Goal: Information Seeking & Learning: Understand process/instructions

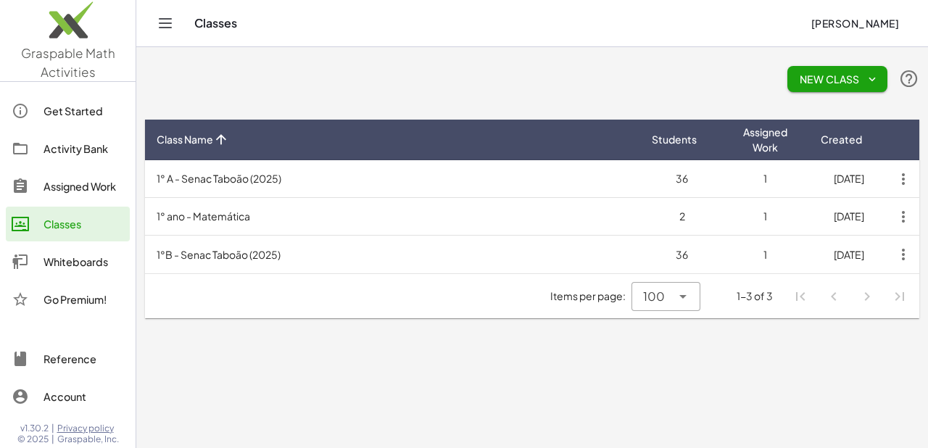
click at [70, 197] on link "Assigned Work" at bounding box center [68, 186] width 124 height 35
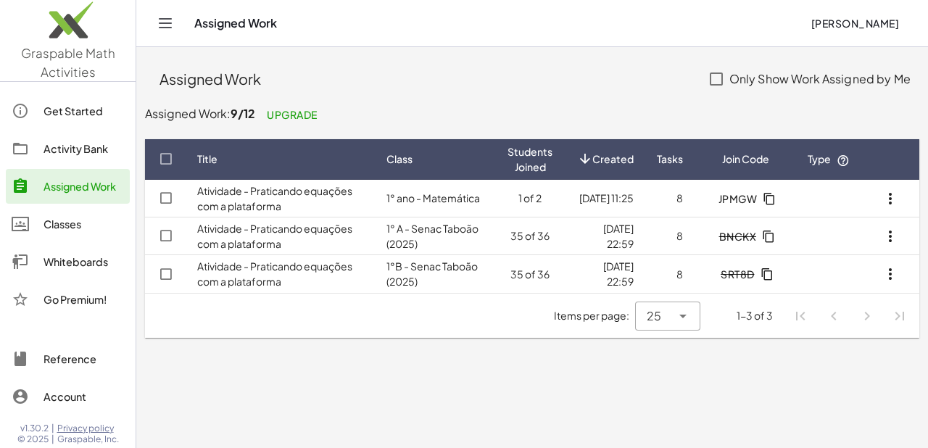
click at [87, 214] on link "Classes" at bounding box center [68, 224] width 124 height 35
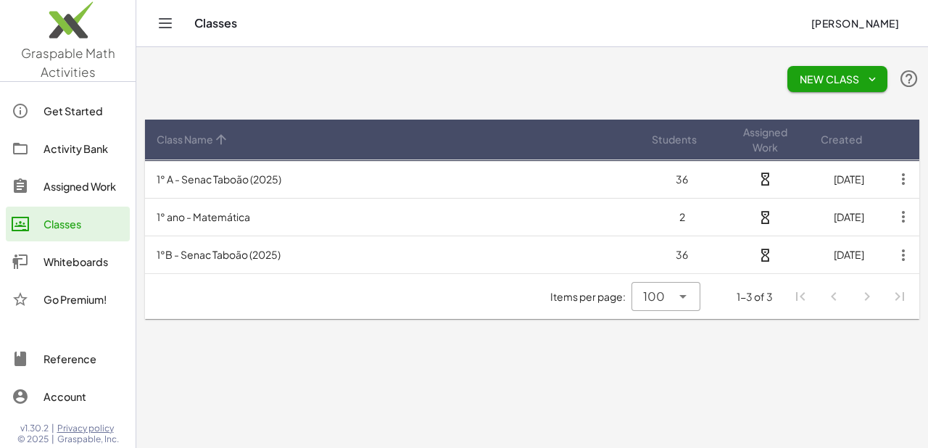
click at [84, 157] on link "Activity Bank" at bounding box center [68, 148] width 124 height 35
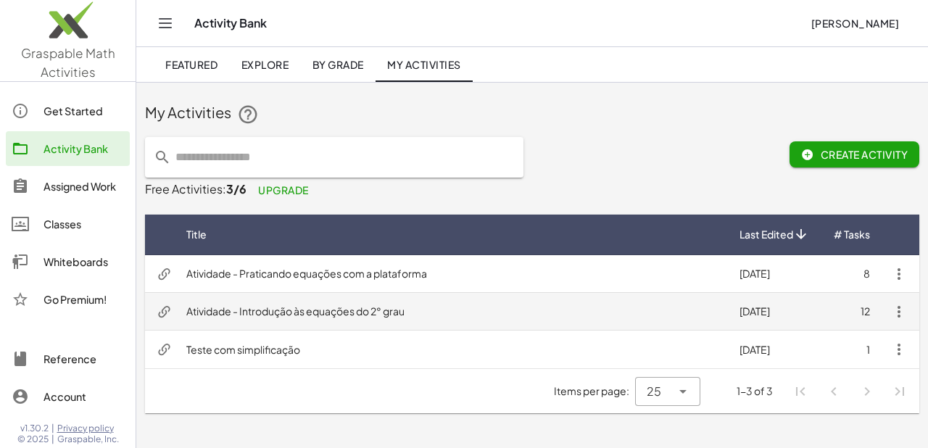
click at [310, 305] on td "Atividade - Introdução às equações do 2° grau" at bounding box center [451, 312] width 553 height 38
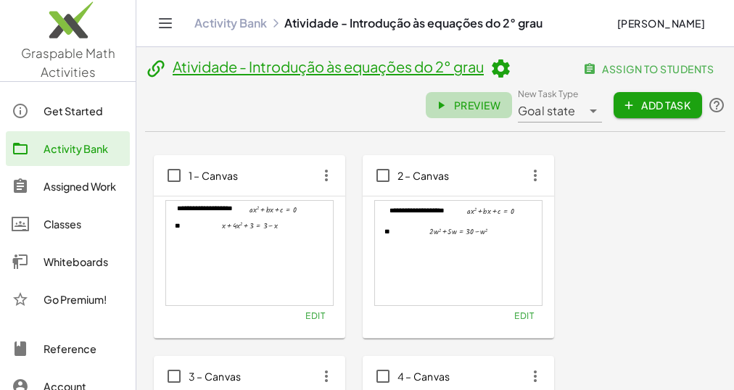
click at [460, 104] on span "Preview" at bounding box center [468, 105] width 63 height 13
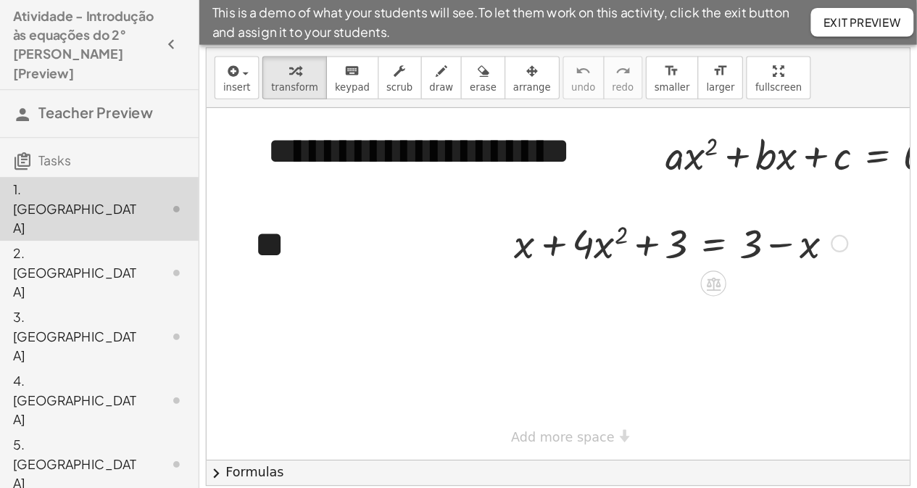
scroll to position [33, 0]
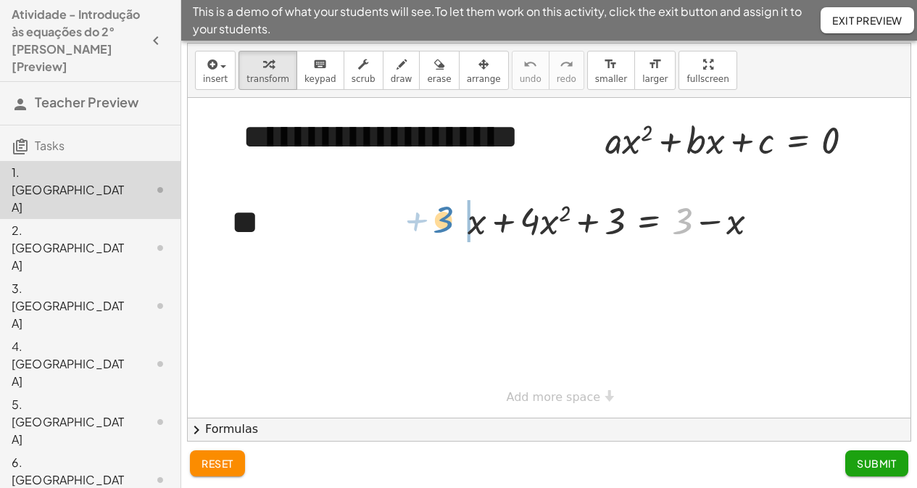
drag, startPoint x: 681, startPoint y: 225, endPoint x: 442, endPoint y: 224, distance: 239.3
drag, startPoint x: 698, startPoint y: 220, endPoint x: 634, endPoint y: 212, distance: 65.1
click at [633, 212] on div at bounding box center [553, 219] width 362 height 49
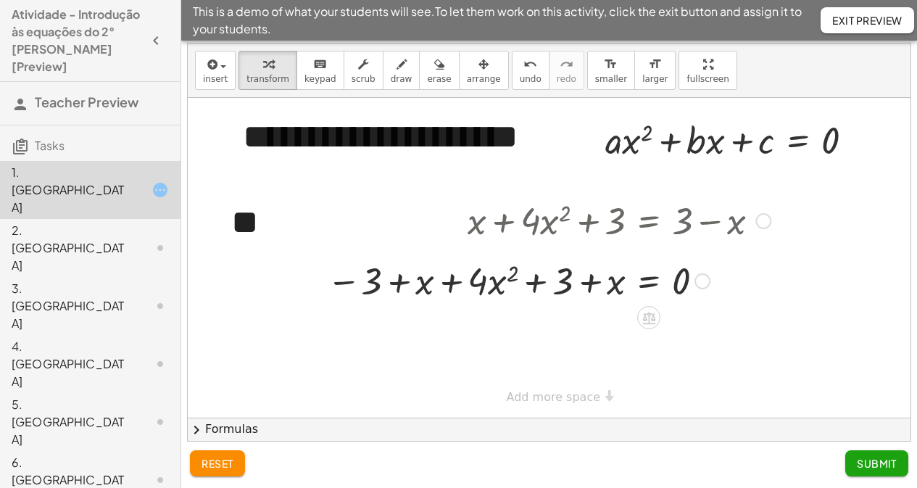
drag, startPoint x: 700, startPoint y: 236, endPoint x: 692, endPoint y: 285, distance: 49.3
click at [649, 281] on div "+ x + · 4 · x 2 + 3 = 3 x − + 0" at bounding box center [649, 281] width 0 height 0
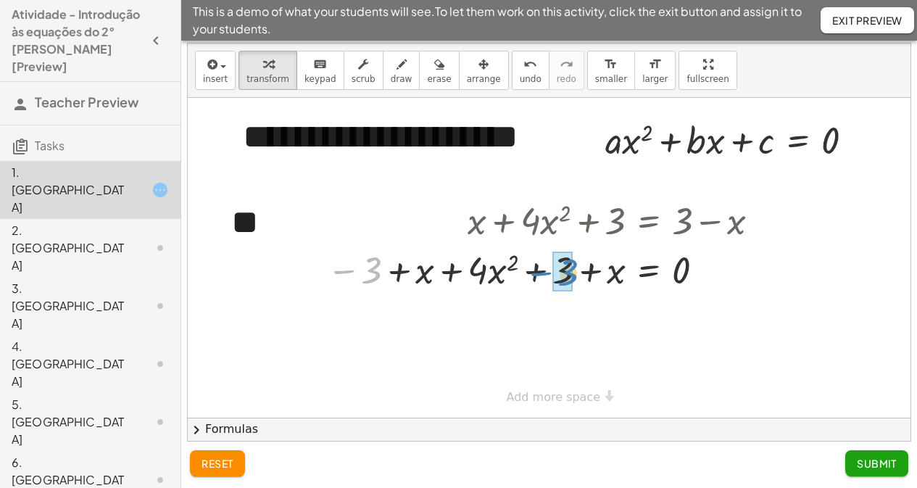
drag, startPoint x: 377, startPoint y: 270, endPoint x: 573, endPoint y: 270, distance: 196.5
click at [573, 270] on div at bounding box center [549, 268] width 458 height 49
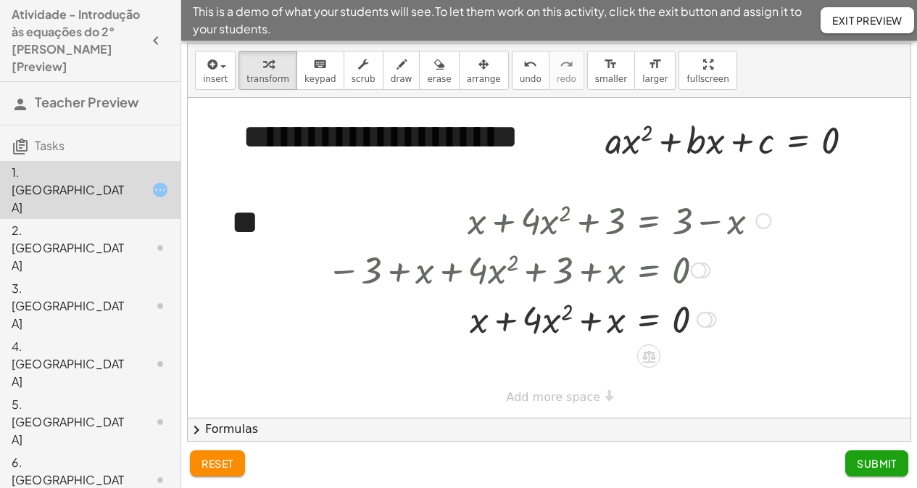
click at [505, 315] on div at bounding box center [549, 318] width 458 height 49
drag, startPoint x: 484, startPoint y: 320, endPoint x: 626, endPoint y: 325, distance: 142.2
click at [626, 325] on div at bounding box center [549, 318] width 458 height 49
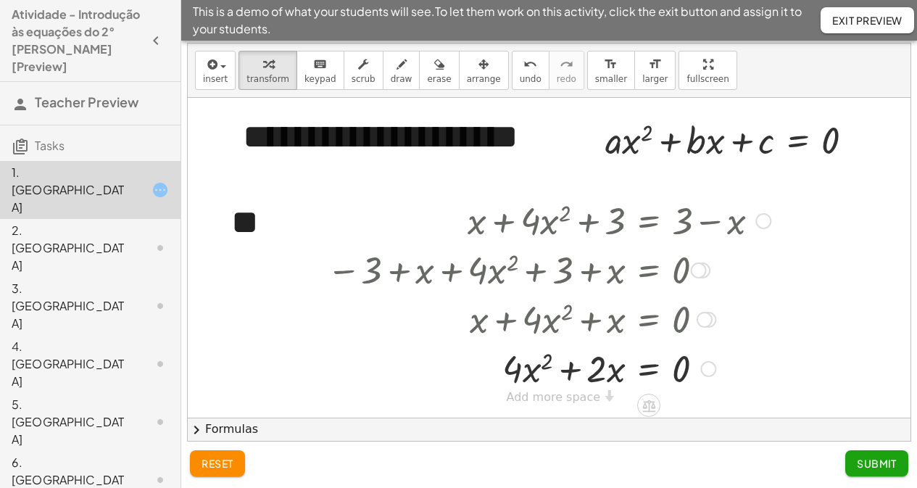
click at [571, 373] on div at bounding box center [549, 367] width 458 height 49
click at [580, 389] on div "**********" at bounding box center [549, 258] width 723 height 320
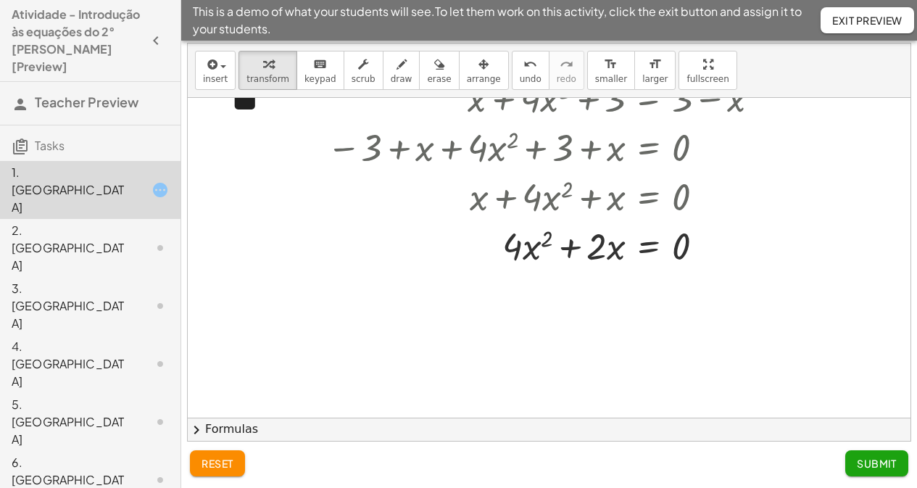
scroll to position [145, 0]
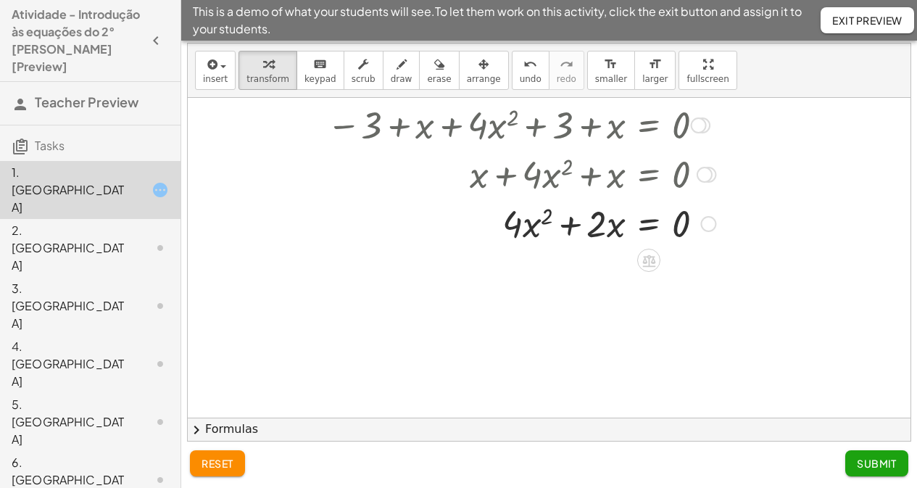
click at [573, 219] on div at bounding box center [549, 222] width 458 height 49
click at [574, 223] on div at bounding box center [549, 222] width 458 height 49
click at [210, 58] on icon "button" at bounding box center [210, 64] width 13 height 17
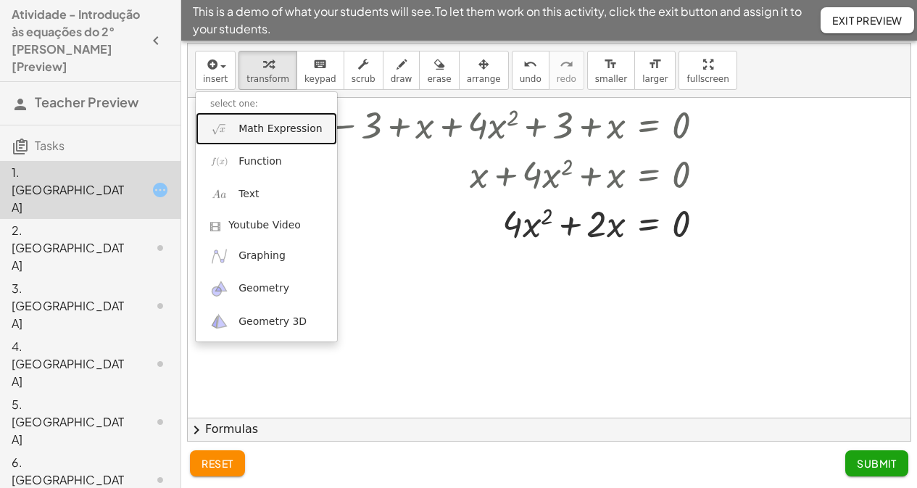
click at [260, 131] on span "Math Expression" at bounding box center [280, 129] width 83 height 15
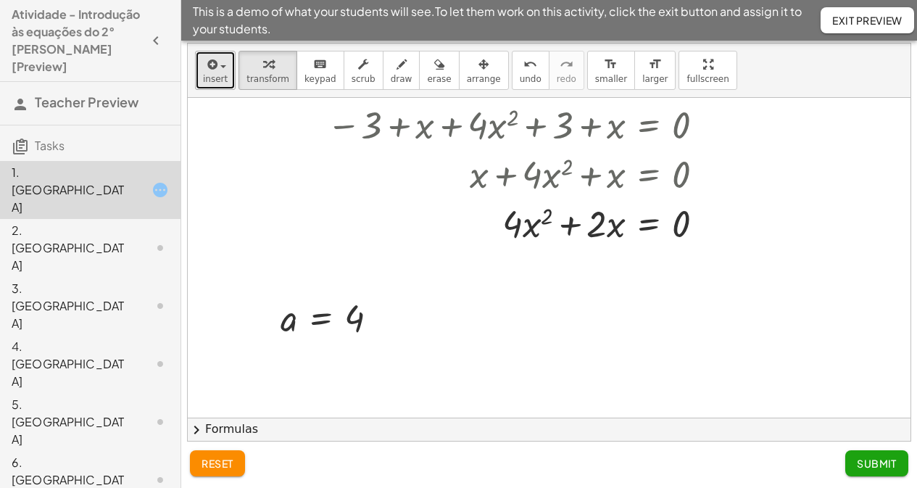
drag, startPoint x: 219, startPoint y: 62, endPoint x: 248, endPoint y: 100, distance: 48.1
click at [218, 63] on div "button" at bounding box center [215, 63] width 25 height 17
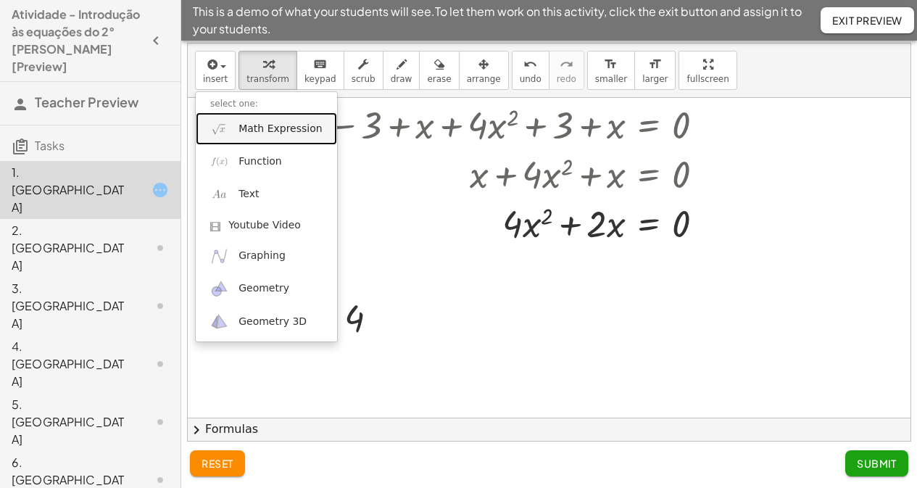
click at [253, 125] on span "Math Expression" at bounding box center [280, 129] width 83 height 15
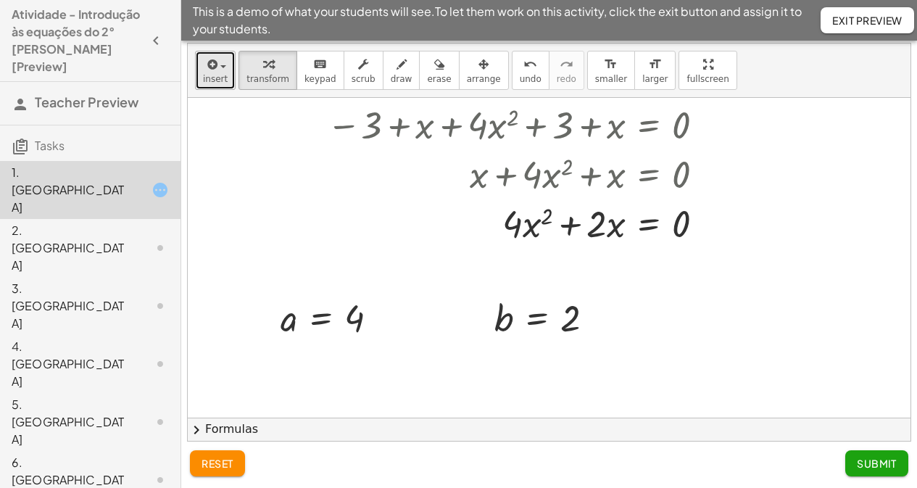
click at [204, 65] on icon "button" at bounding box center [210, 64] width 13 height 17
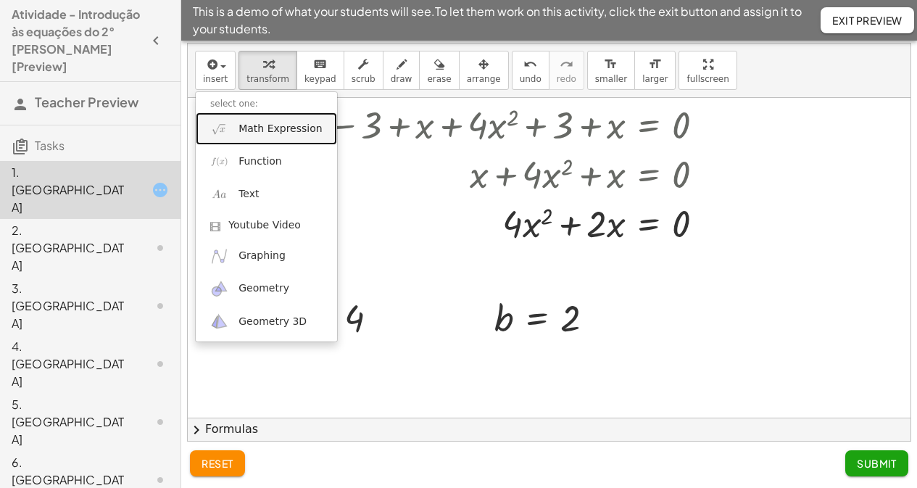
click at [254, 128] on span "Math Expression" at bounding box center [280, 129] width 83 height 15
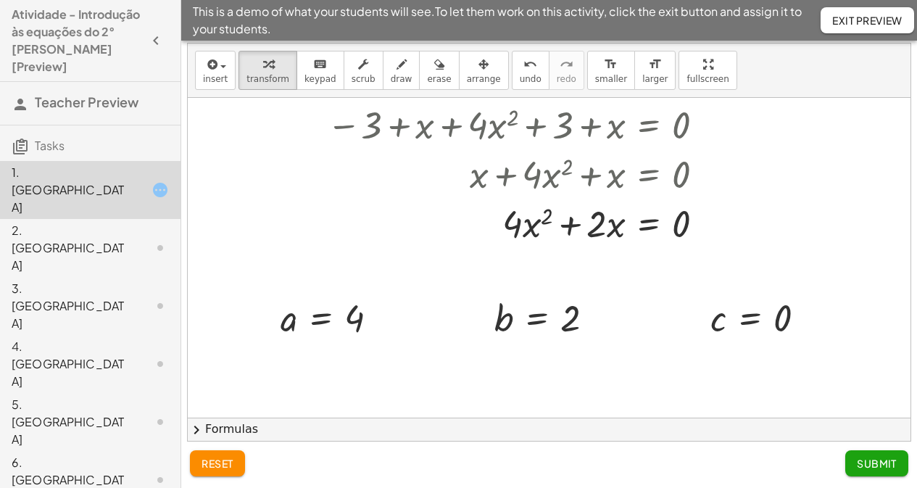
click at [742, 389] on span "Submit" at bounding box center [877, 463] width 40 height 13
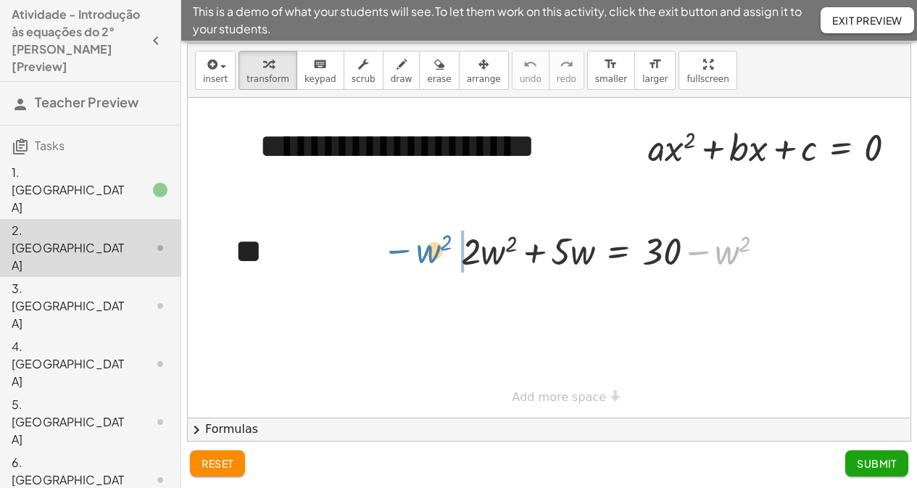
drag, startPoint x: 711, startPoint y: 257, endPoint x: 413, endPoint y: 256, distance: 298.7
click at [413, 256] on div "**********" at bounding box center [555, 258] width 734 height 320
drag, startPoint x: 668, startPoint y: 251, endPoint x: 378, endPoint y: 261, distance: 290.9
click at [378, 261] on div "+ · 2 · w 2 + · 5 · w = + 30 − w 2 30 + · 2 · w 2 + · 5 · w = 30 w 2 +" at bounding box center [543, 250] width 348 height 57
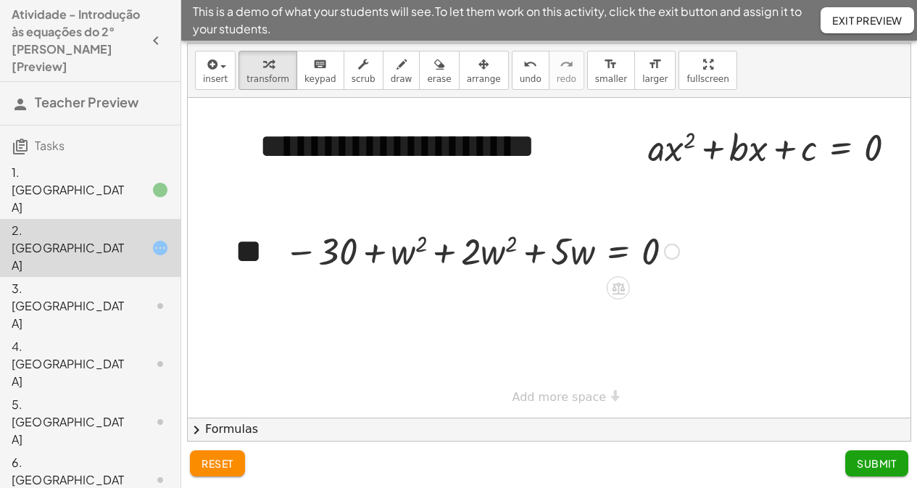
click at [444, 254] on div at bounding box center [482, 249] width 410 height 49
click at [220, 67] on span "button" at bounding box center [223, 66] width 6 height 3
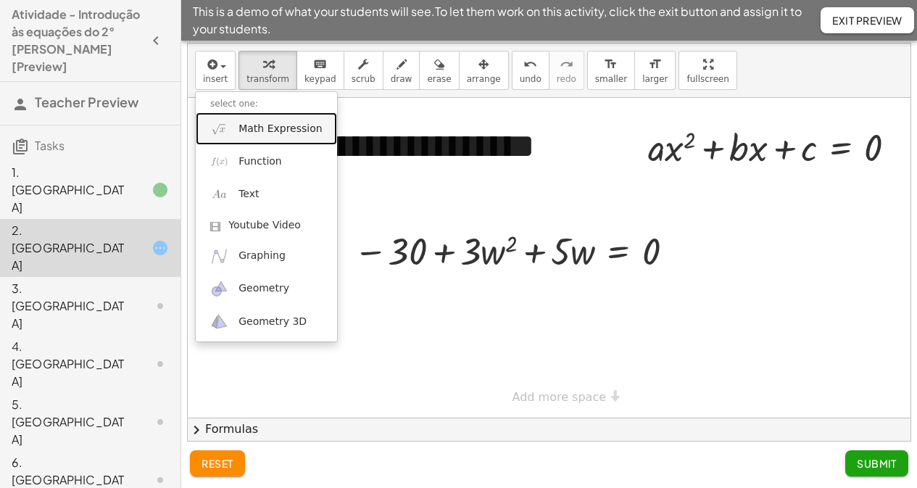
click at [260, 124] on span "Math Expression" at bounding box center [280, 129] width 83 height 15
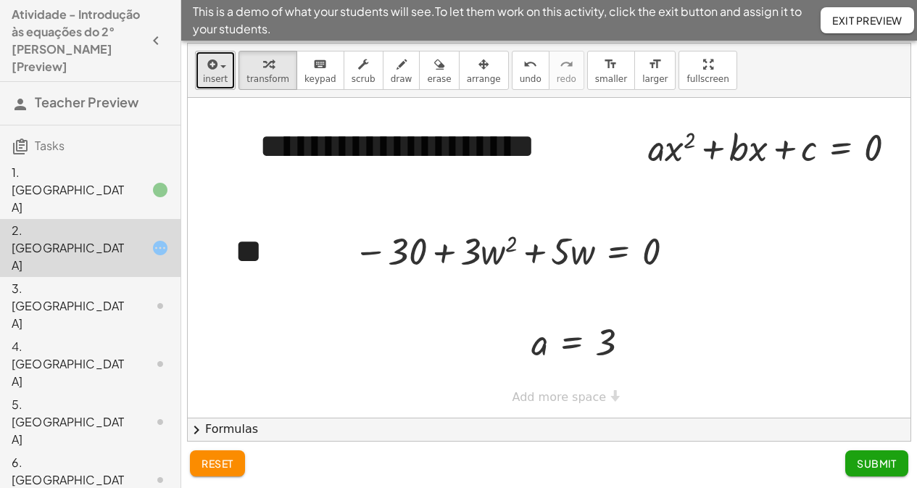
click at [222, 69] on div "button" at bounding box center [215, 63] width 25 height 17
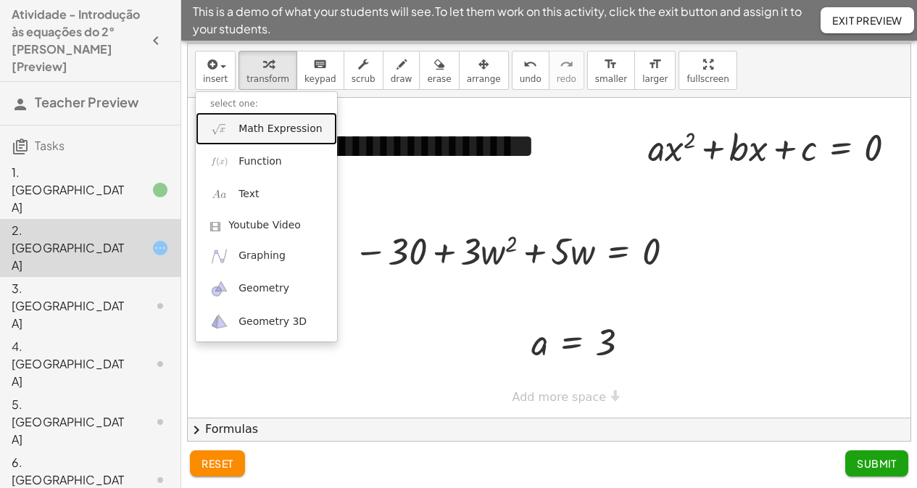
click at [244, 122] on span "Math Expression" at bounding box center [280, 129] width 83 height 15
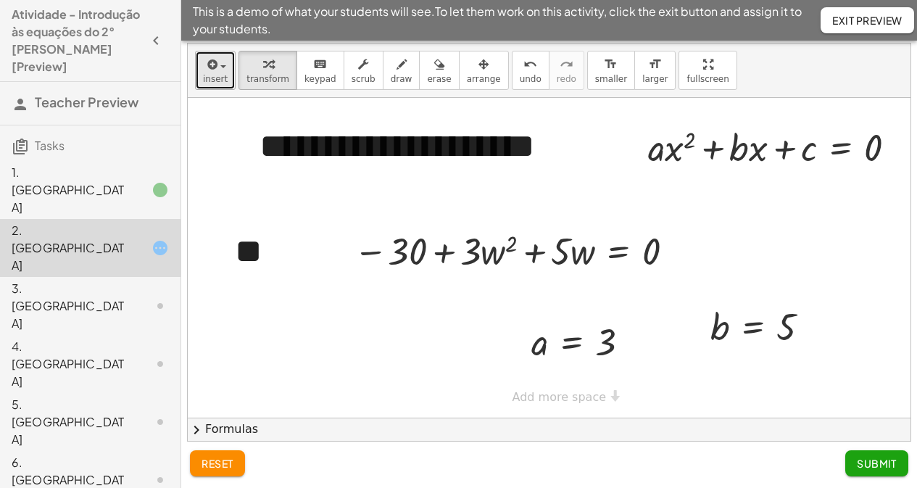
click at [196, 67] on button "insert" at bounding box center [215, 70] width 41 height 39
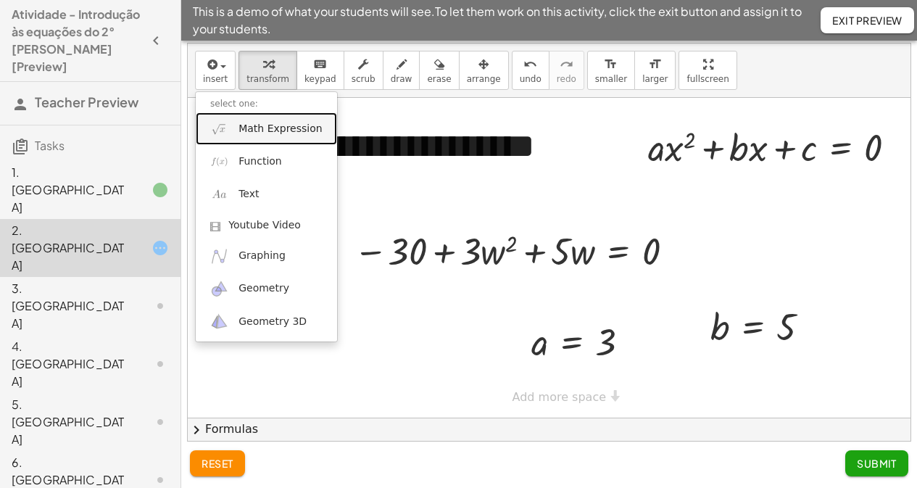
click at [228, 118] on link "Math Expression" at bounding box center [266, 128] width 141 height 33
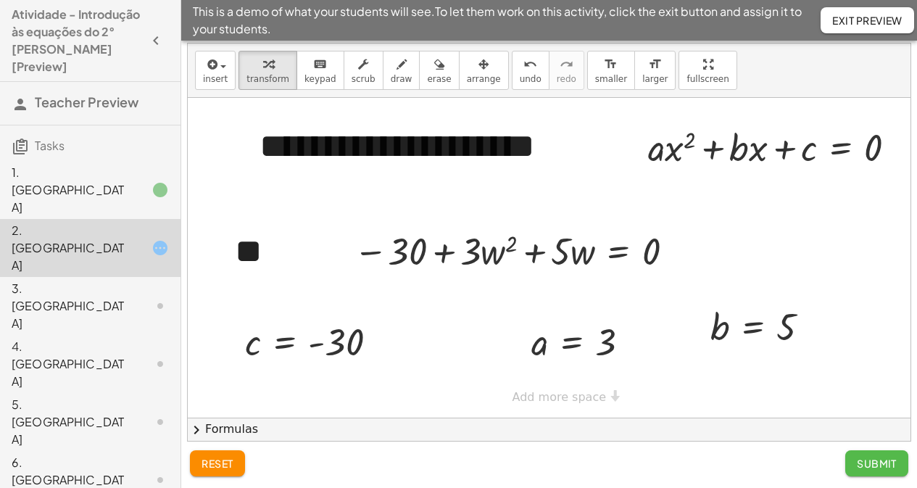
click at [742, 389] on span "Submit" at bounding box center [877, 463] width 40 height 13
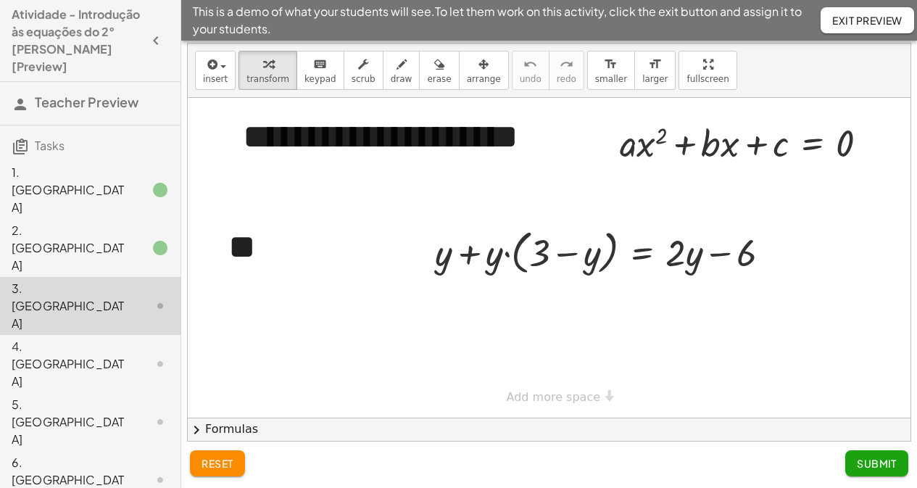
click at [53, 277] on div "3. [GEOGRAPHIC_DATA]" at bounding box center [90, 306] width 181 height 58
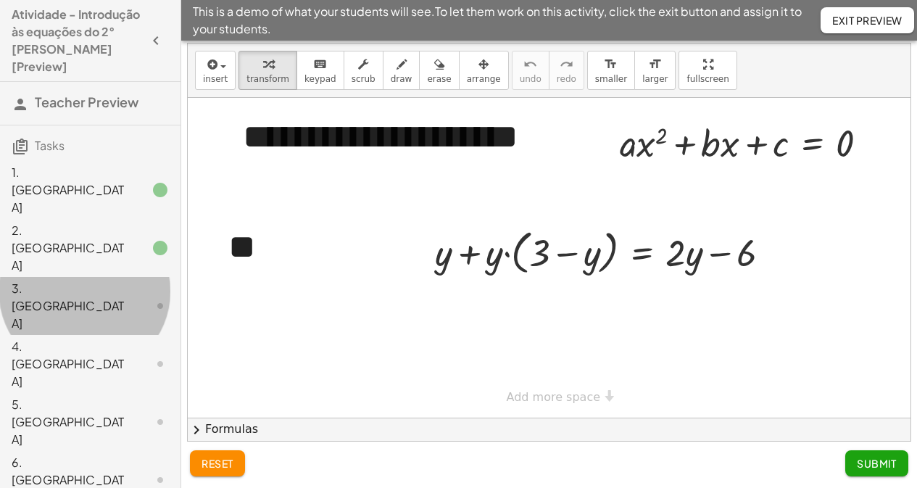
click at [54, 222] on div "2. [GEOGRAPHIC_DATA]" at bounding box center [70, 248] width 117 height 52
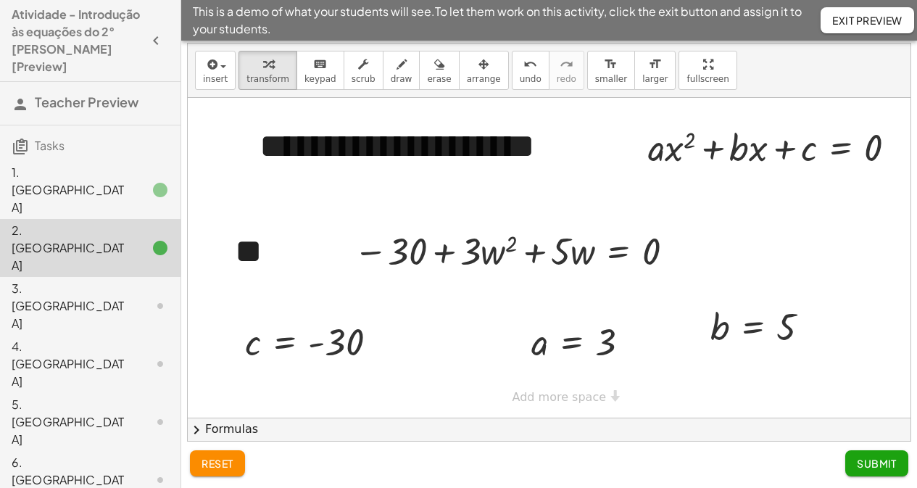
click at [742, 389] on span "Submit" at bounding box center [877, 463] width 40 height 13
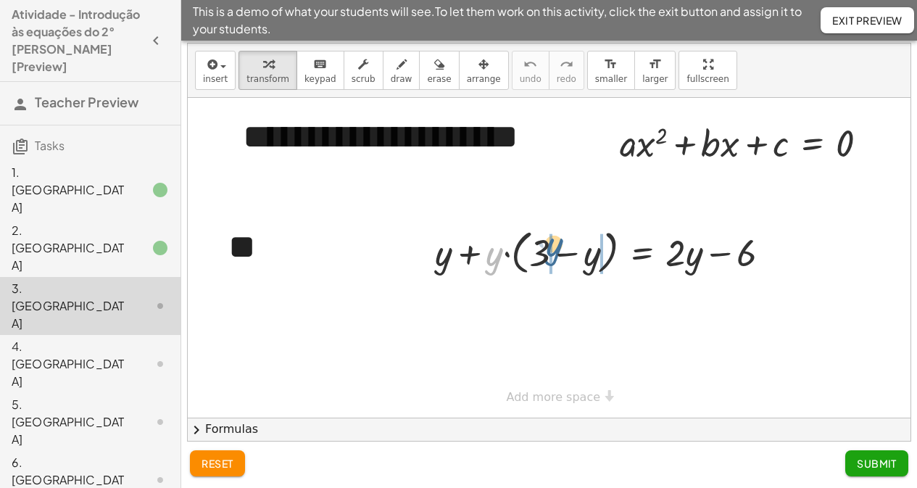
drag, startPoint x: 501, startPoint y: 265, endPoint x: 580, endPoint y: 255, distance: 79.7
click at [580, 255] on div at bounding box center [609, 251] width 362 height 55
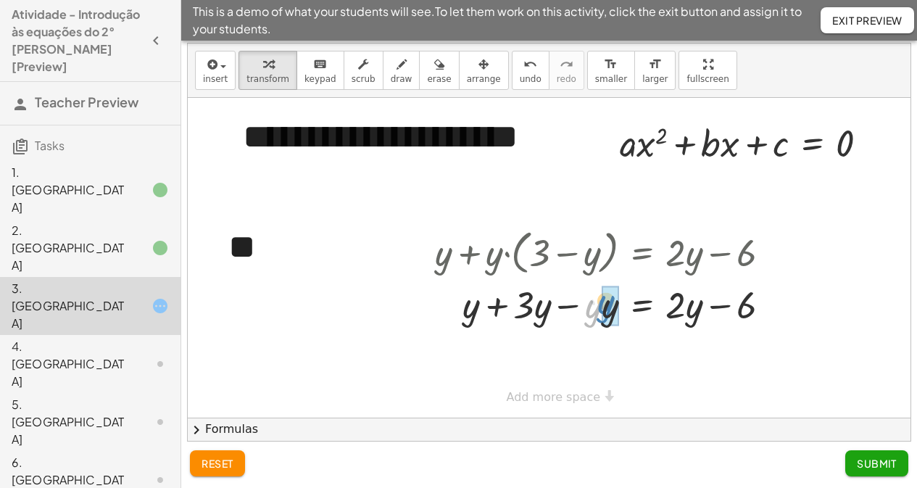
drag, startPoint x: 590, startPoint y: 313, endPoint x: 603, endPoint y: 309, distance: 13.8
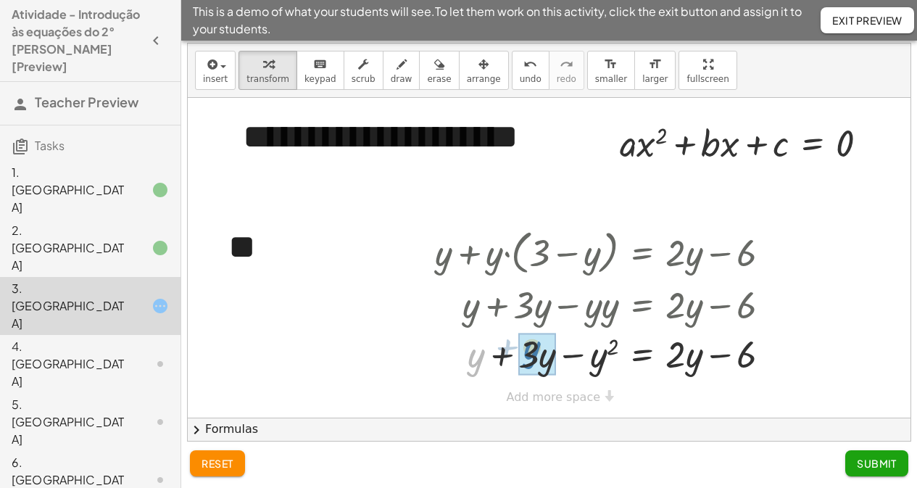
drag, startPoint x: 474, startPoint y: 360, endPoint x: 531, endPoint y: 352, distance: 57.8
drag, startPoint x: 682, startPoint y: 361, endPoint x: 481, endPoint y: 352, distance: 201.0
click at [481, 352] on div at bounding box center [609, 352] width 362 height 49
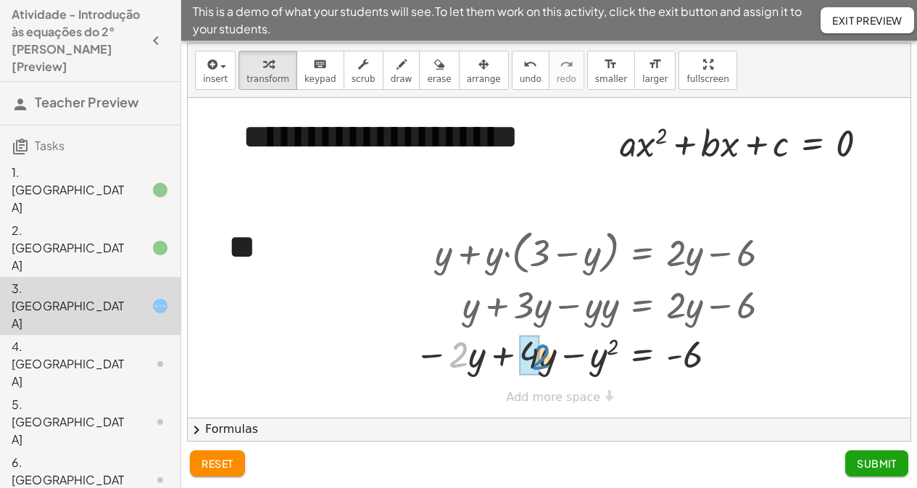
drag, startPoint x: 466, startPoint y: 354, endPoint x: 547, endPoint y: 357, distance: 81.3
click at [547, 357] on div at bounding box center [598, 352] width 382 height 49
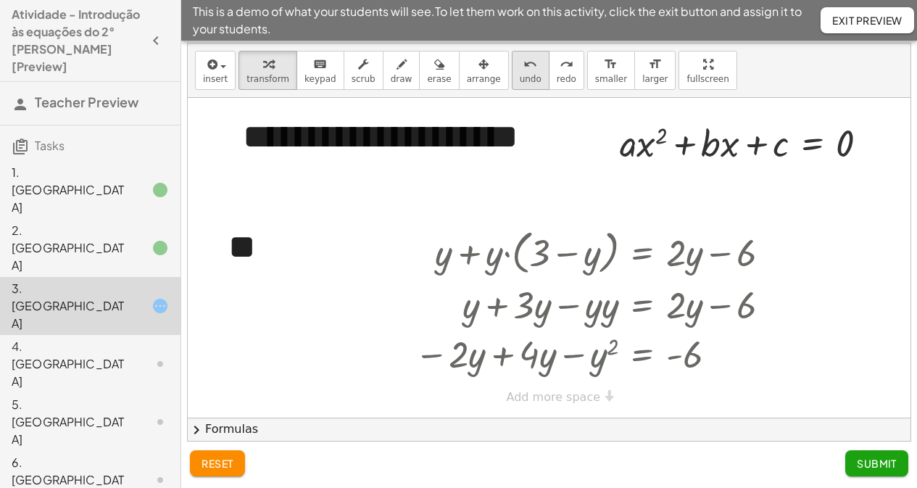
click at [512, 66] on button "undo undo" at bounding box center [531, 70] width 38 height 39
click at [465, 360] on div at bounding box center [598, 352] width 382 height 49
click at [513, 353] on div at bounding box center [598, 352] width 382 height 49
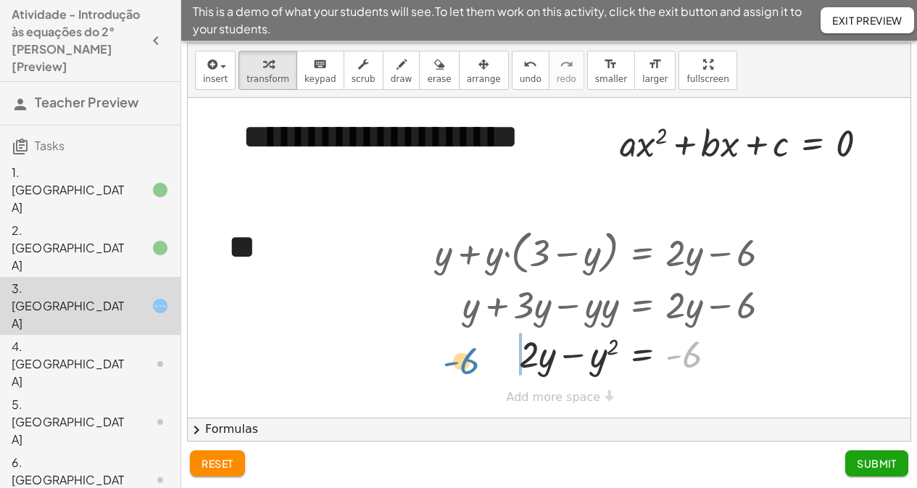
drag, startPoint x: 695, startPoint y: 355, endPoint x: 472, endPoint y: 361, distance: 222.7
click at [472, 361] on div at bounding box center [609, 352] width 362 height 49
drag, startPoint x: 571, startPoint y: 357, endPoint x: 419, endPoint y: 360, distance: 151.6
click at [415, 361] on div "+ y + · y · ( + 3 − y ) = + · 2 · y − 6 + y + · 3 · y − · y · y = + · 2 · y − 6…" at bounding box center [603, 300] width 380 height 161
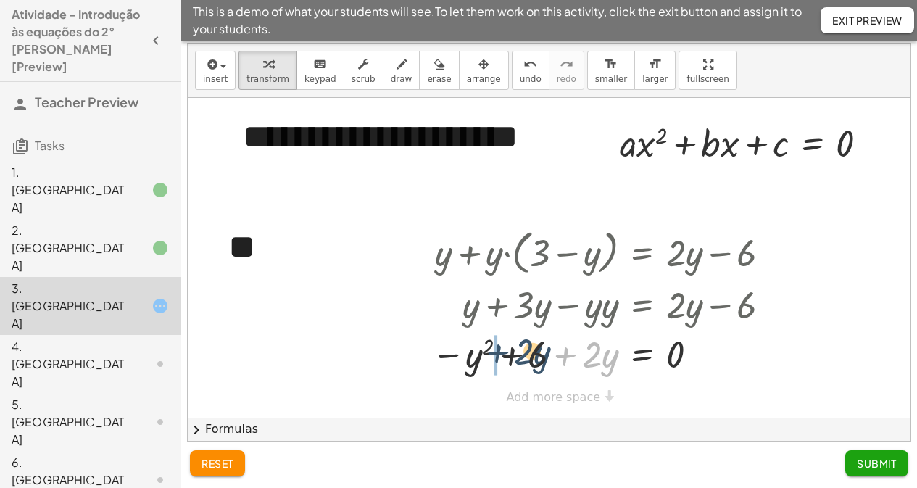
drag, startPoint x: 569, startPoint y: 355, endPoint x: 503, endPoint y: 353, distance: 66.0
click at [503, 353] on div at bounding box center [606, 352] width 365 height 49
click at [589, 389] on div "**********" at bounding box center [549, 417] width 723 height 639
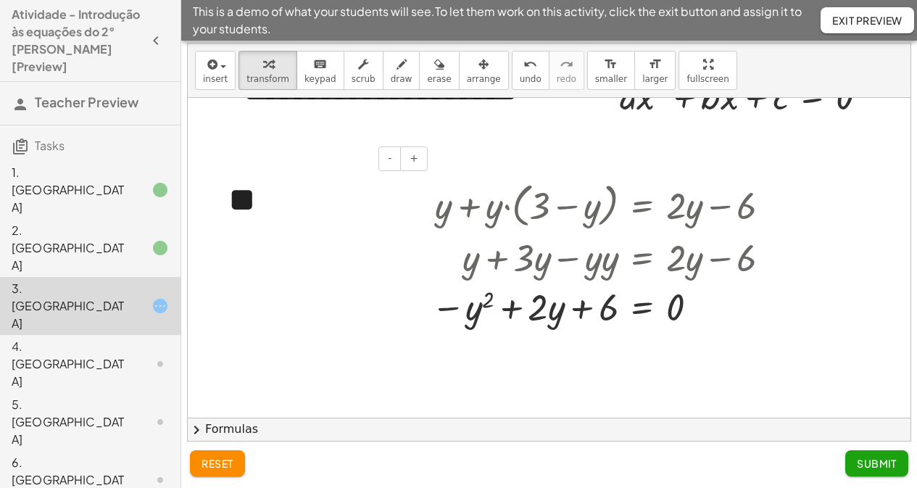
scroll to position [73, 0]
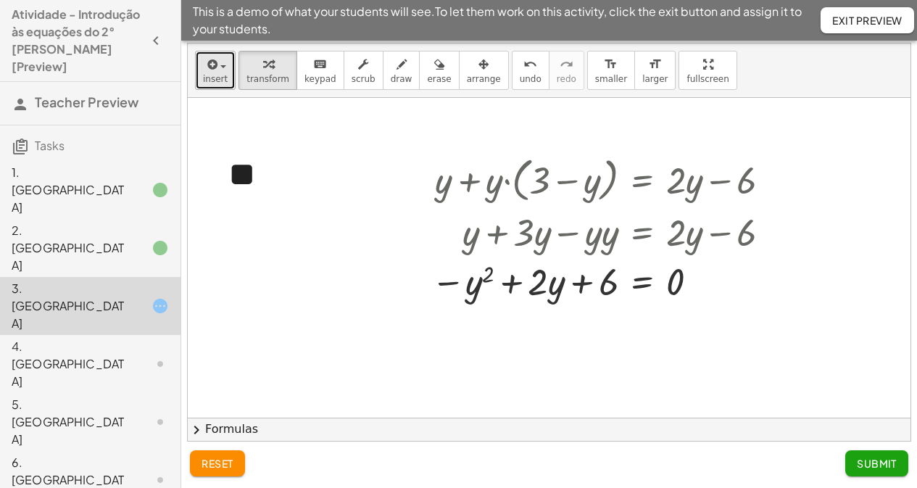
click at [217, 83] on span "insert" at bounding box center [215, 79] width 25 height 10
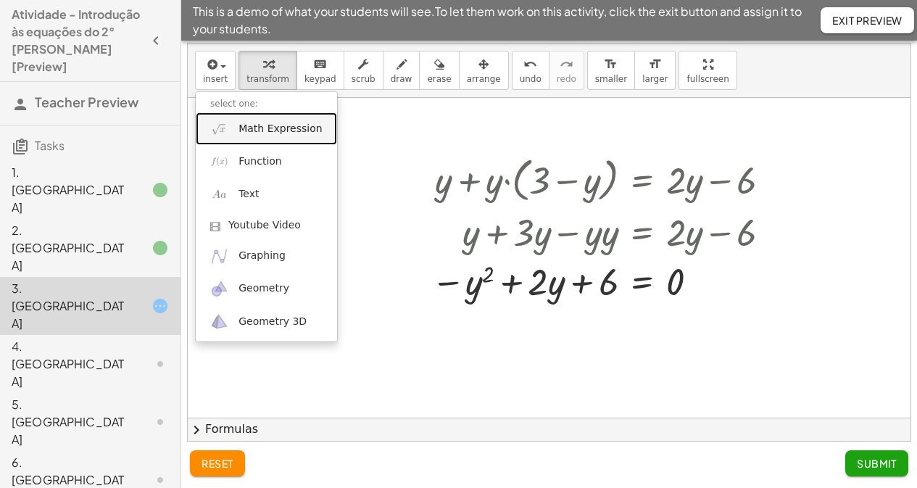
click at [256, 123] on span "Math Expression" at bounding box center [280, 129] width 83 height 15
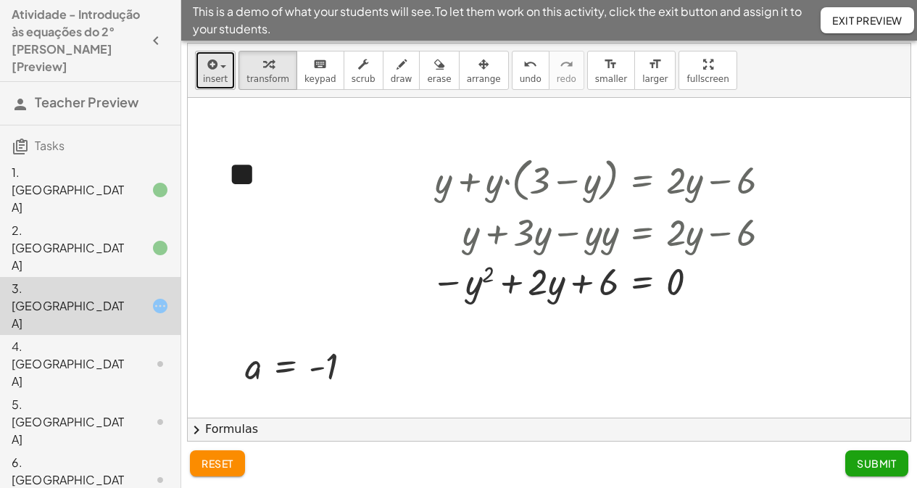
click at [212, 59] on icon "button" at bounding box center [210, 64] width 13 height 17
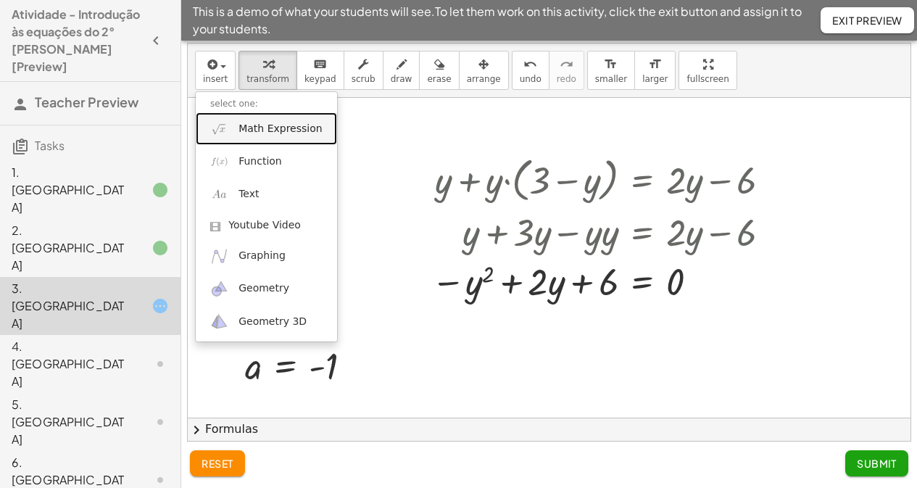
click at [237, 124] on link "Math Expression" at bounding box center [266, 128] width 141 height 33
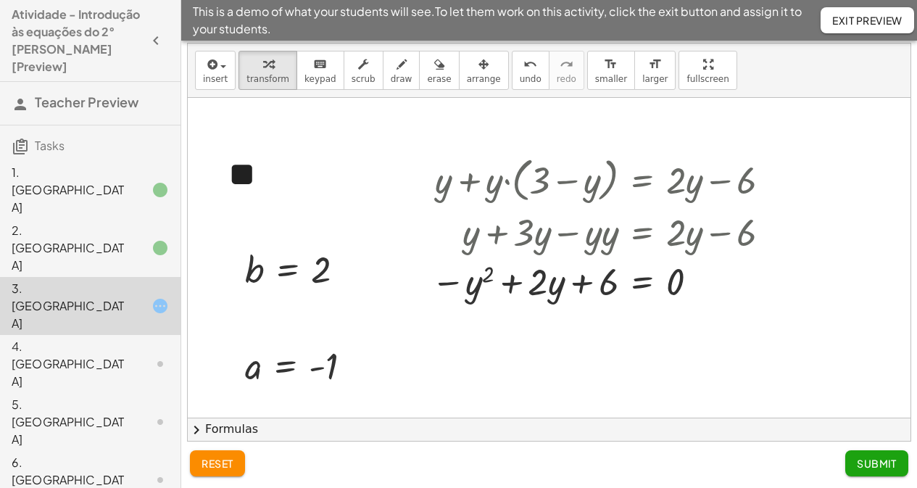
click at [214, 90] on div "insert select one: Math Expression Function Text Youtube Video Graphing Geometr…" at bounding box center [549, 71] width 723 height 54
click at [223, 83] on span "insert" at bounding box center [215, 79] width 25 height 10
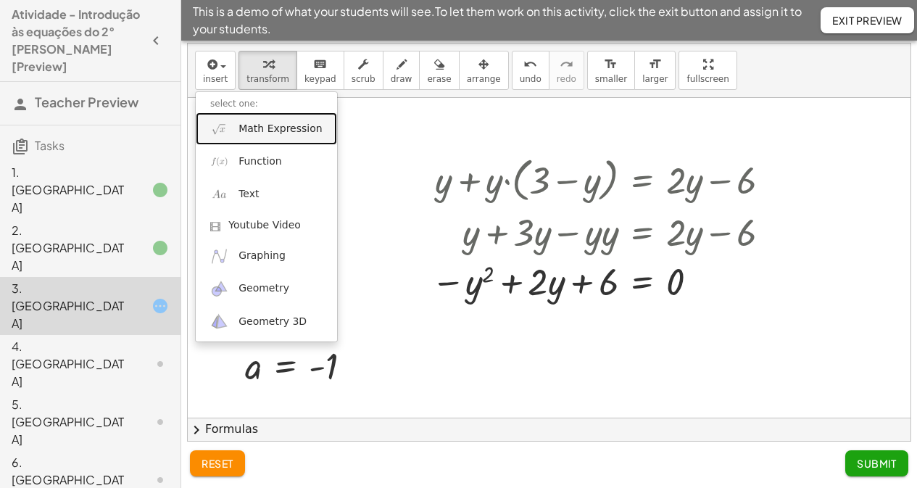
click at [248, 118] on link "Math Expression" at bounding box center [266, 128] width 141 height 33
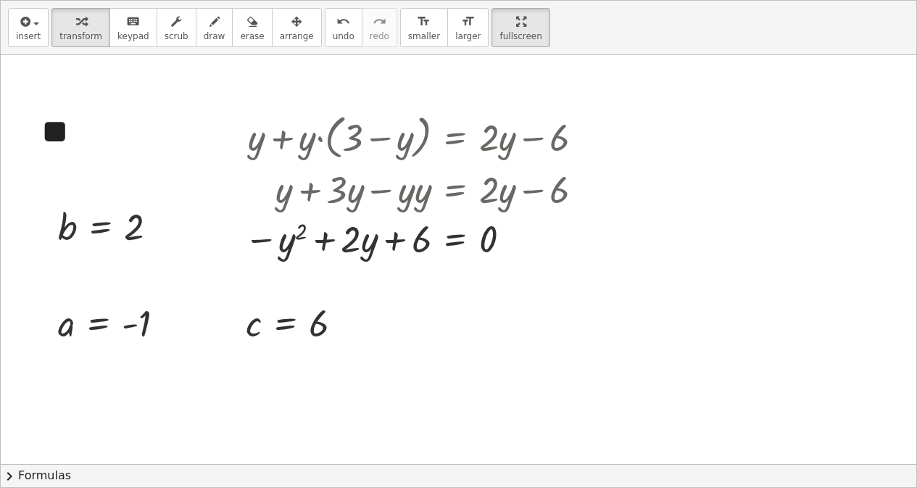
click at [682, 138] on div "**********" at bounding box center [459, 244] width 916 height 486
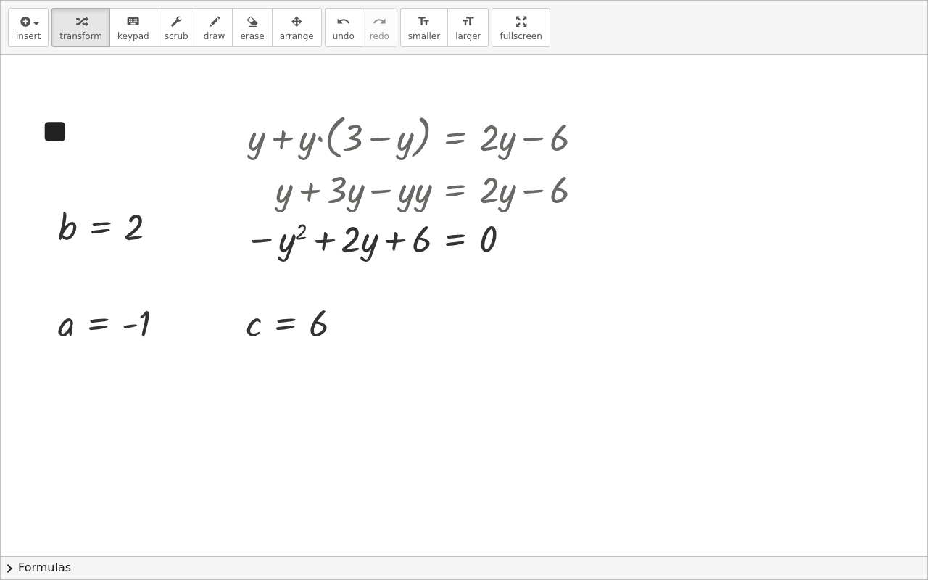
drag, startPoint x: 472, startPoint y: 24, endPoint x: 472, endPoint y: -39, distance: 63.1
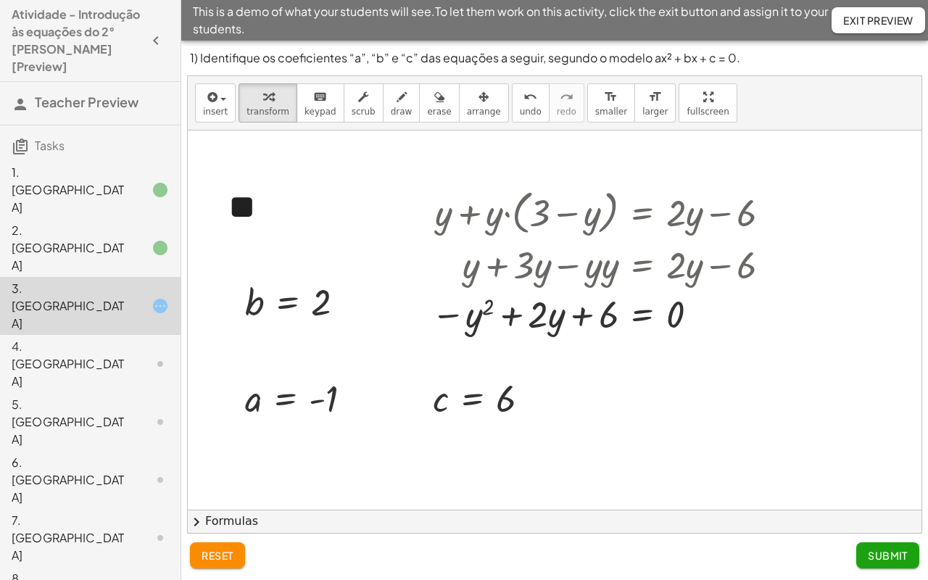
click at [472, 0] on html "**********" at bounding box center [464, 290] width 928 height 580
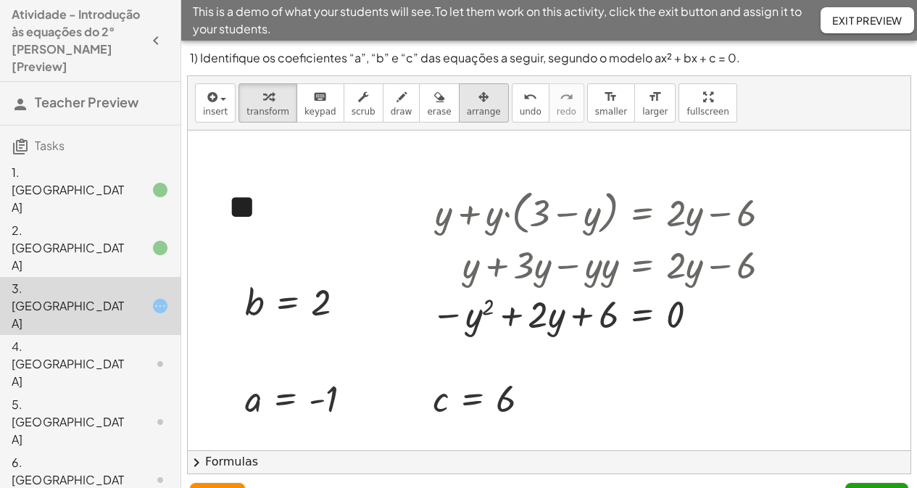
click at [474, 96] on button "arrange" at bounding box center [484, 102] width 50 height 39
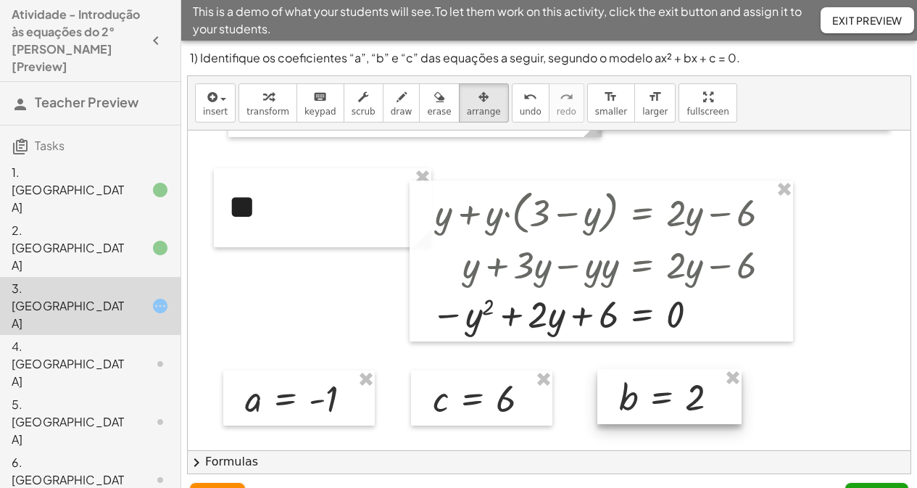
drag, startPoint x: 313, startPoint y: 307, endPoint x: 680, endPoint y: 389, distance: 375.9
click at [679, 389] on div at bounding box center [669, 396] width 144 height 55
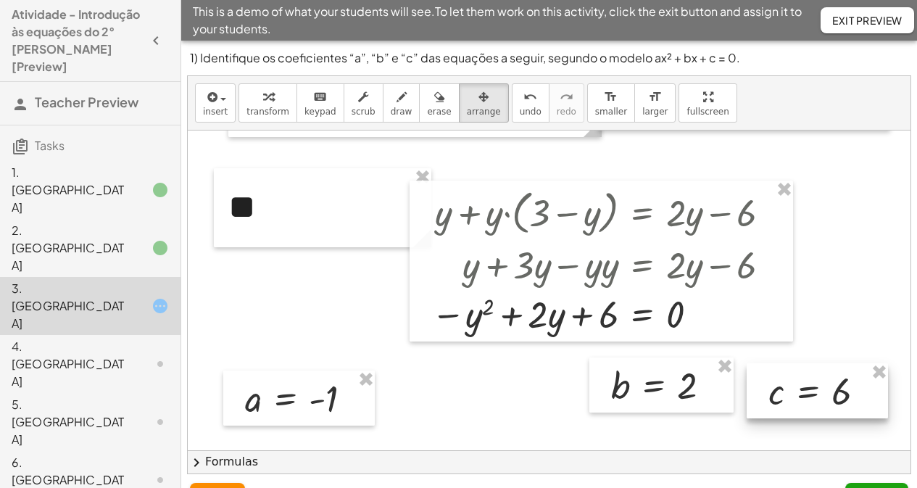
drag, startPoint x: 485, startPoint y: 406, endPoint x: 773, endPoint y: 405, distance: 287.8
click at [742, 389] on div at bounding box center [817, 390] width 141 height 55
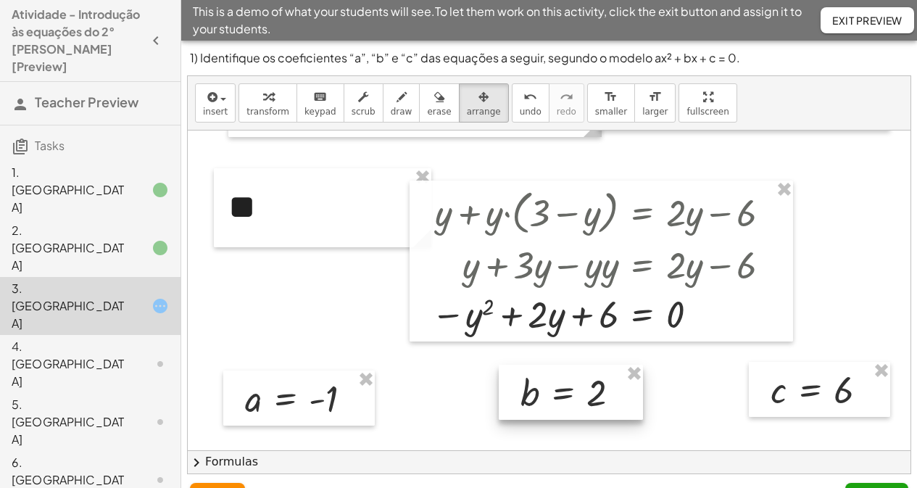
drag, startPoint x: 605, startPoint y: 387, endPoint x: 515, endPoint y: 396, distance: 90.3
click at [568, 389] on div at bounding box center [571, 392] width 144 height 55
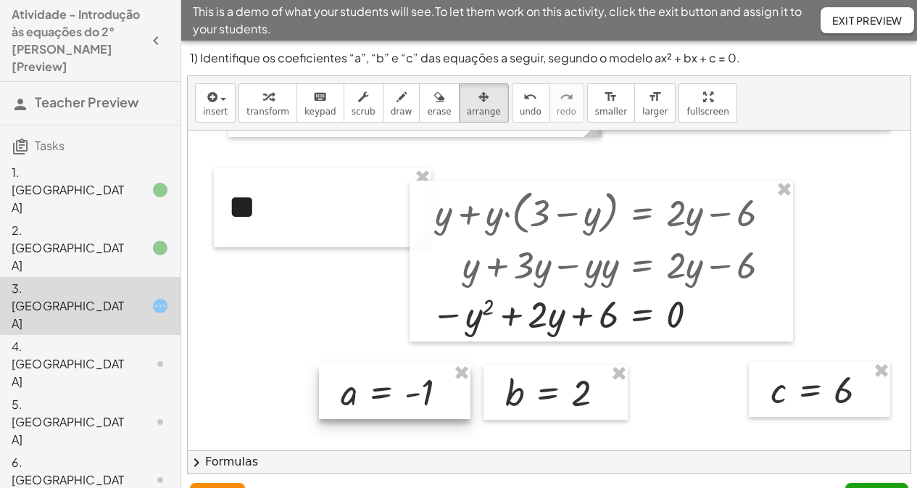
drag, startPoint x: 340, startPoint y: 387, endPoint x: 436, endPoint y: 381, distance: 95.9
click at [436, 381] on div at bounding box center [395, 391] width 152 height 55
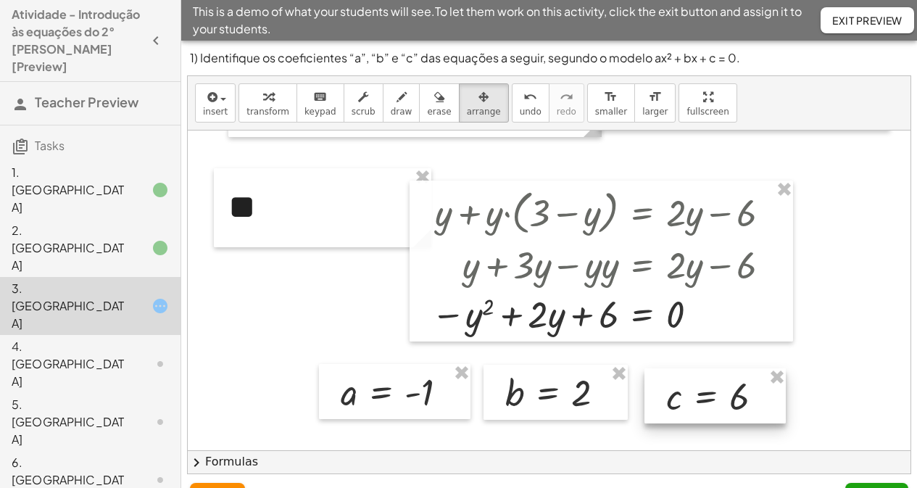
drag, startPoint x: 779, startPoint y: 376, endPoint x: 671, endPoint y: 378, distance: 108.0
click at [671, 378] on div at bounding box center [715, 395] width 141 height 55
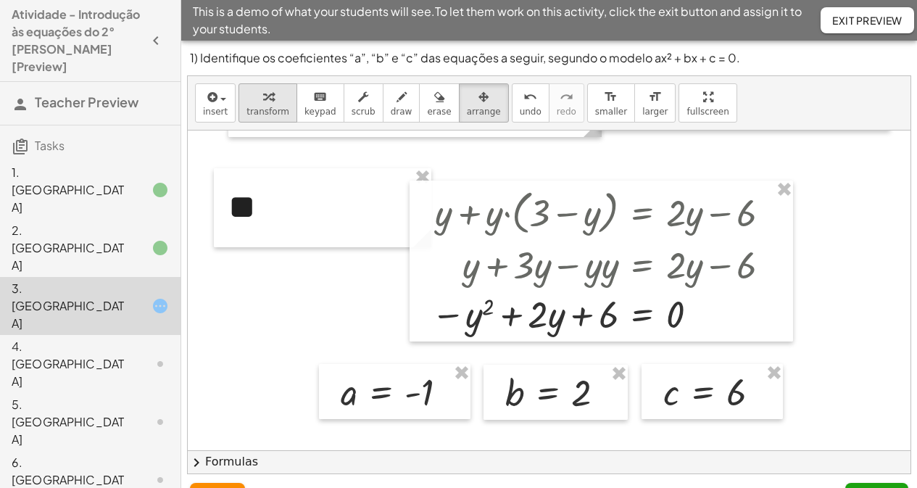
click at [266, 103] on icon "button" at bounding box center [268, 96] width 10 height 17
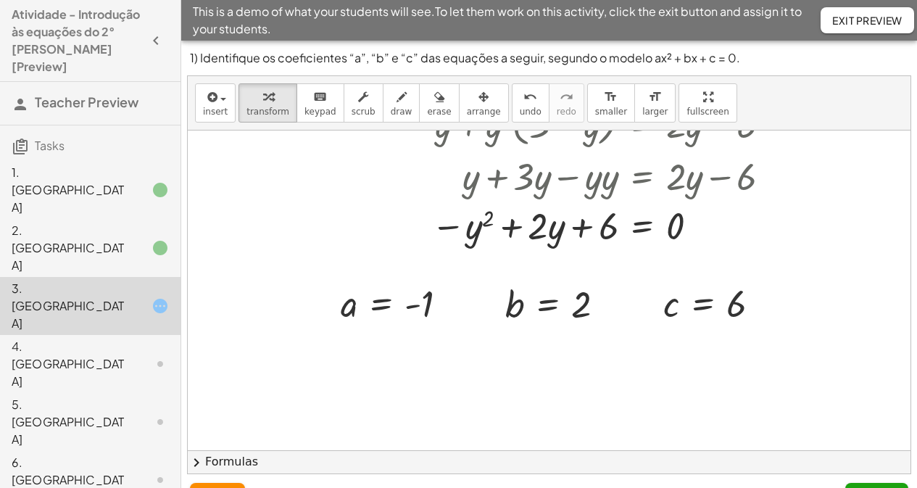
scroll to position [145, 0]
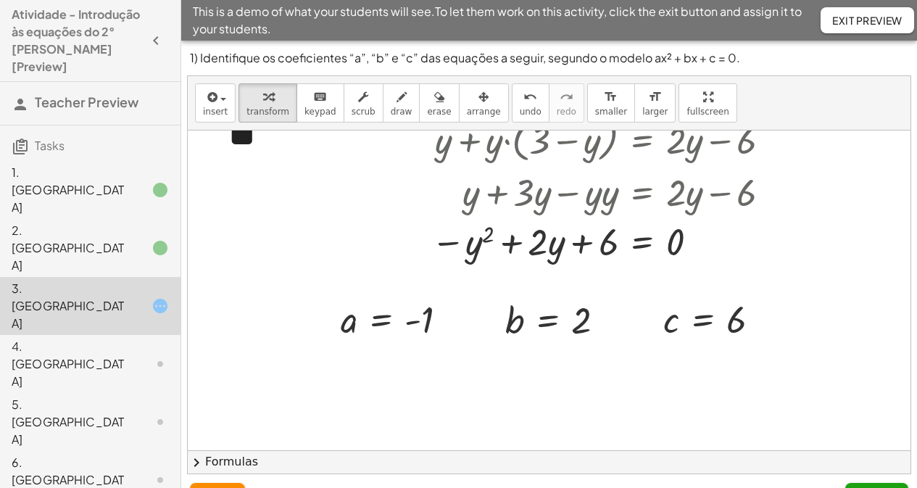
click at [742, 389] on div "reset Submit" at bounding box center [549, 497] width 736 height 46
click at [742, 389] on button "Submit" at bounding box center [876, 496] width 63 height 26
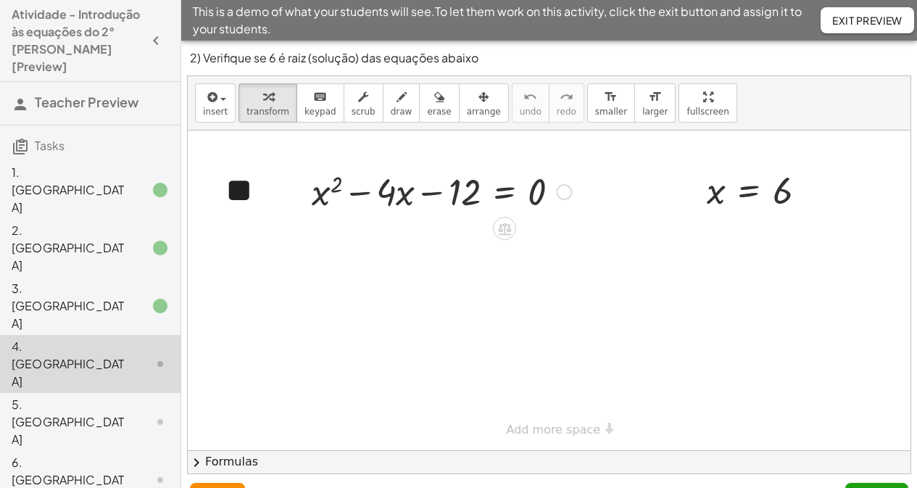
click at [318, 195] on div at bounding box center [442, 190] width 274 height 49
click at [330, 196] on div at bounding box center [442, 190] width 274 height 49
click at [406, 189] on div at bounding box center [442, 190] width 274 height 49
drag, startPoint x: 723, startPoint y: 201, endPoint x: 410, endPoint y: 204, distance: 312.5
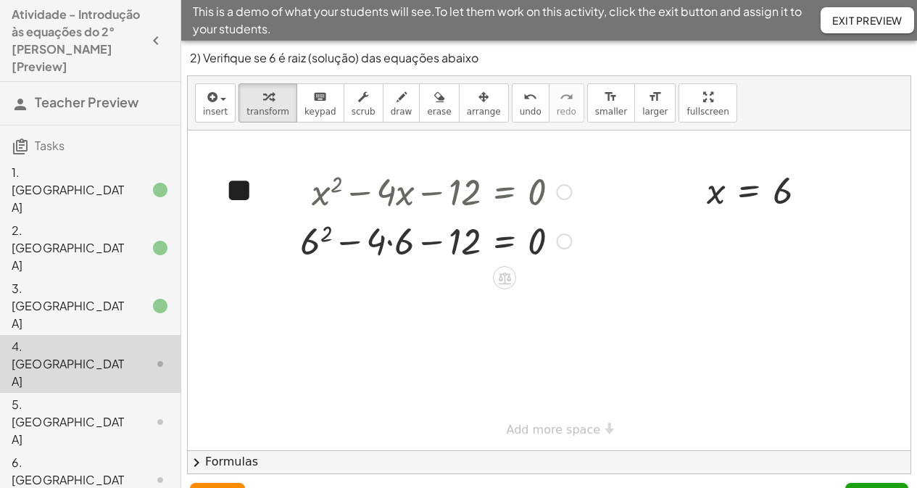
drag, startPoint x: 568, startPoint y: 194, endPoint x: 576, endPoint y: 263, distance: 69.3
click at [505, 241] on div "+ 2 − · 4 · − 12 = 0 6 6" at bounding box center [505, 241] width 0 height 0
click at [310, 244] on div at bounding box center [436, 239] width 286 height 49
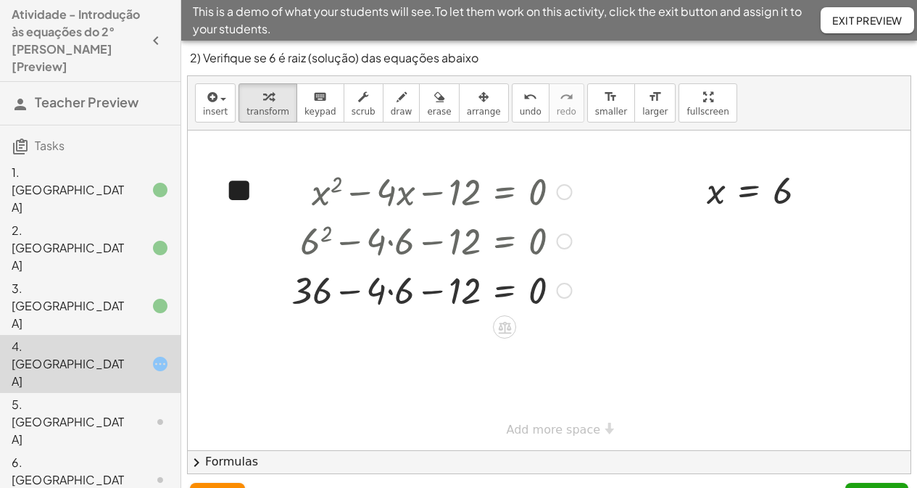
click at [392, 294] on div at bounding box center [431, 289] width 295 height 49
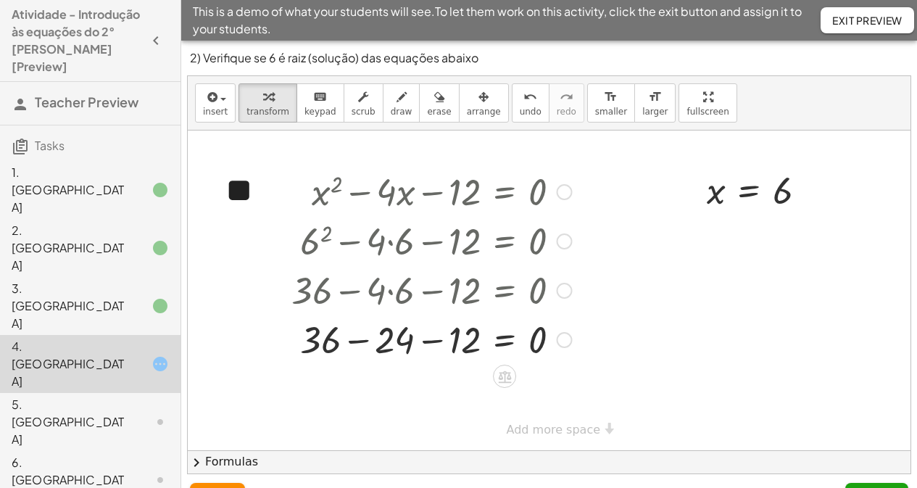
click at [350, 341] on div at bounding box center [431, 338] width 295 height 49
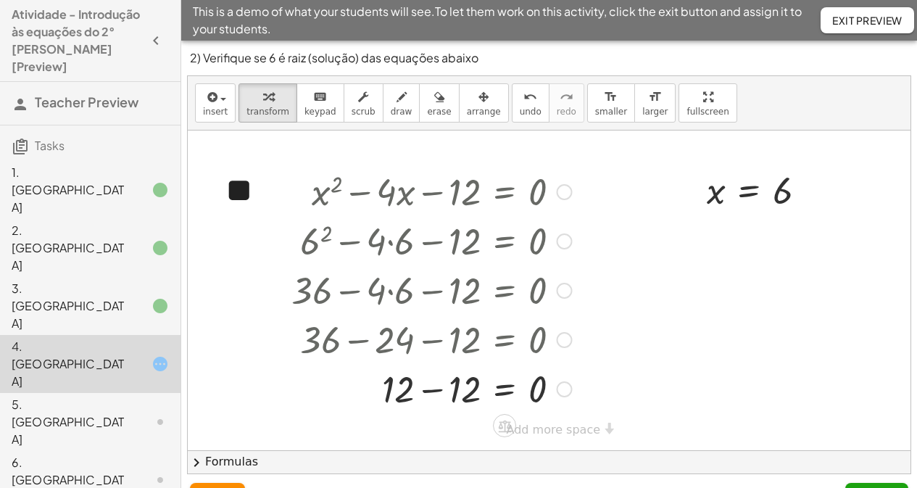
click at [435, 387] on div at bounding box center [431, 387] width 295 height 49
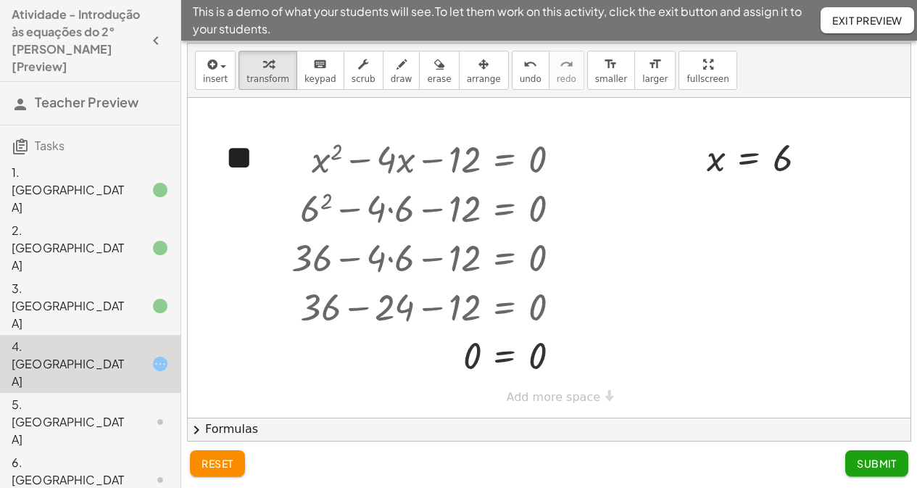
click at [742, 389] on span "Submit" at bounding box center [877, 463] width 40 height 13
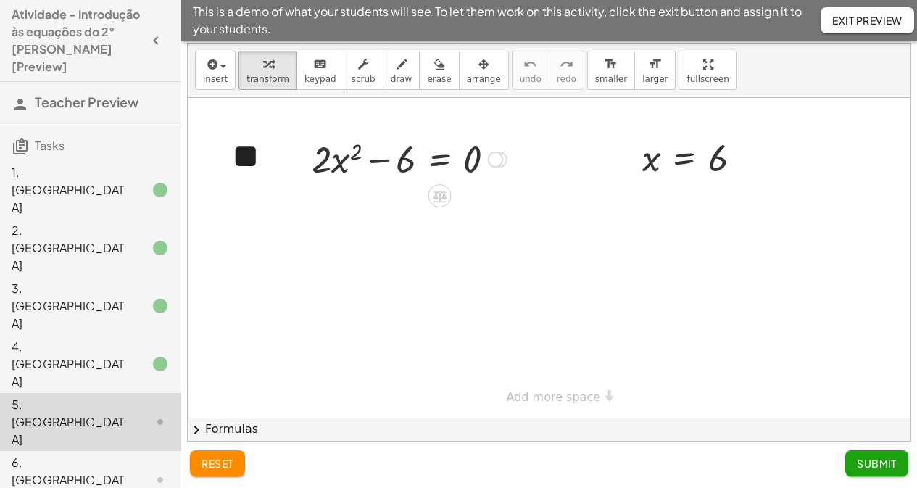
click at [374, 158] on div at bounding box center [410, 157] width 210 height 49
click at [377, 161] on div at bounding box center [410, 157] width 210 height 49
click at [377, 160] on div at bounding box center [410, 157] width 210 height 49
drag, startPoint x: 334, startPoint y: 169, endPoint x: 347, endPoint y: 168, distance: 13.8
click at [347, 168] on div at bounding box center [410, 157] width 210 height 49
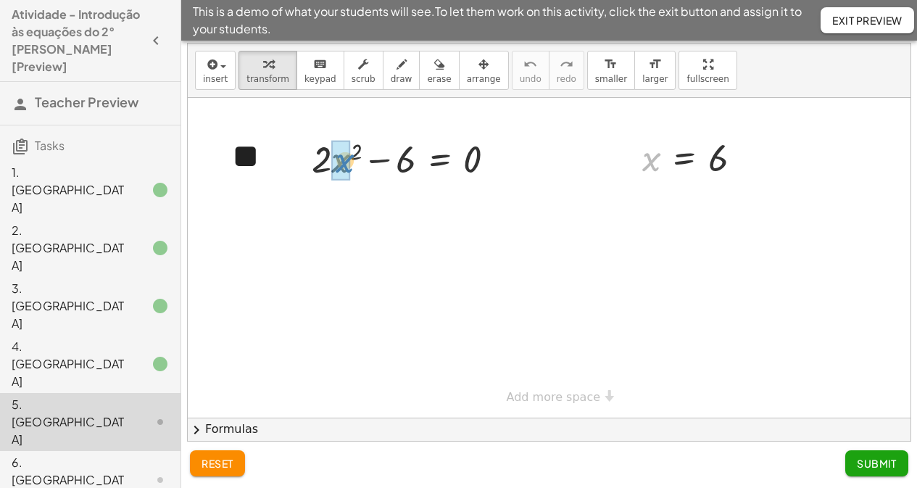
drag, startPoint x: 658, startPoint y: 158, endPoint x: 351, endPoint y: 160, distance: 307.4
drag, startPoint x: 489, startPoint y: 162, endPoint x: 505, endPoint y: 160, distance: 16.1
click at [501, 160] on div at bounding box center [404, 157] width 220 height 49
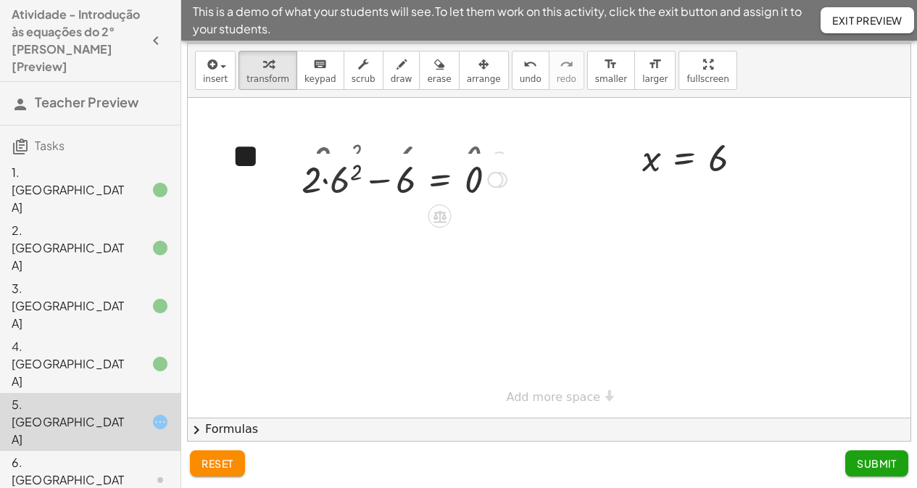
drag, startPoint x: 505, startPoint y: 160, endPoint x: 512, endPoint y: 232, distance: 72.8
click at [439, 180] on div "0 + · 2 · 2 − 6 = 0 6" at bounding box center [439, 180] width 0 height 0
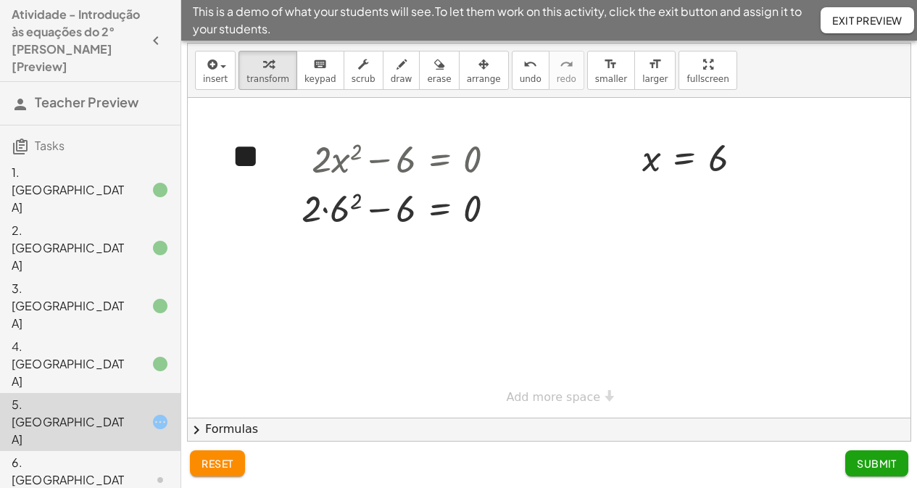
click at [717, 266] on div at bounding box center [549, 258] width 723 height 320
click at [329, 209] on div at bounding box center [404, 207] width 220 height 49
click at [328, 210] on div at bounding box center [404, 207] width 220 height 49
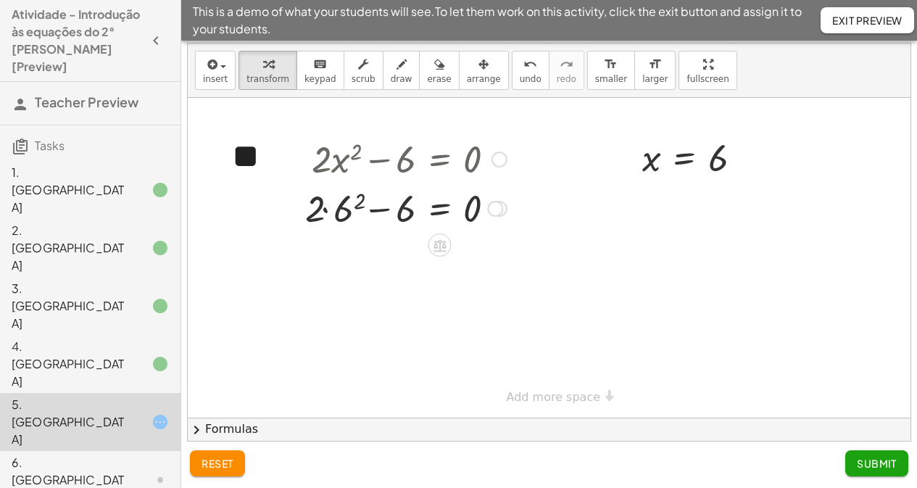
click at [326, 211] on div at bounding box center [404, 207] width 220 height 49
click at [336, 215] on div at bounding box center [404, 207] width 220 height 49
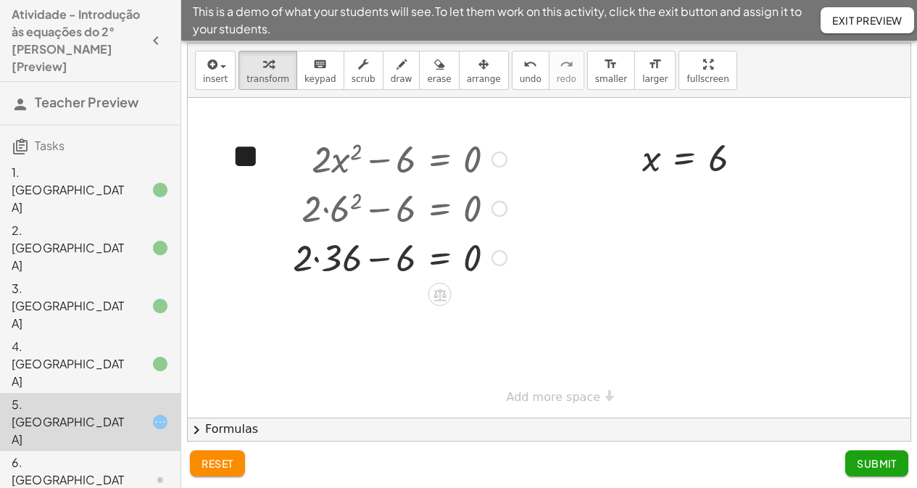
click at [324, 261] on div at bounding box center [400, 256] width 228 height 49
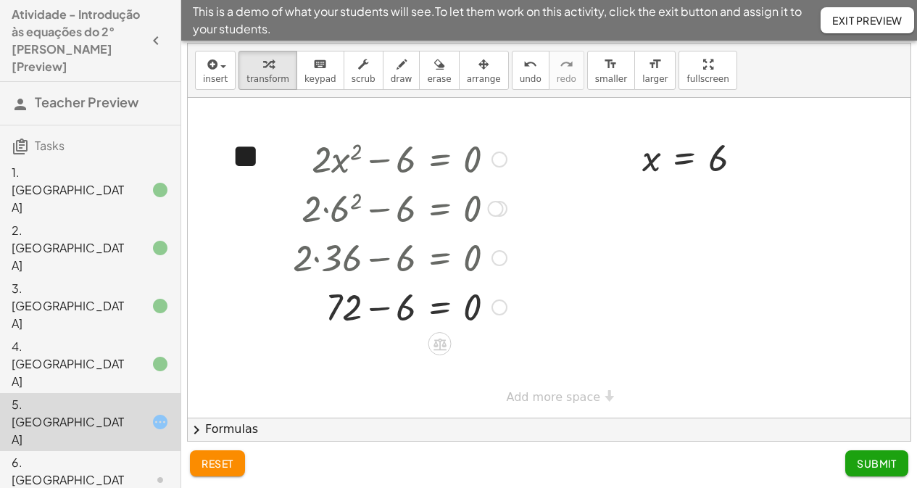
click at [379, 308] on div at bounding box center [400, 305] width 228 height 49
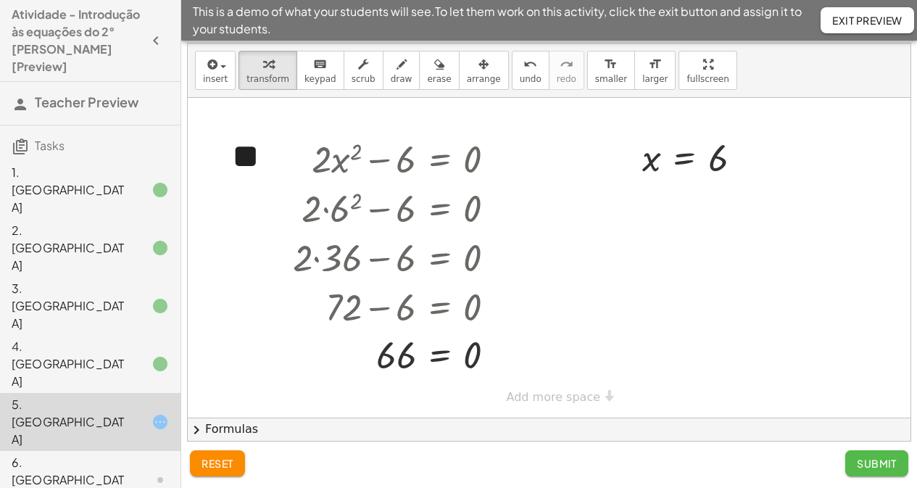
click at [742, 389] on button "Submit" at bounding box center [876, 463] width 63 height 26
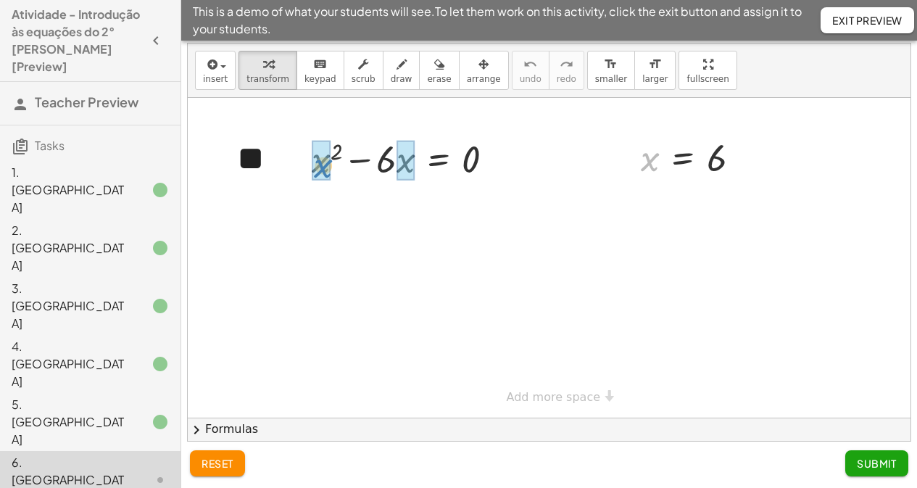
drag, startPoint x: 652, startPoint y: 162, endPoint x: 333, endPoint y: 166, distance: 319.0
click at [391, 157] on div at bounding box center [403, 157] width 220 height 49
click at [323, 151] on div at bounding box center [407, 157] width 212 height 49
click at [360, 159] on div at bounding box center [402, 157] width 220 height 49
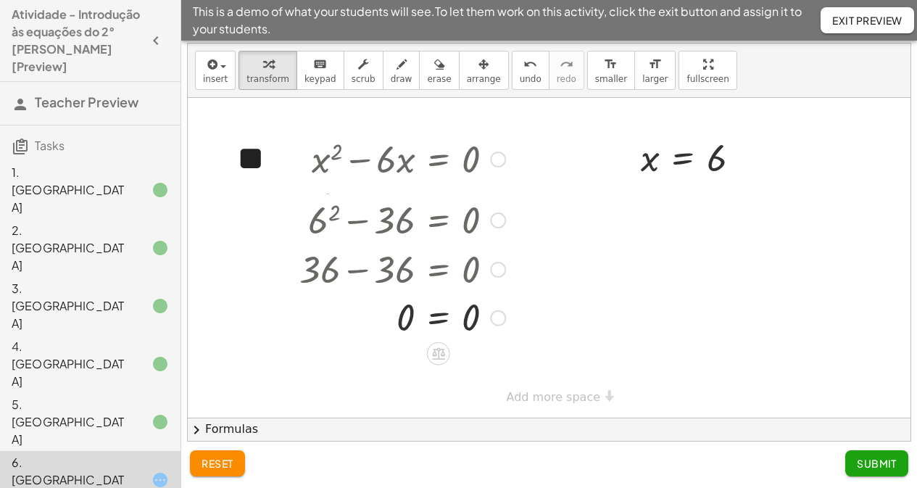
drag, startPoint x: 502, startPoint y: 157, endPoint x: 502, endPoint y: 326, distance: 169.7
click at [439, 318] on div "= 0 0" at bounding box center [439, 318] width 0 height 0
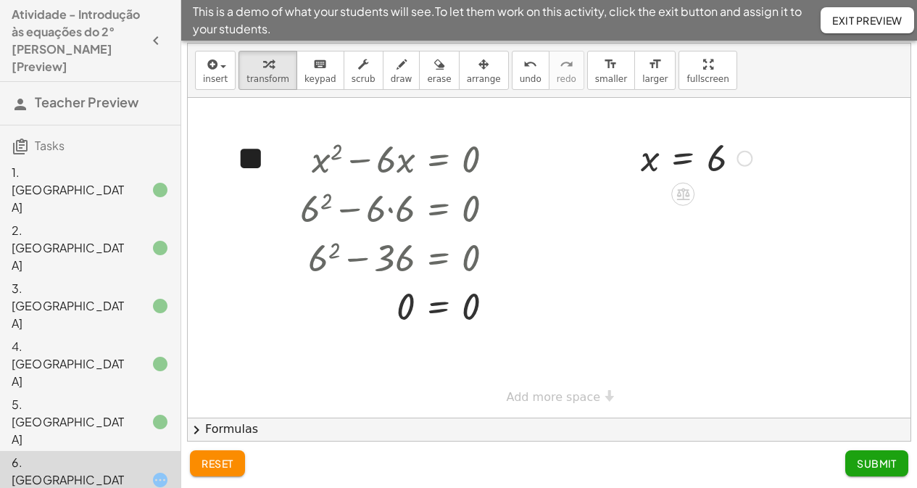
click at [643, 162] on div at bounding box center [696, 157] width 125 height 48
click at [742, 389] on button "Submit" at bounding box center [876, 463] width 63 height 26
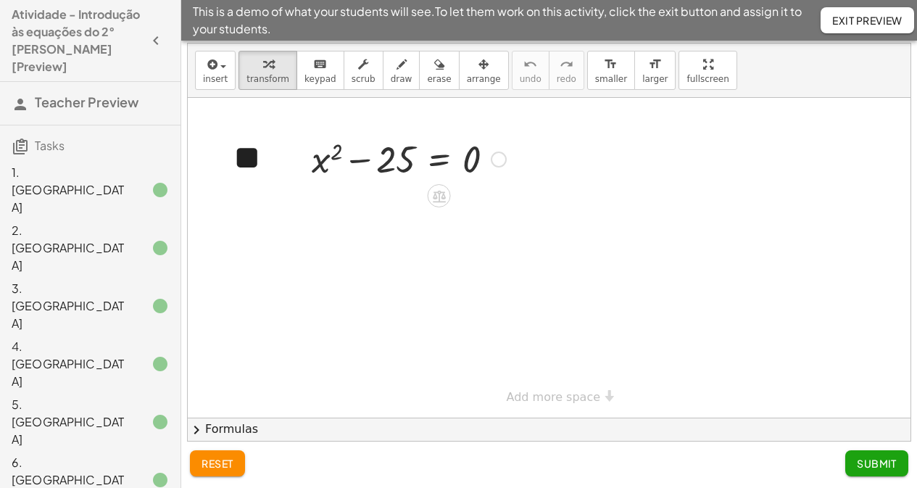
click at [389, 162] on div at bounding box center [409, 157] width 209 height 49
click at [370, 160] on div at bounding box center [409, 157] width 209 height 49
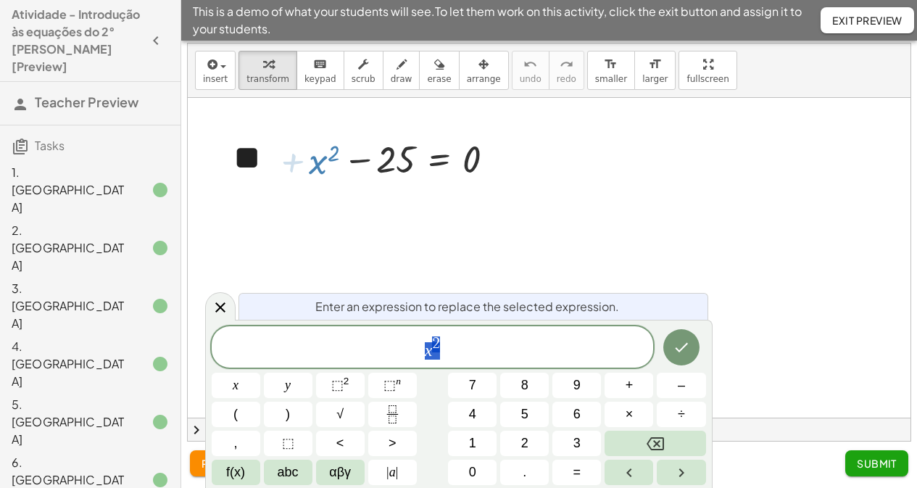
drag, startPoint x: 326, startPoint y: 169, endPoint x: 323, endPoint y: 160, distance: 9.0
click at [323, 160] on div at bounding box center [409, 157] width 209 height 49
click at [218, 309] on icon at bounding box center [220, 307] width 10 height 10
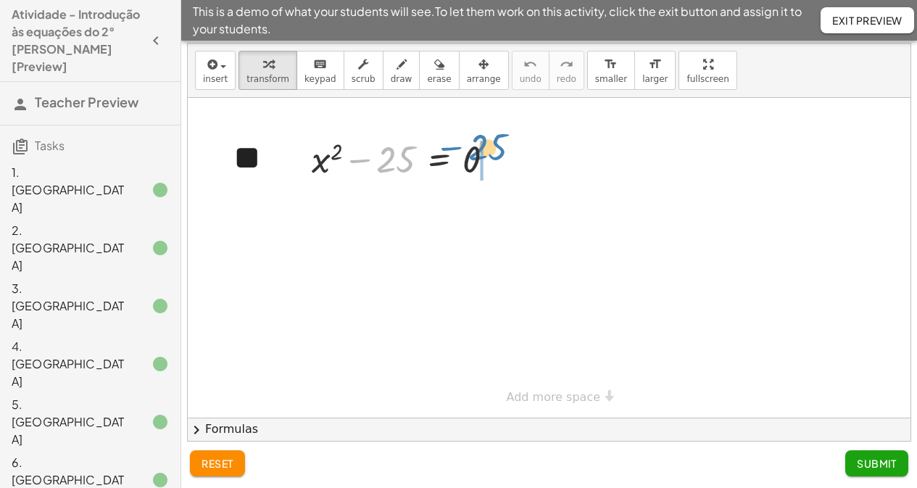
drag, startPoint x: 388, startPoint y: 161, endPoint x: 480, endPoint y: 149, distance: 92.9
click at [480, 149] on div at bounding box center [409, 157] width 209 height 49
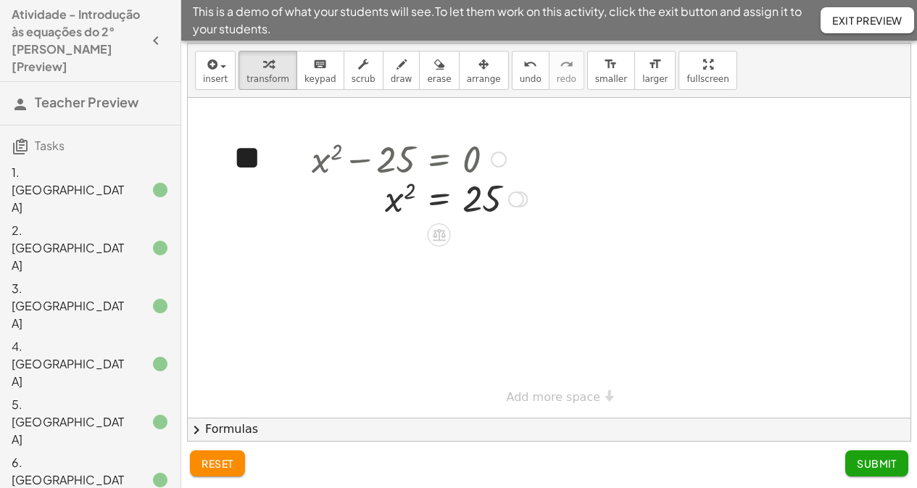
drag, startPoint x: 521, startPoint y: 154, endPoint x: 513, endPoint y: 195, distance: 42.0
click at [513, 195] on div at bounding box center [516, 199] width 16 height 16
drag, startPoint x: 408, startPoint y: 201, endPoint x: 403, endPoint y: 210, distance: 10.1
click at [403, 210] on div at bounding box center [420, 207] width 230 height 48
drag, startPoint x: 411, startPoint y: 198, endPoint x: 479, endPoint y: 202, distance: 67.5
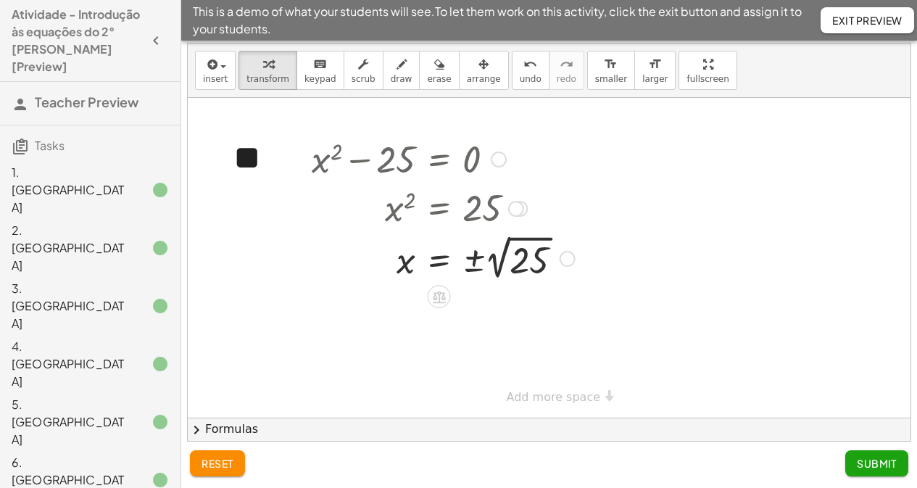
click at [512, 257] on div at bounding box center [444, 257] width 278 height 53
click at [468, 306] on div at bounding box center [444, 307] width 278 height 48
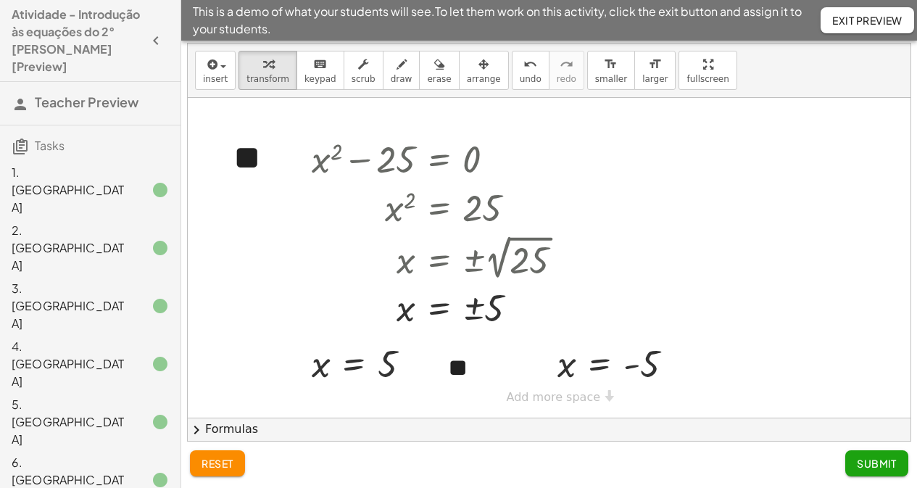
click at [742, 310] on div at bounding box center [549, 258] width 723 height 320
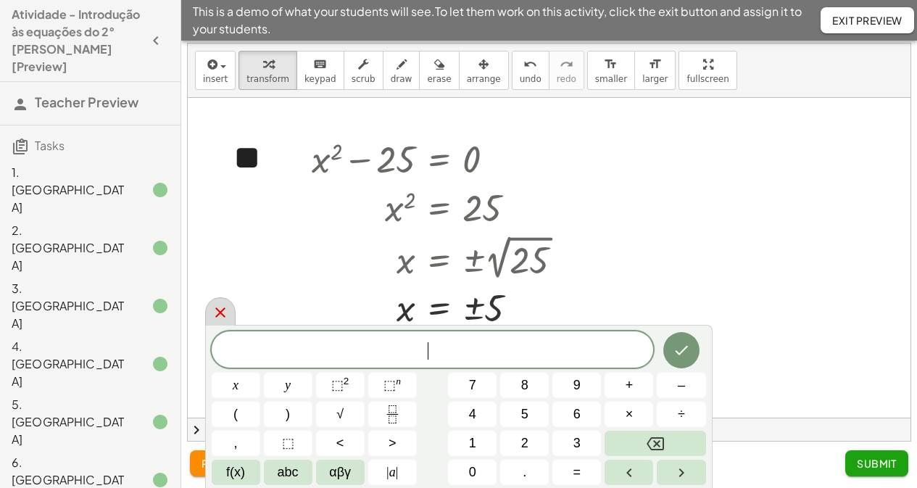
click at [212, 323] on div at bounding box center [220, 311] width 30 height 28
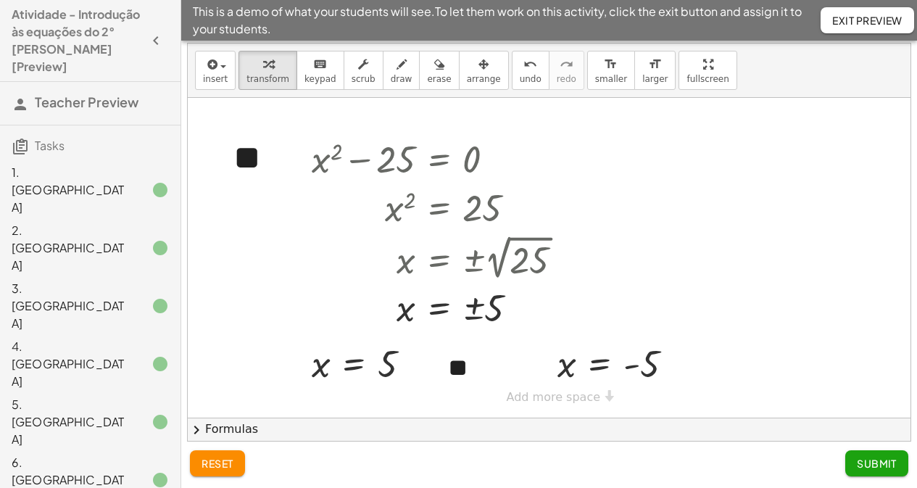
click at [742, 389] on span "Submit" at bounding box center [877, 463] width 40 height 13
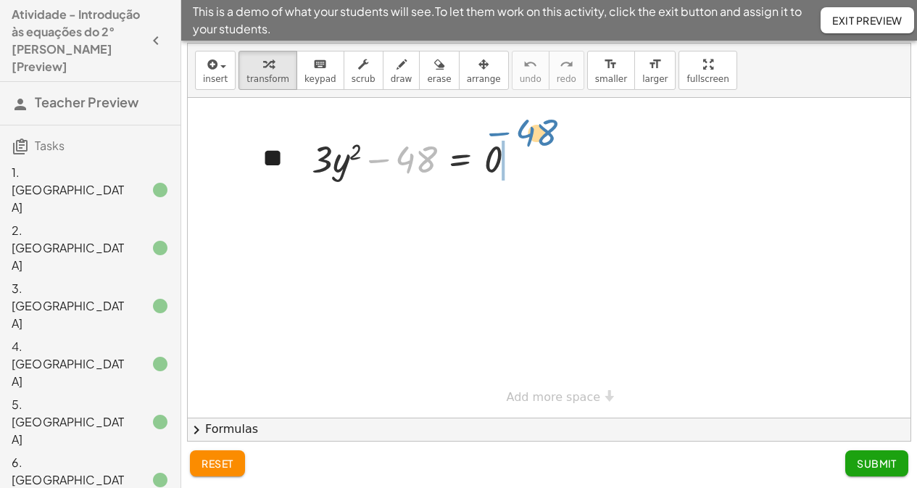
drag, startPoint x: 416, startPoint y: 166, endPoint x: 531, endPoint y: 152, distance: 115.5
click at [531, 152] on div at bounding box center [420, 157] width 231 height 49
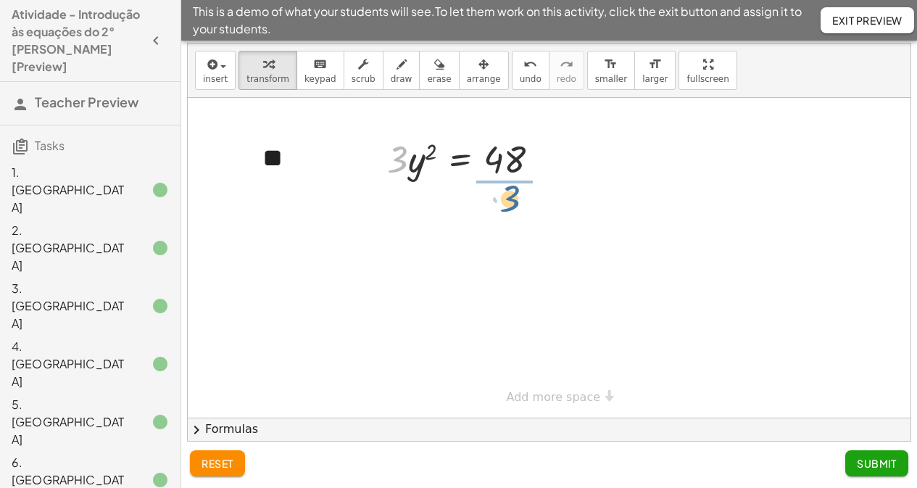
drag, startPoint x: 399, startPoint y: 161, endPoint x: 523, endPoint y: 195, distance: 127.9
click at [519, 163] on div at bounding box center [480, 158] width 159 height 73
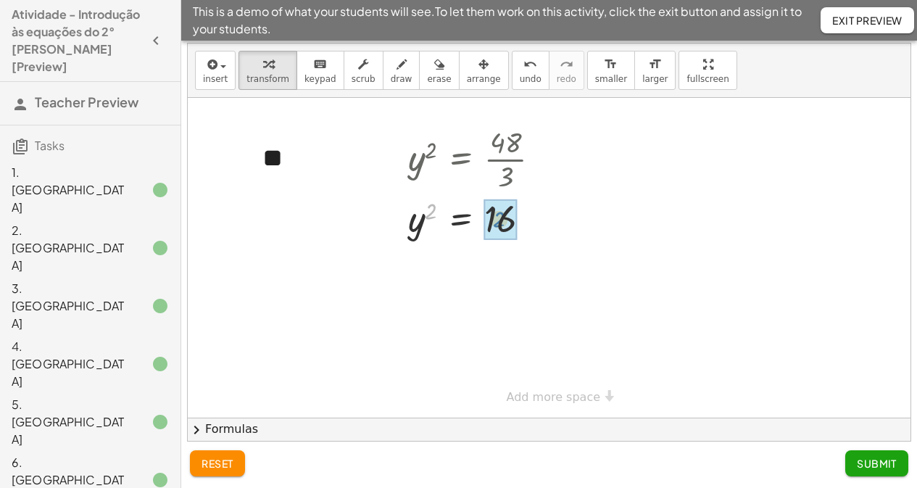
drag, startPoint x: 431, startPoint y: 209, endPoint x: 509, endPoint y: 217, distance: 78.0
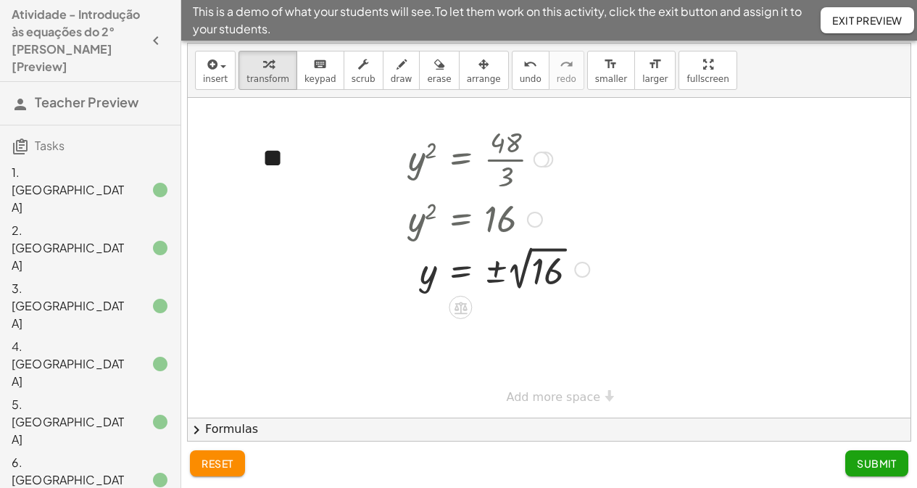
click at [513, 278] on div at bounding box center [499, 268] width 196 height 53
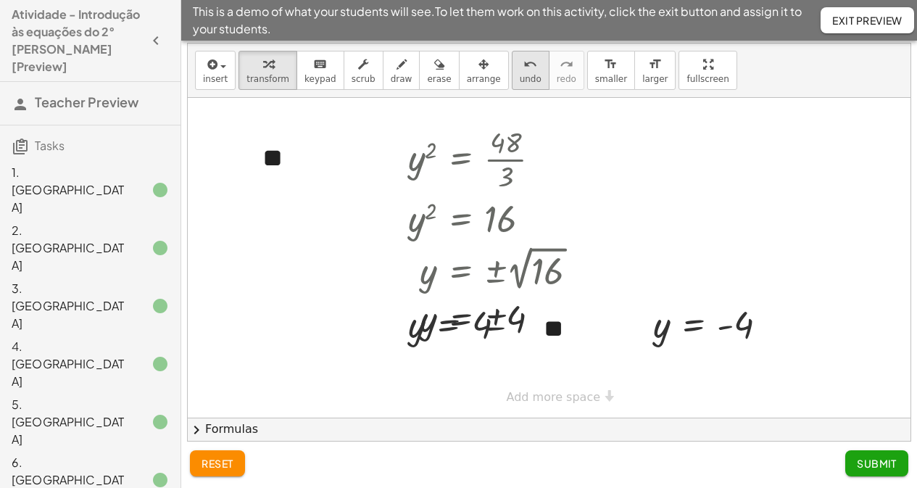
click at [520, 70] on div "undo" at bounding box center [531, 63] width 22 height 17
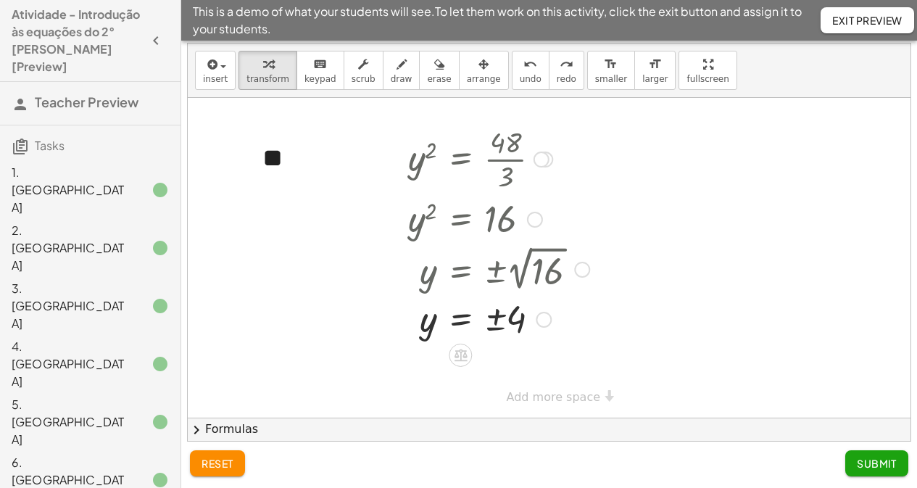
click at [508, 322] on div at bounding box center [499, 318] width 196 height 48
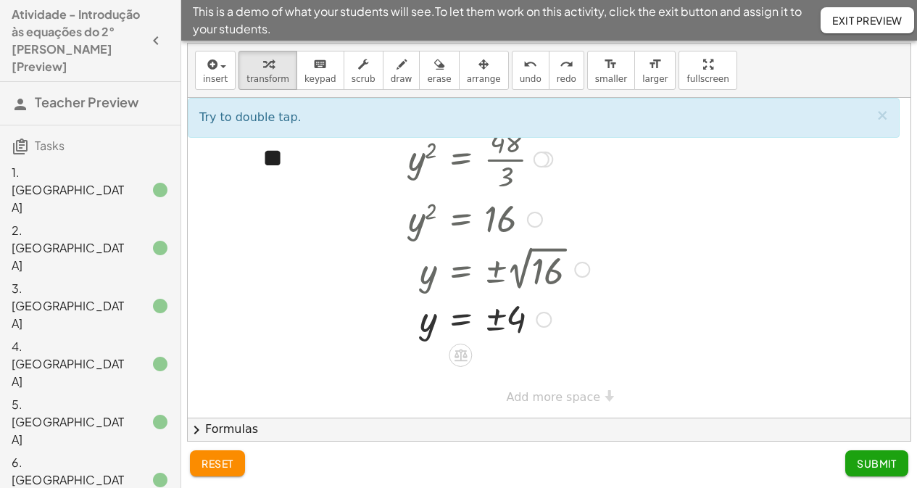
click at [492, 314] on div at bounding box center [499, 318] width 196 height 48
click at [497, 320] on div at bounding box center [499, 318] width 196 height 48
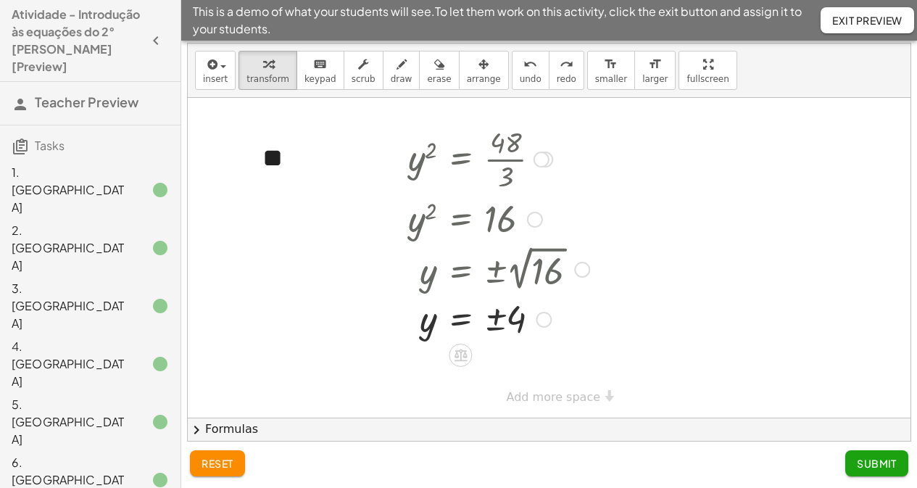
click at [497, 320] on div at bounding box center [499, 318] width 196 height 48
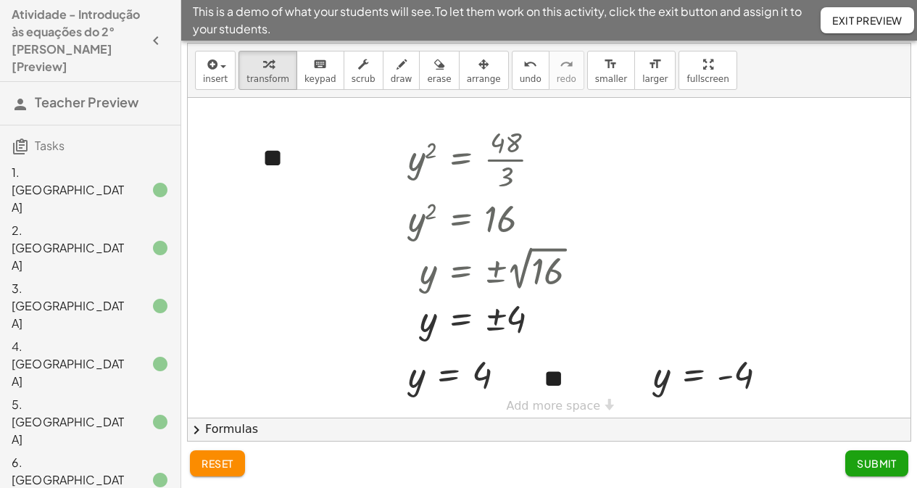
click at [742, 389] on span "Submit" at bounding box center [877, 463] width 40 height 13
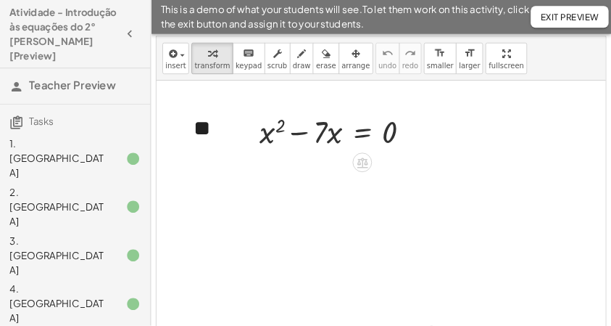
scroll to position [33, 0]
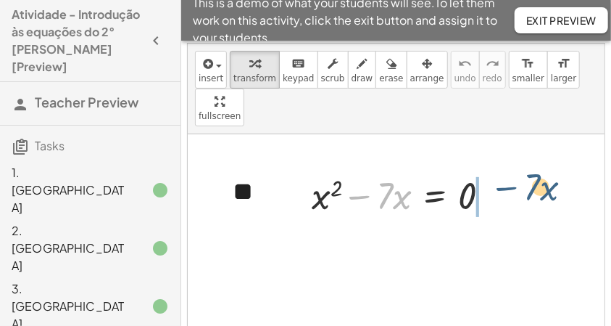
drag, startPoint x: 363, startPoint y: 158, endPoint x: 495, endPoint y: 154, distance: 132.7
click at [495, 170] on div at bounding box center [407, 194] width 204 height 49
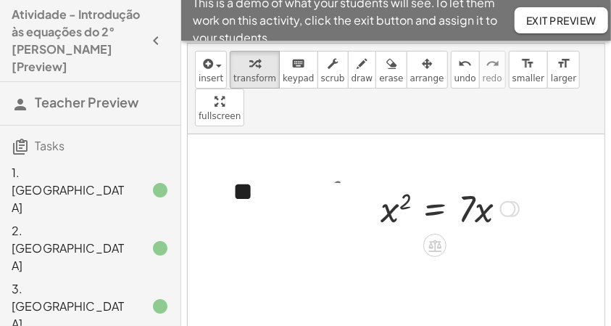
drag, startPoint x: 510, startPoint y: 163, endPoint x: 507, endPoint y: 200, distance: 37.2
click at [507, 201] on div at bounding box center [508, 209] width 16 height 16
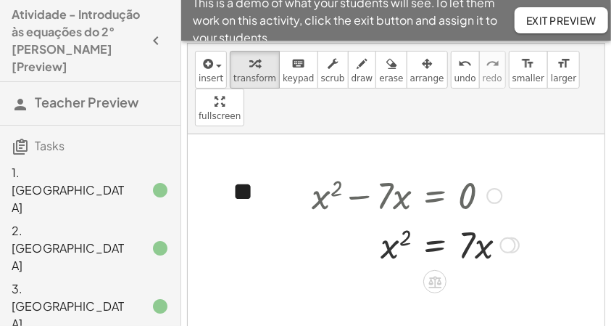
drag, startPoint x: 392, startPoint y: 196, endPoint x: 399, endPoint y: 194, distance: 7.4
click at [399, 219] on div at bounding box center [416, 243] width 222 height 49
drag, startPoint x: 406, startPoint y: 197, endPoint x: 457, endPoint y: 192, distance: 51.0
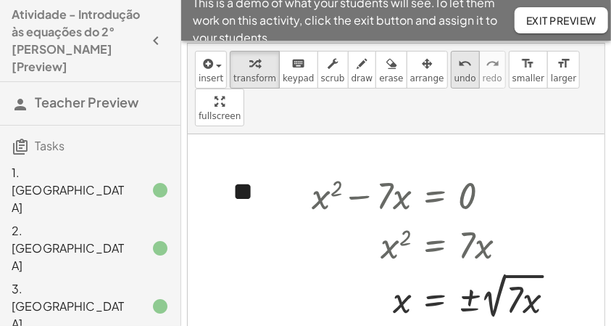
click at [451, 72] on button "undo undo" at bounding box center [465, 70] width 29 height 38
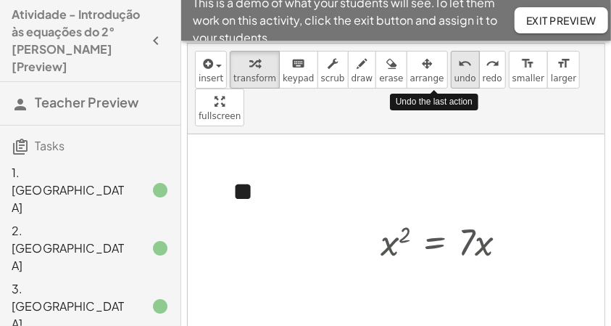
click at [451, 72] on button "undo undo" at bounding box center [465, 70] width 29 height 38
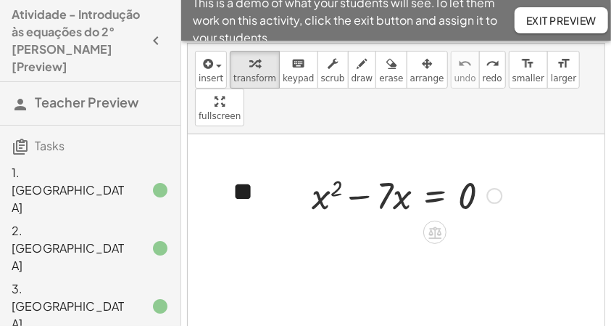
click at [372, 170] on div at bounding box center [407, 194] width 204 height 49
click at [363, 170] on div at bounding box center [407, 194] width 204 height 49
click at [323, 170] on div at bounding box center [407, 194] width 204 height 49
click at [328, 170] on div at bounding box center [407, 194] width 204 height 49
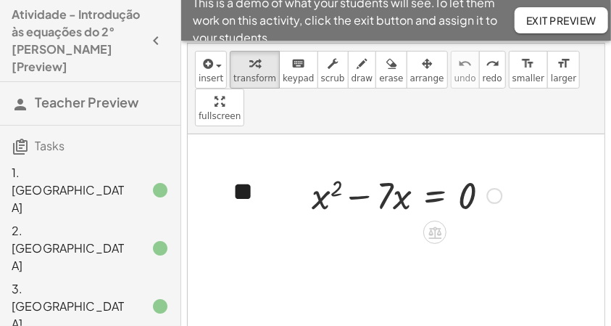
click at [494, 188] on div at bounding box center [494, 196] width 16 height 16
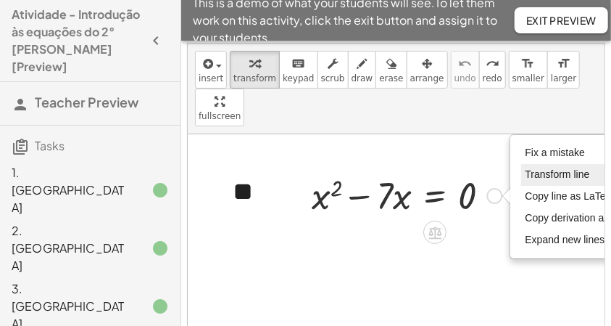
click at [537, 168] on span "Transform line" at bounding box center [557, 174] width 65 height 12
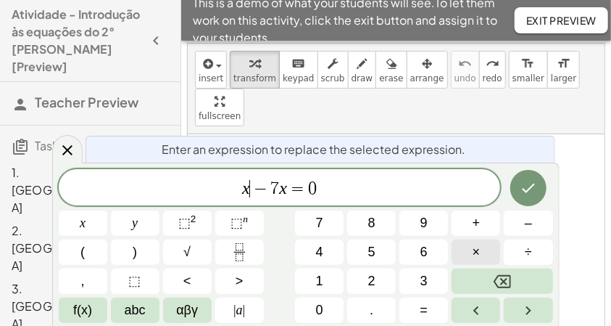
click at [489, 244] on button "×" at bounding box center [476, 251] width 49 height 25
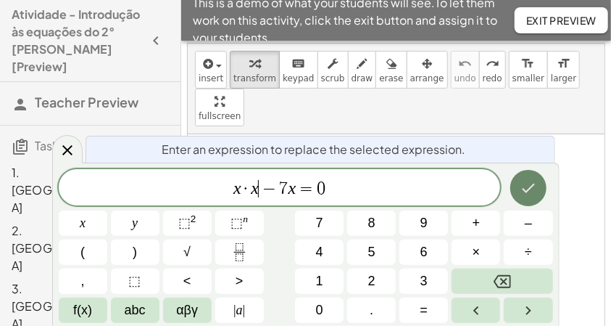
click at [526, 184] on icon "Done" at bounding box center [528, 187] width 17 height 17
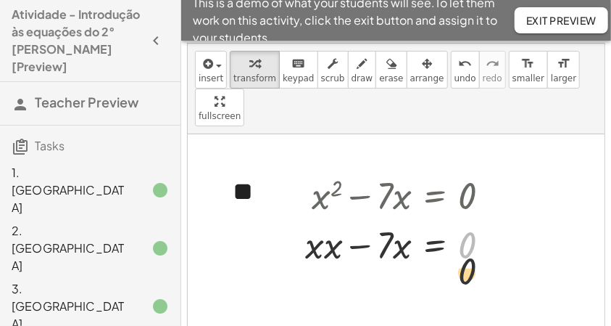
drag, startPoint x: 491, startPoint y: 157, endPoint x: 491, endPoint y: 190, distance: 33.4
click at [490, 219] on div at bounding box center [404, 243] width 212 height 49
click at [575, 158] on div at bounding box center [396, 275] width 417 height 283
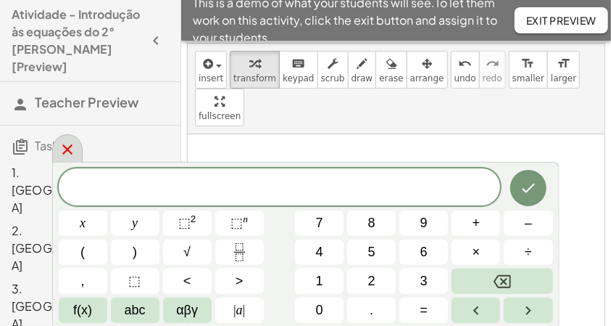
click at [59, 154] on icon at bounding box center [67, 149] width 17 height 17
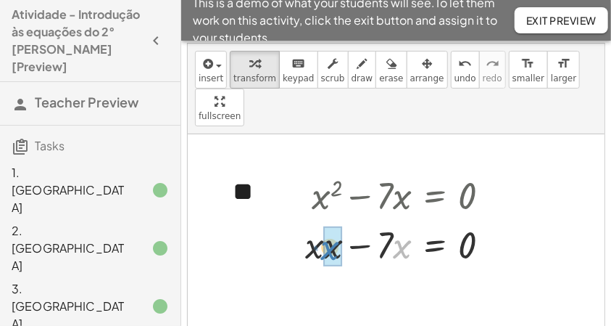
drag, startPoint x: 399, startPoint y: 207, endPoint x: 341, endPoint y: 204, distance: 57.3
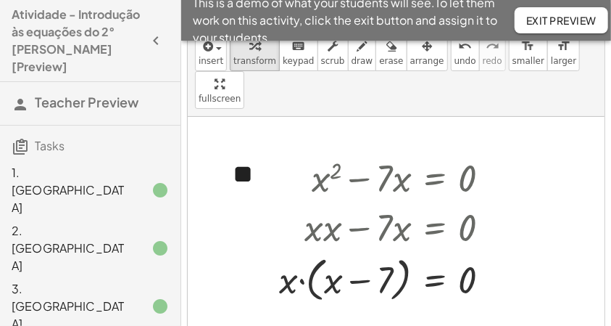
scroll to position [81, 0]
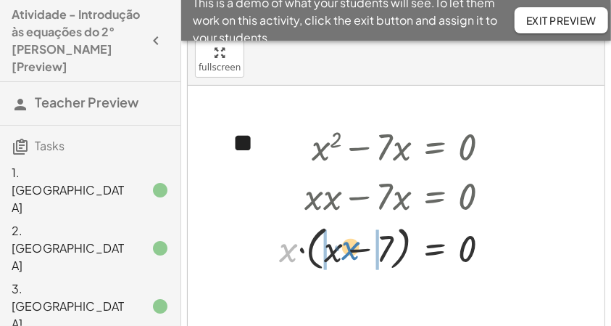
drag, startPoint x: 299, startPoint y: 200, endPoint x: 345, endPoint y: 212, distance: 47.8
click at [345, 220] on div at bounding box center [390, 247] width 237 height 55
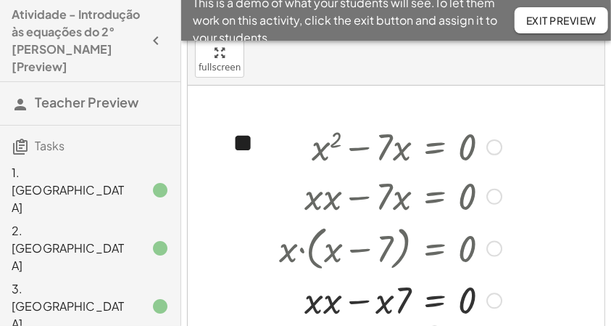
click at [324, 275] on div at bounding box center [390, 299] width 237 height 49
drag, startPoint x: 397, startPoint y: 259, endPoint x: 381, endPoint y: 271, distance: 20.7
click at [435, 147] on div "+ x 2 − · 7 · x = 0 + · x · x − · 7 · x = 0 · x · ( + x − 7 ) = 0 + · x · x − ·…" at bounding box center [435, 147] width 0 height 0
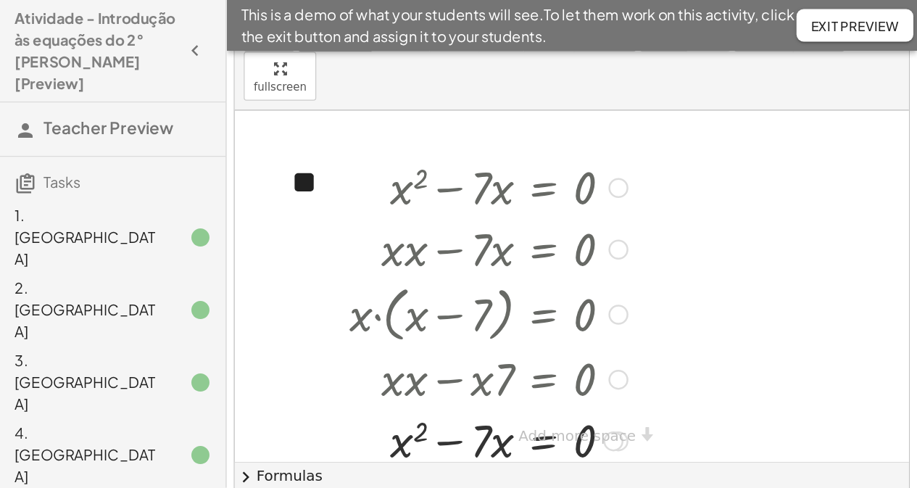
scroll to position [33, 0]
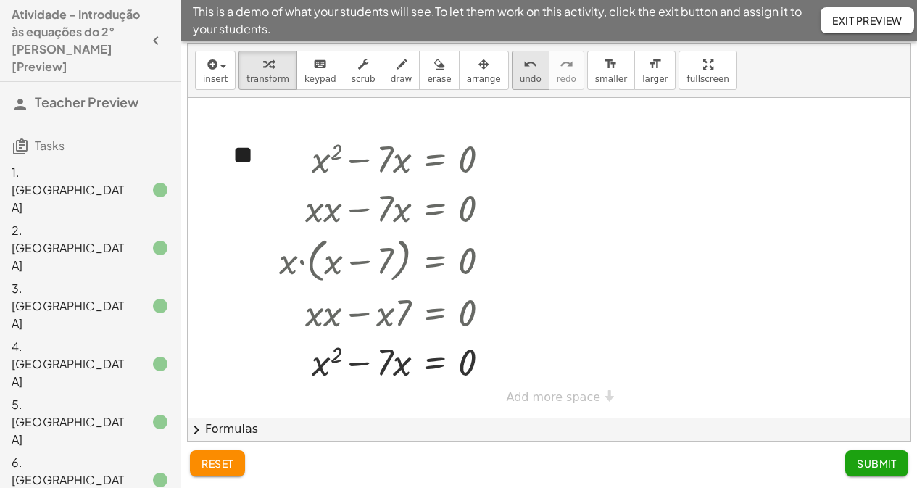
click at [523, 67] on icon "undo" at bounding box center [530, 64] width 14 height 17
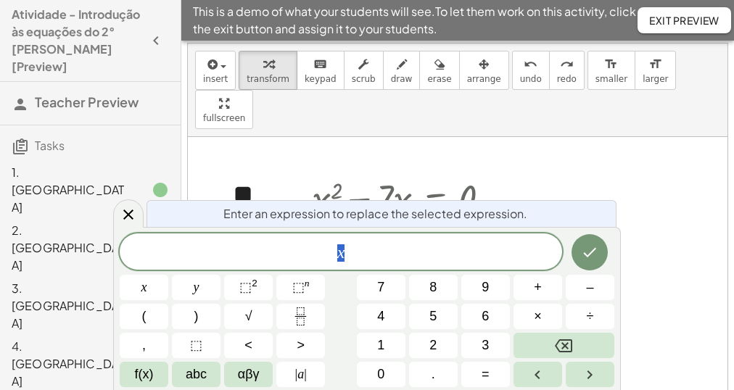
drag, startPoint x: 289, startPoint y: 261, endPoint x: 231, endPoint y: 243, distance: 60.8
click at [231, 243] on body "**********" at bounding box center [367, 227] width 734 height 521
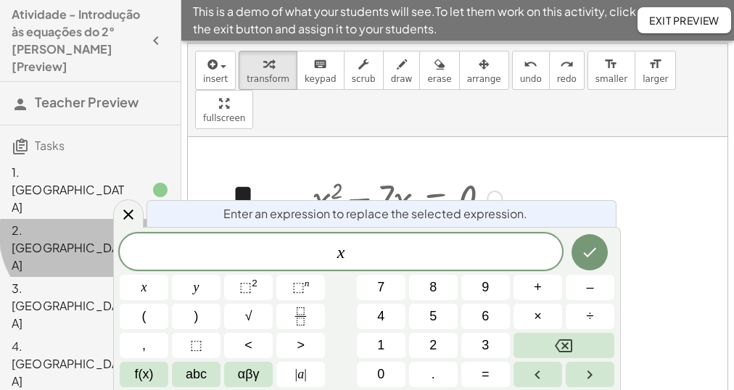
click at [143, 335] on div "2. [GEOGRAPHIC_DATA]" at bounding box center [90, 364] width 181 height 58
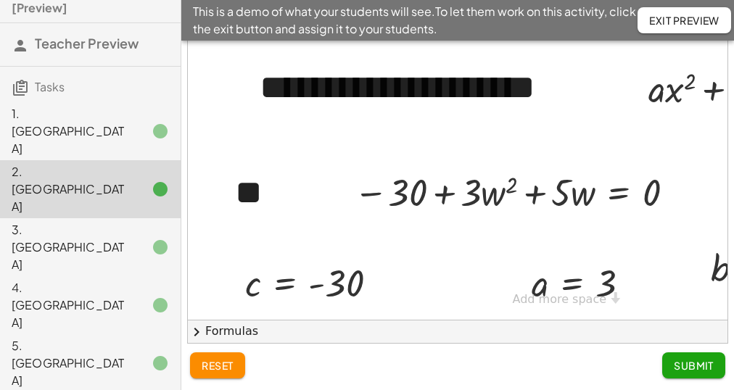
scroll to position [116, 0]
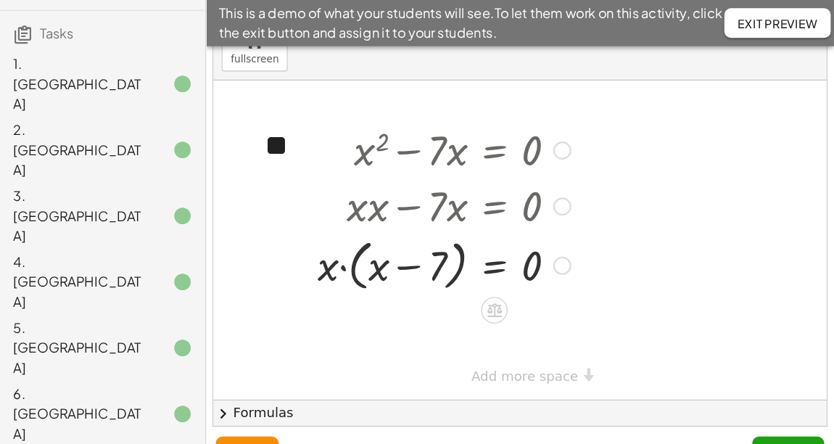
scroll to position [73, 0]
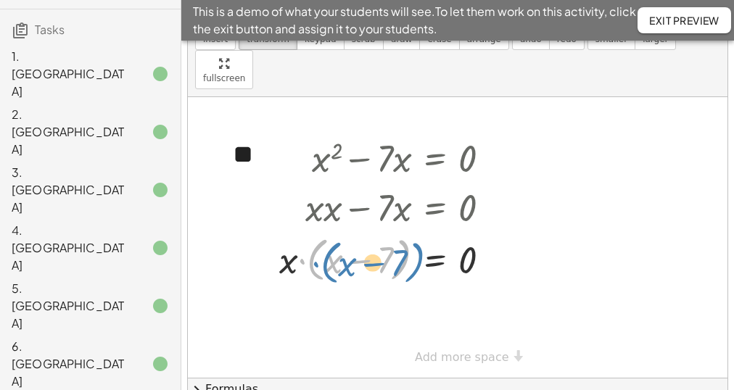
drag, startPoint x: 399, startPoint y: 227, endPoint x: 413, endPoint y: 230, distance: 14.1
click at [413, 231] on div at bounding box center [390, 258] width 237 height 55
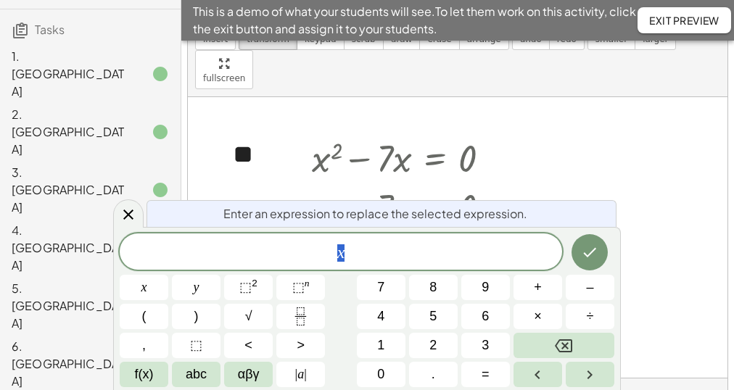
drag, startPoint x: 286, startPoint y: 225, endPoint x: 252, endPoint y: 226, distance: 34.1
click at [253, 226] on body "**********" at bounding box center [367, 187] width 734 height 521
click at [120, 214] on icon at bounding box center [128, 214] width 17 height 17
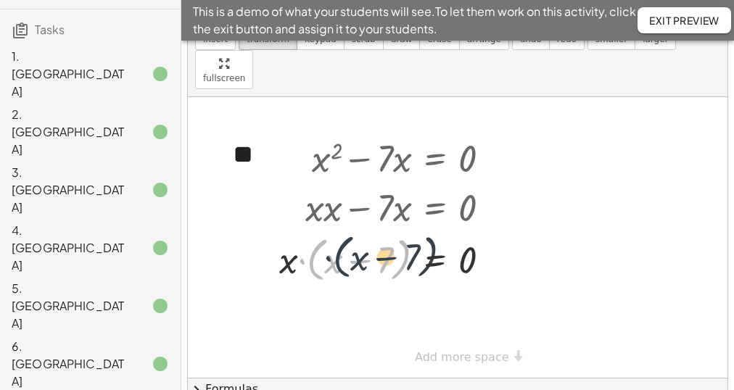
drag, startPoint x: 313, startPoint y: 209, endPoint x: 331, endPoint y: 214, distance: 18.1
click at [331, 231] on div at bounding box center [390, 258] width 237 height 55
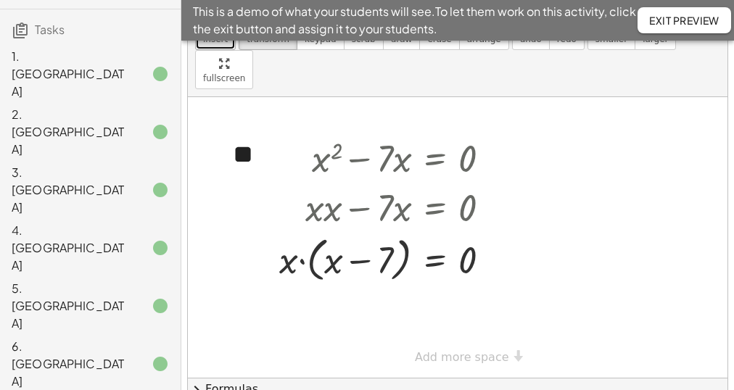
click at [213, 46] on button "insert" at bounding box center [215, 30] width 41 height 39
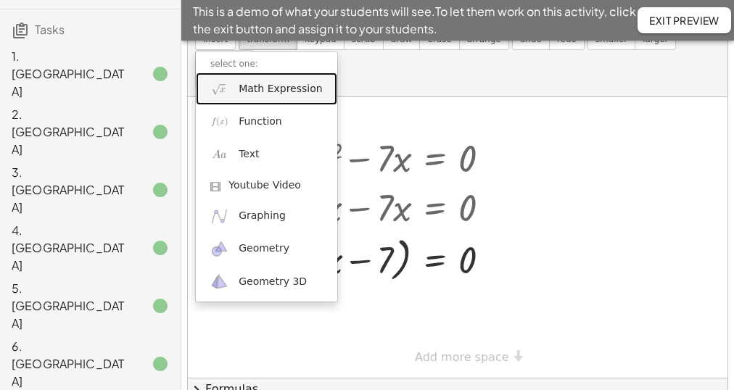
click at [244, 82] on span "Math Expression" at bounding box center [280, 89] width 83 height 15
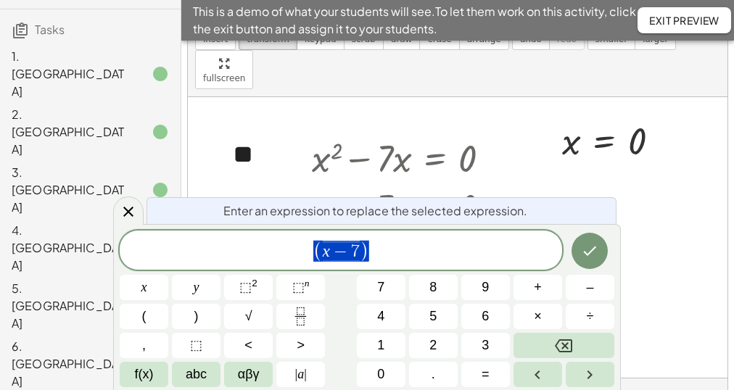
drag, startPoint x: 401, startPoint y: 219, endPoint x: 292, endPoint y: 227, distance: 109.0
click at [413, 228] on body "**********" at bounding box center [367, 187] width 734 height 521
click at [120, 217] on icon at bounding box center [128, 211] width 17 height 17
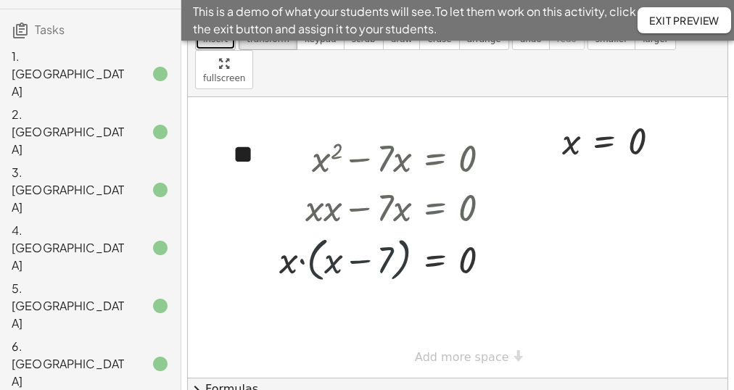
click at [213, 49] on button "insert" at bounding box center [215, 30] width 41 height 39
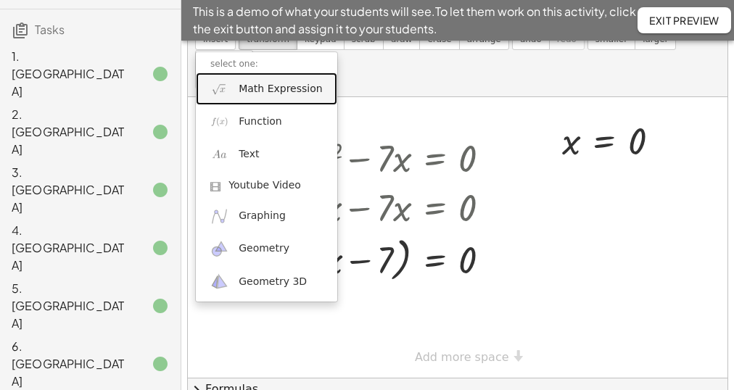
click at [237, 91] on link "Math Expression" at bounding box center [266, 89] width 141 height 33
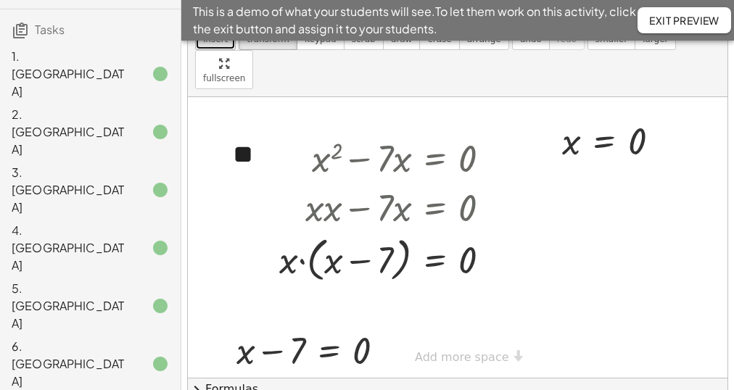
click at [220, 46] on button "insert" at bounding box center [215, 30] width 41 height 39
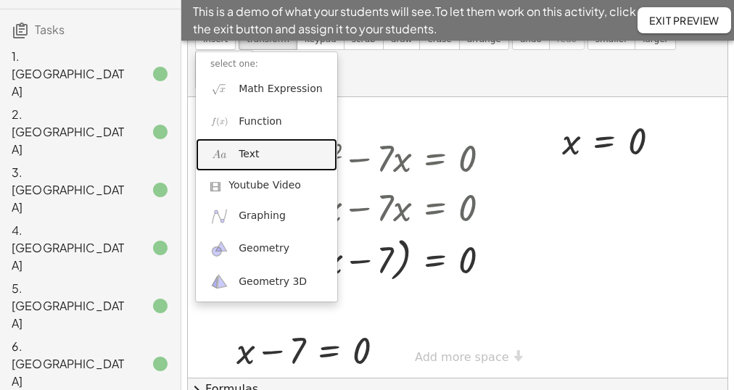
click at [257, 149] on link "Text" at bounding box center [266, 154] width 141 height 33
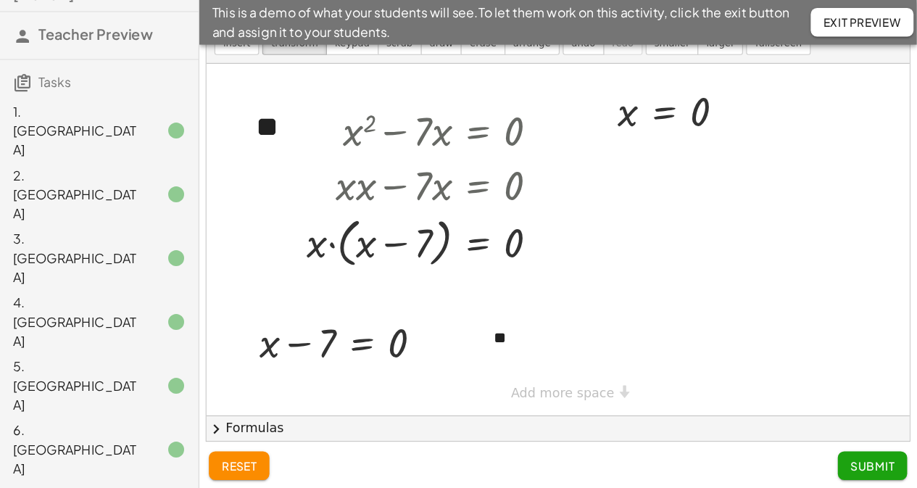
scroll to position [27, 0]
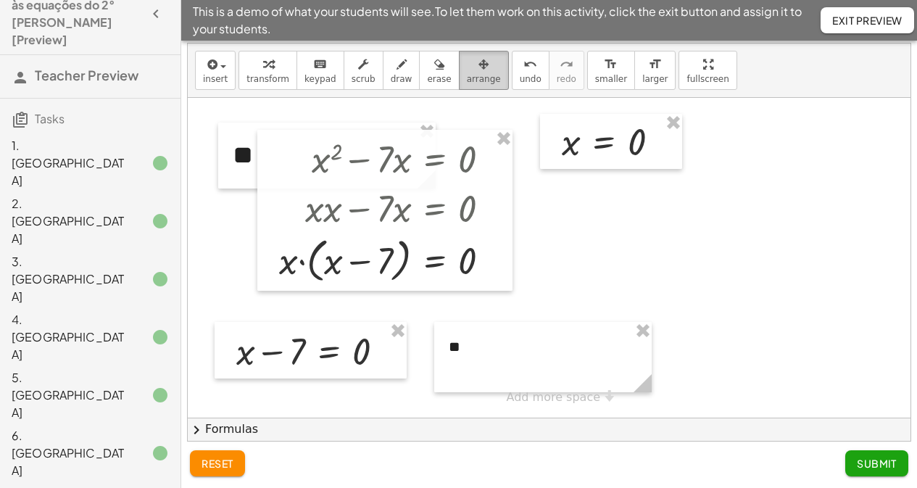
click at [467, 72] on div "button" at bounding box center [484, 63] width 34 height 17
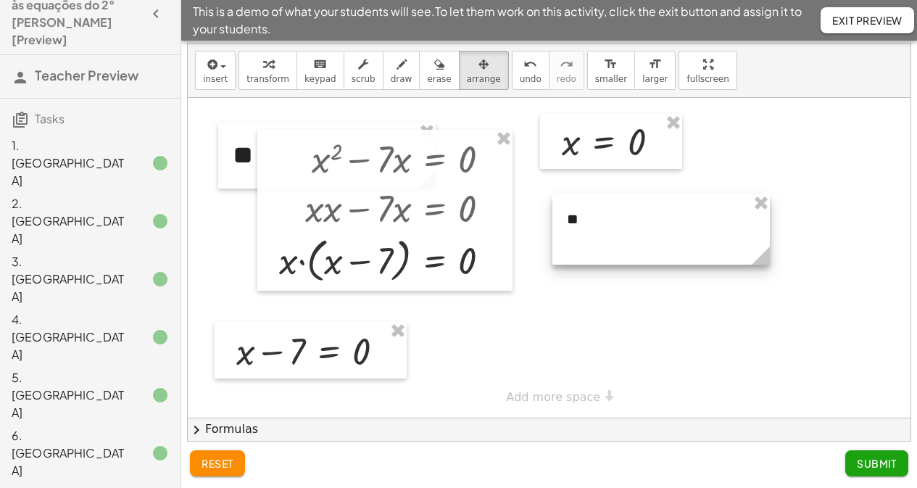
drag, startPoint x: 569, startPoint y: 294, endPoint x: 614, endPoint y: 204, distance: 101.2
click at [618, 200] on div at bounding box center [661, 229] width 218 height 70
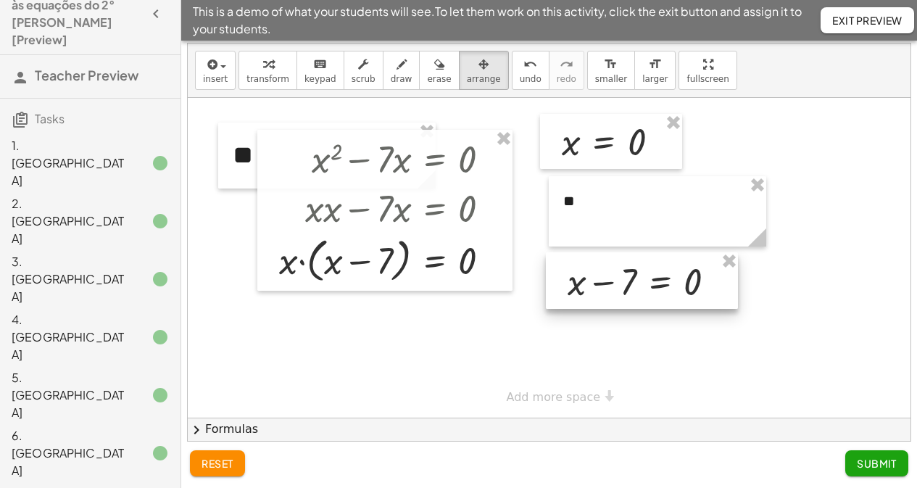
drag, startPoint x: 310, startPoint y: 357, endPoint x: 637, endPoint y: 288, distance: 335.0
click at [638, 288] on div at bounding box center [642, 280] width 192 height 57
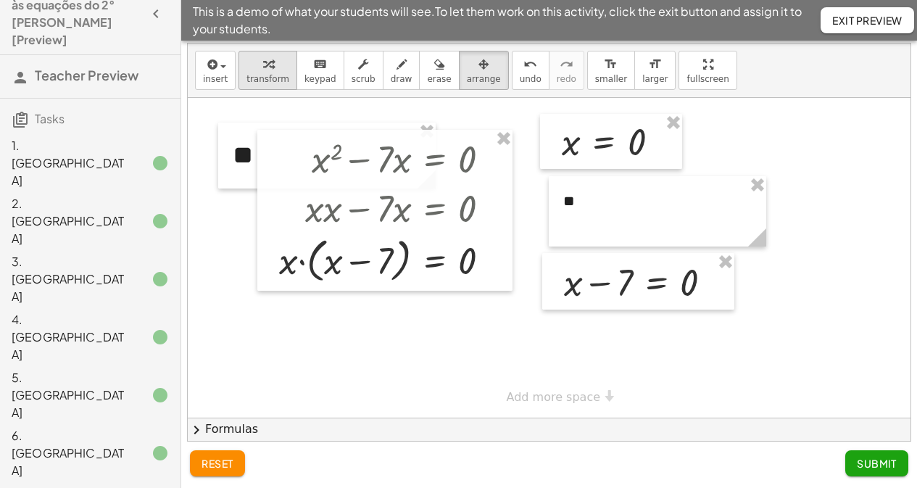
click at [252, 79] on span "transform" at bounding box center [268, 79] width 43 height 10
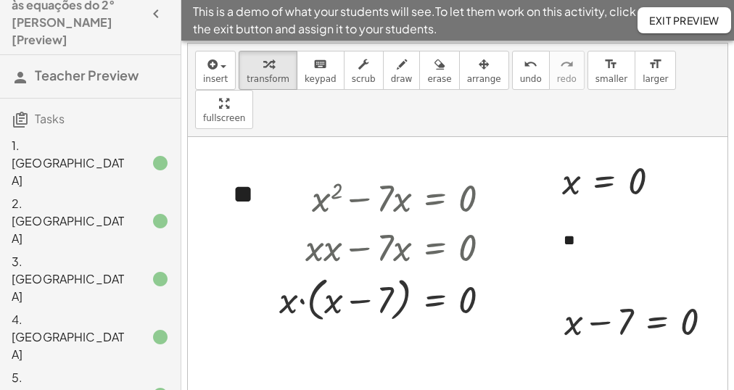
click at [700, 296] on div at bounding box center [644, 320] width 174 height 49
drag, startPoint x: 621, startPoint y: 280, endPoint x: 635, endPoint y: 283, distance: 14.2
click at [595, 293] on div "+ x − 7 = 0 x = + 0 + 7 x x = 7" at bounding box center [663, 320] width 141 height 55
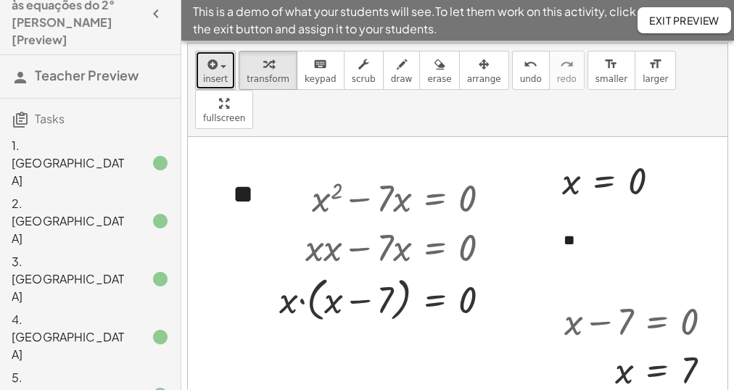
click at [218, 67] on span "button" at bounding box center [219, 66] width 3 height 10
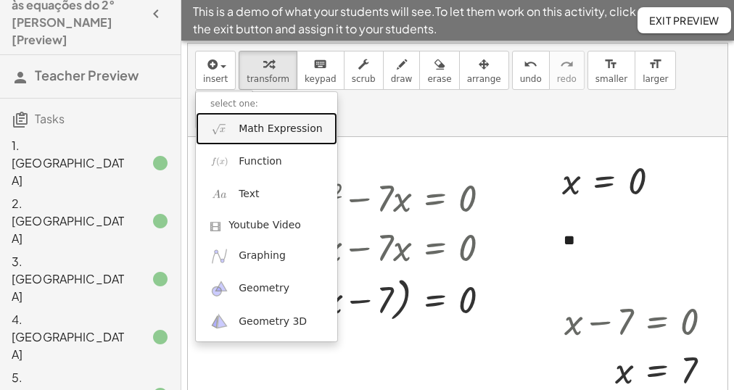
click at [248, 117] on link "Math Expression" at bounding box center [266, 128] width 141 height 33
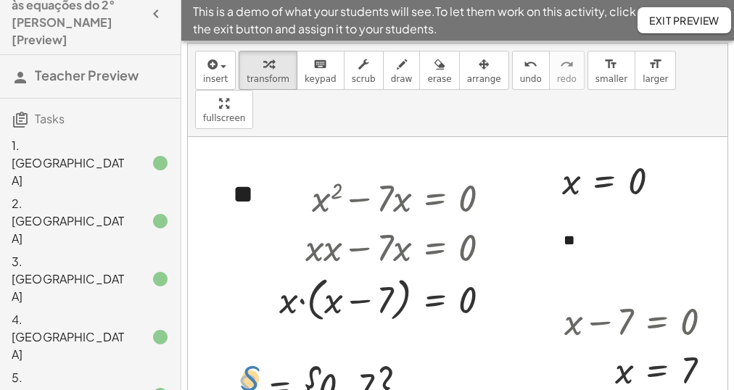
drag, startPoint x: 267, startPoint y: 330, endPoint x: 247, endPoint y: 340, distance: 22.7
click at [247, 359] on div at bounding box center [327, 386] width 196 height 55
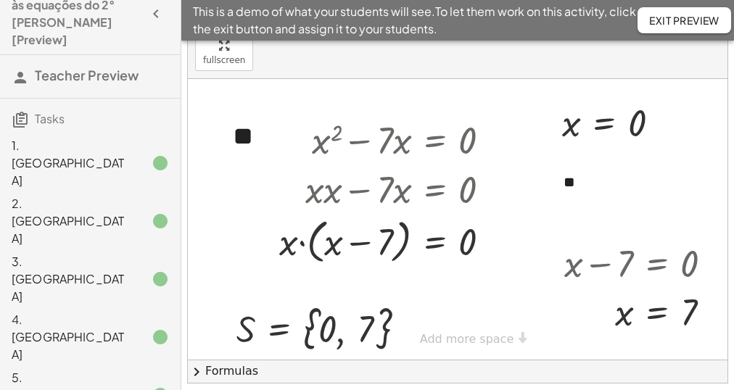
scroll to position [124, 0]
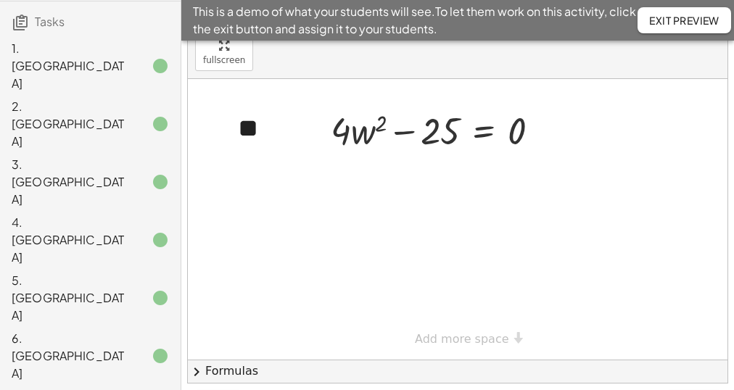
scroll to position [33, 0]
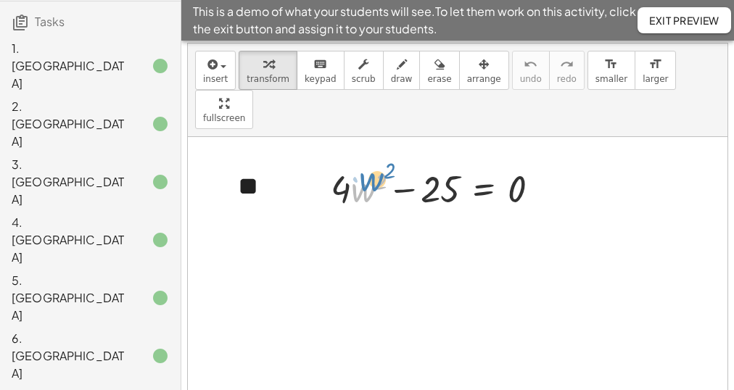
drag, startPoint x: 365, startPoint y: 157, endPoint x: 373, endPoint y: 151, distance: 9.3
click at [373, 163] on div at bounding box center [440, 187] width 235 height 49
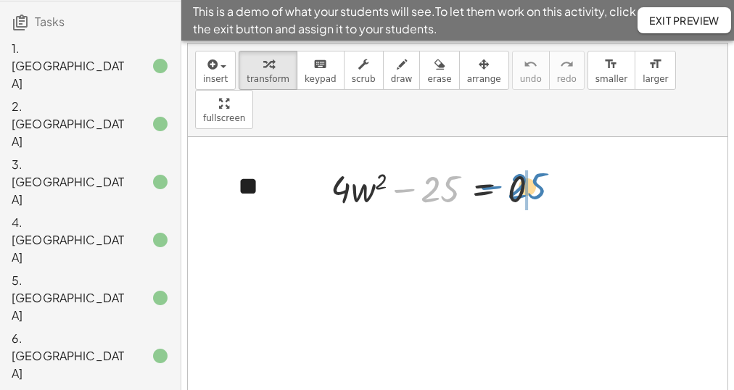
drag, startPoint x: 402, startPoint y: 149, endPoint x: 497, endPoint y: 152, distance: 95.0
click at [495, 163] on div at bounding box center [440, 187] width 235 height 49
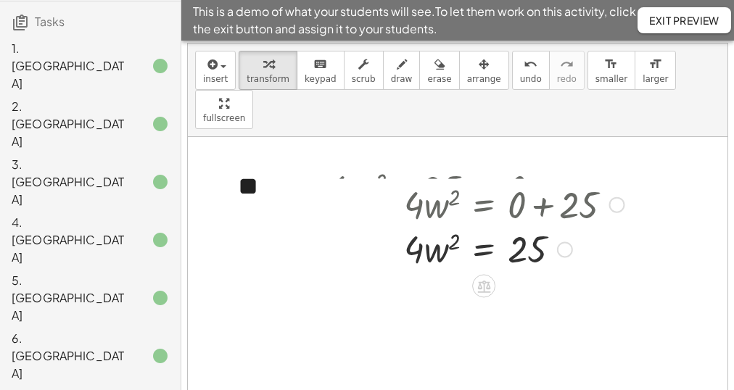
drag, startPoint x: 570, startPoint y: 150, endPoint x: 565, endPoint y: 186, distance: 36.6
click at [484, 249] on div "· 4 · w 2 = 25" at bounding box center [484, 249] width 0 height 0
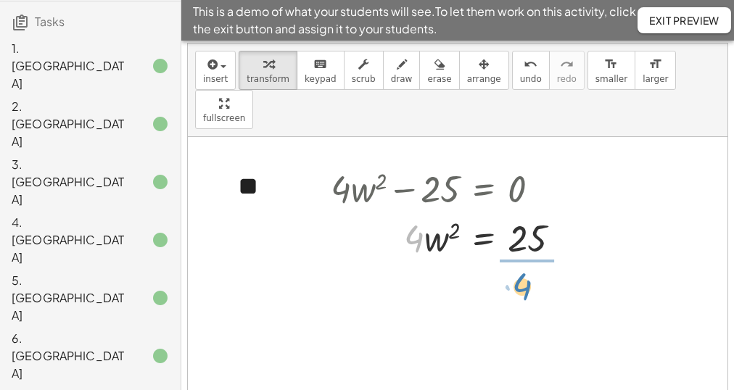
drag, startPoint x: 407, startPoint y: 198, endPoint x: 515, endPoint y: 246, distance: 118.2
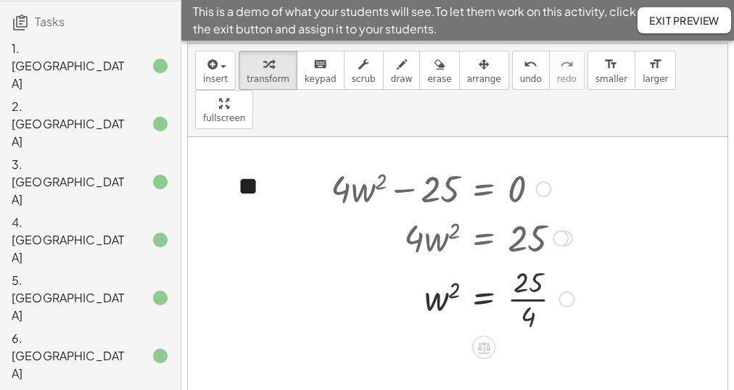
click at [531, 262] on div at bounding box center [451, 298] width 257 height 73
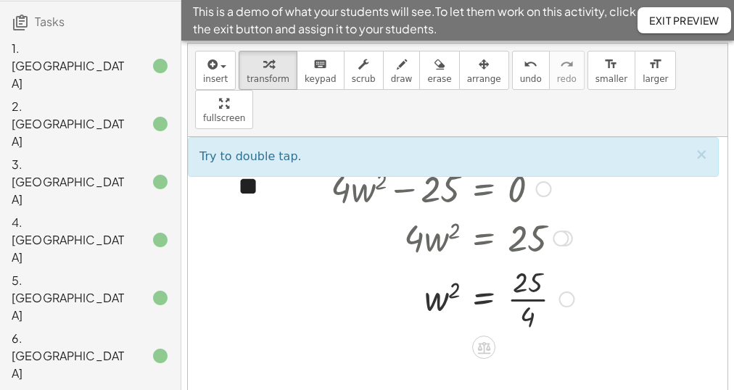
click at [531, 262] on div at bounding box center [451, 298] width 257 height 73
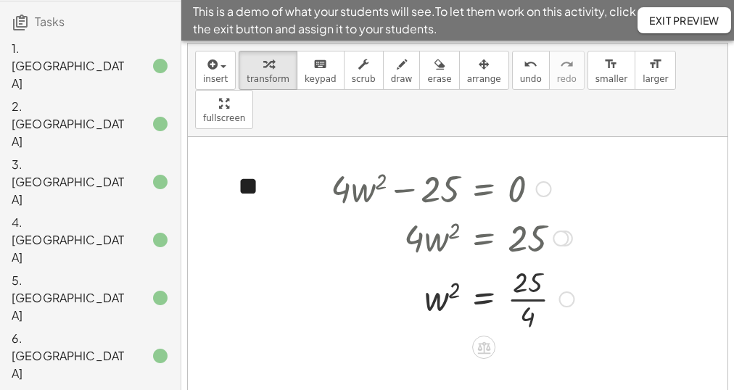
click at [531, 262] on div at bounding box center [451, 298] width 257 height 73
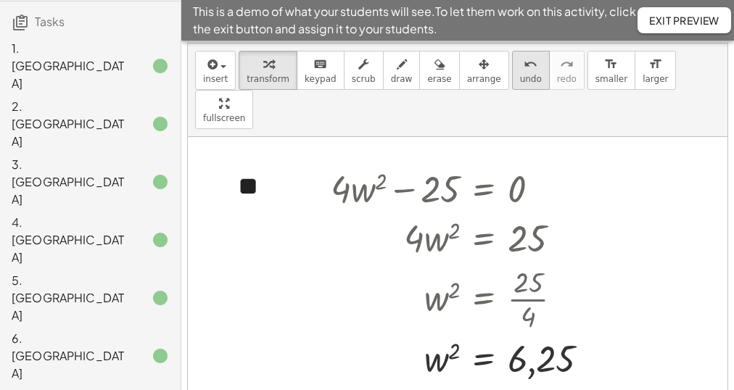
click at [523, 69] on icon "undo" at bounding box center [530, 64] width 14 height 17
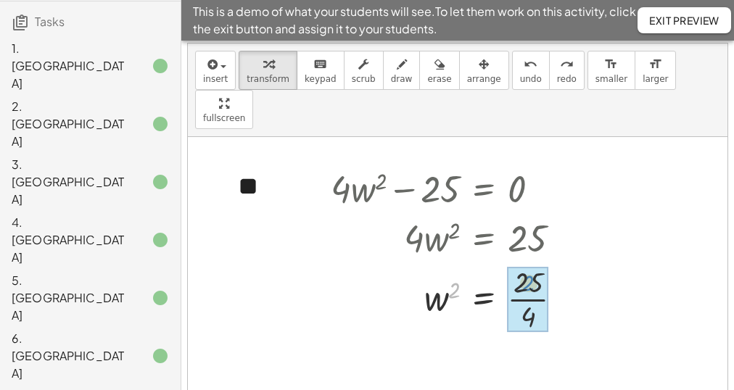
drag, startPoint x: 455, startPoint y: 247, endPoint x: 529, endPoint y: 239, distance: 74.3
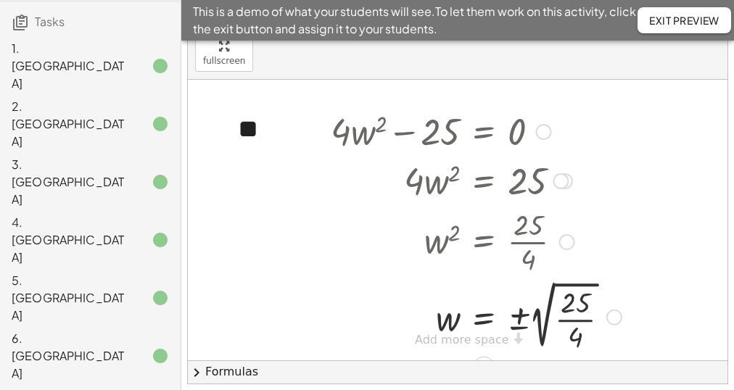
scroll to position [91, 0]
drag, startPoint x: 563, startPoint y: 287, endPoint x: 523, endPoint y: 297, distance: 41.0
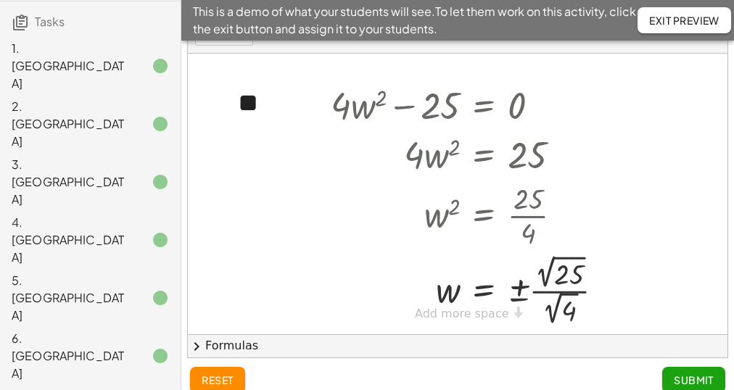
scroll to position [131, 0]
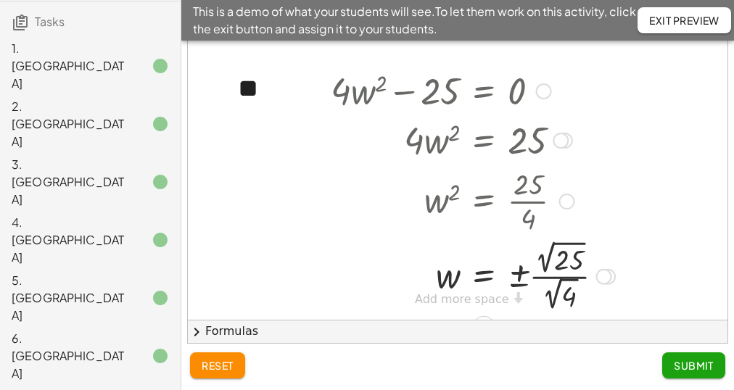
click at [551, 236] on div at bounding box center [472, 275] width 299 height 78
click at [557, 236] on div at bounding box center [472, 275] width 299 height 78
click at [552, 255] on div at bounding box center [465, 275] width 284 height 75
click at [520, 239] on div at bounding box center [455, 275] width 265 height 73
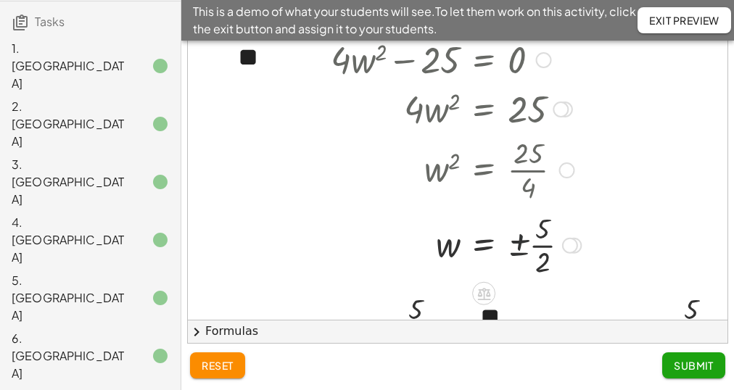
scroll to position [48, 0]
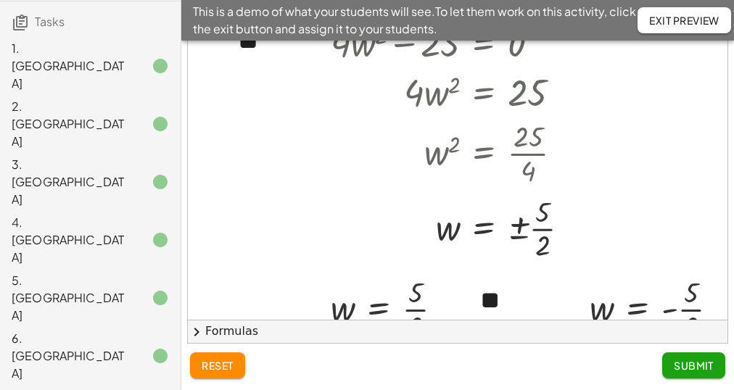
click at [483, 291] on div "- + ** + · 4 · w 2 − 25 = 0 · 4 · w 2 = + 0 + 25 · 4 · w 2 = 25 w 2 = · 25 · 4 …" at bounding box center [457, 169] width 539 height 357
click at [693, 368] on span "Submit" at bounding box center [694, 365] width 40 height 13
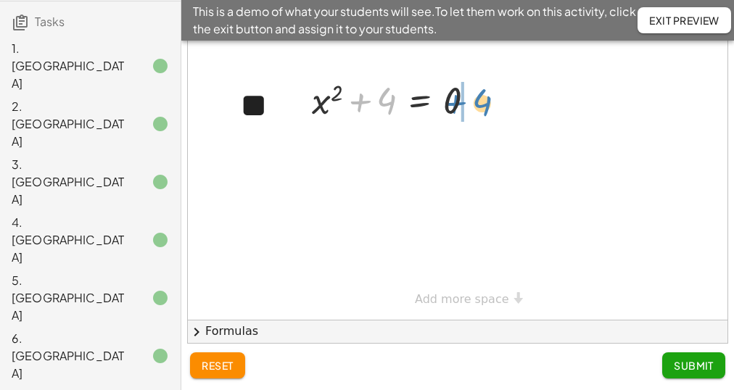
drag, startPoint x: 363, startPoint y: 70, endPoint x: 460, endPoint y: 73, distance: 97.2
click at [460, 75] on div at bounding box center [399, 99] width 189 height 49
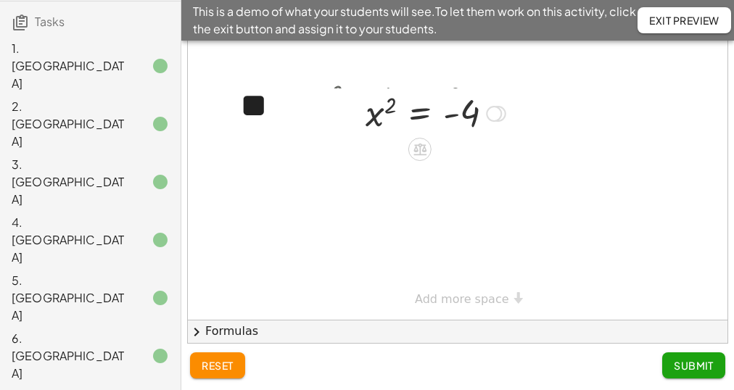
drag, startPoint x: 504, startPoint y: 62, endPoint x: 499, endPoint y: 107, distance: 44.5
click at [420, 114] on div "x 2 4 = -" at bounding box center [420, 114] width 0 height 0
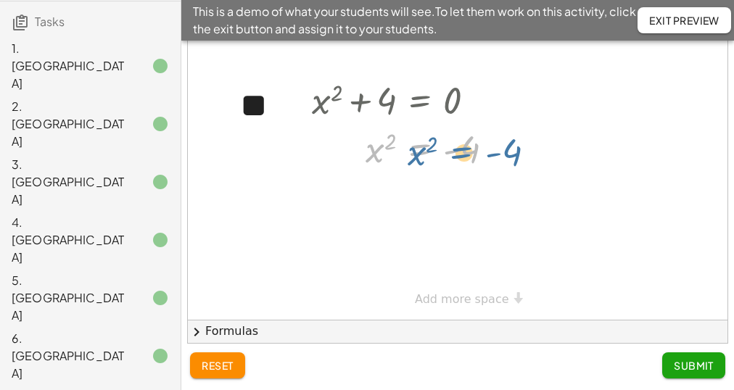
drag, startPoint x: 411, startPoint y: 90, endPoint x: 436, endPoint y: 106, distance: 29.4
click at [436, 125] on div at bounding box center [409, 149] width 208 height 48
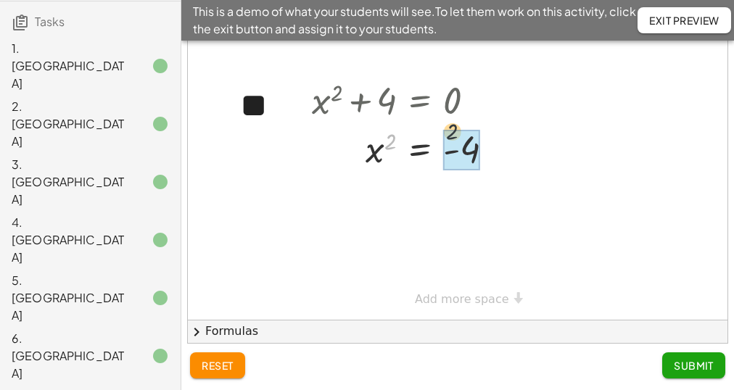
drag, startPoint x: 392, startPoint y: 104, endPoint x: 465, endPoint y: 99, distance: 72.6
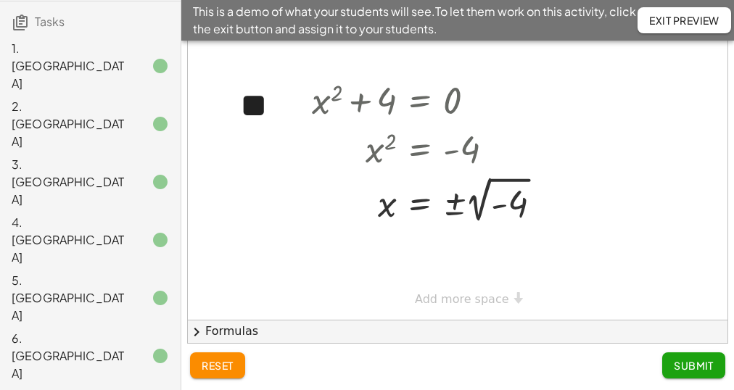
click at [686, 361] on span "Submit" at bounding box center [694, 365] width 40 height 13
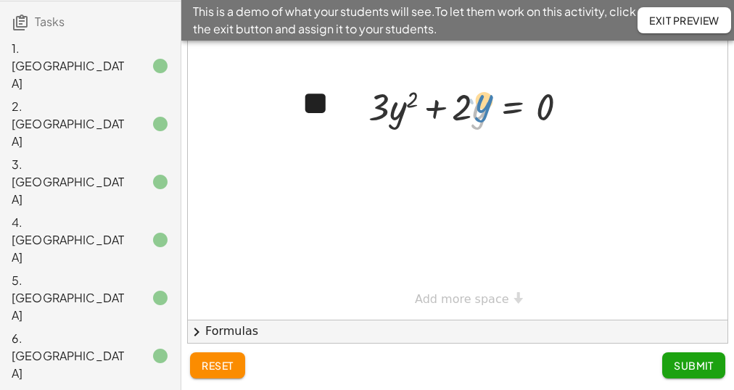
drag, startPoint x: 481, startPoint y: 75, endPoint x: 487, endPoint y: 66, distance: 11.1
click at [487, 81] on div at bounding box center [473, 105] width 225 height 49
drag, startPoint x: 399, startPoint y: 73, endPoint x: 403, endPoint y: 83, distance: 10.8
click at [403, 83] on div at bounding box center [473, 105] width 225 height 49
drag, startPoint x: 481, startPoint y: 73, endPoint x: 412, endPoint y: 70, distance: 69.7
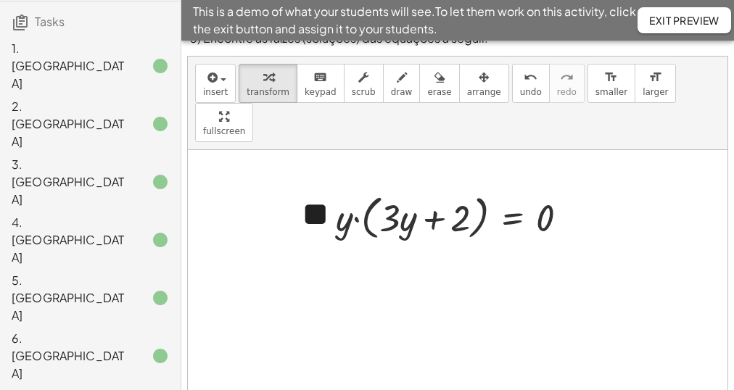
scroll to position [15, 0]
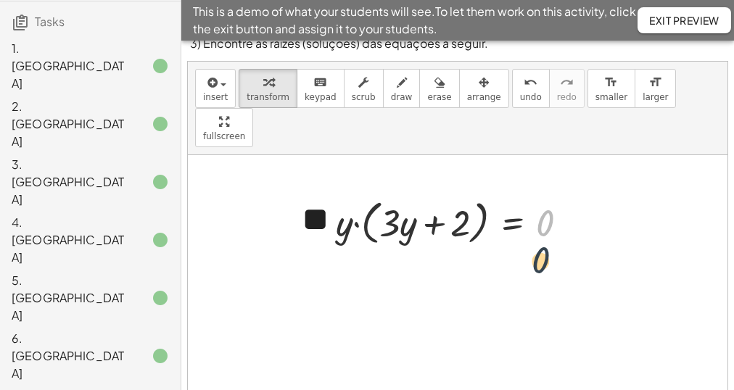
drag, startPoint x: 576, startPoint y: 175, endPoint x: 571, endPoint y: 226, distance: 50.9
click at [571, 226] on div "- + ** + · 3 · y 2 + · 2 · y = 0 + · 3 · y · y + · 2 · y = 0 0 + · 3 + 2 · = 0 …" at bounding box center [457, 295] width 539 height 281
drag, startPoint x: 574, startPoint y: 183, endPoint x: 571, endPoint y: 227, distance: 44.3
click at [571, 227] on div at bounding box center [568, 223] width 16 height 16
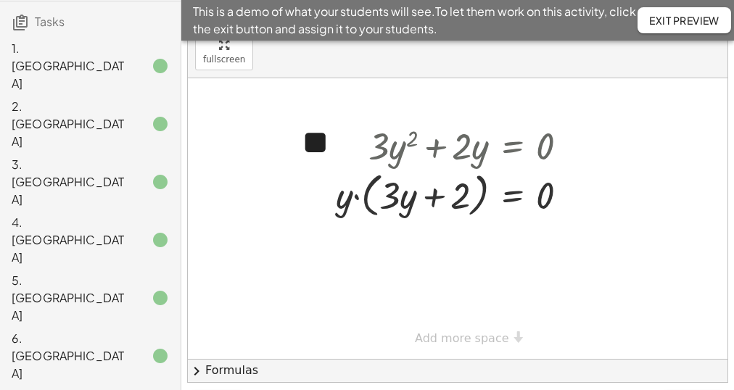
scroll to position [73, 0]
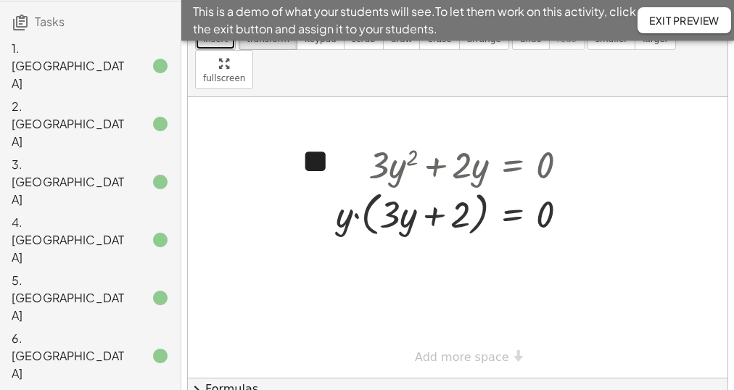
click at [215, 49] on button "insert" at bounding box center [215, 30] width 41 height 39
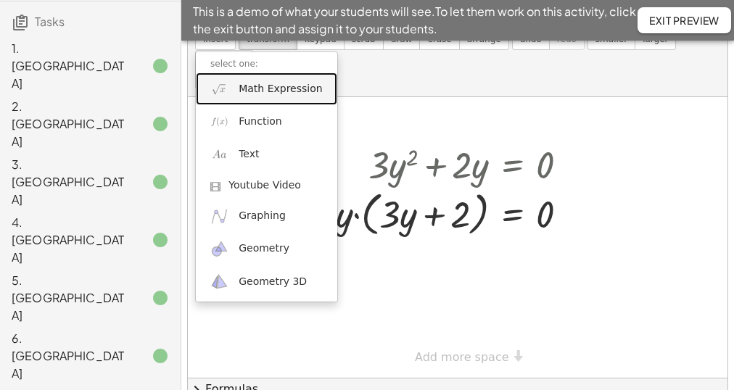
click at [221, 83] on img at bounding box center [219, 89] width 18 height 18
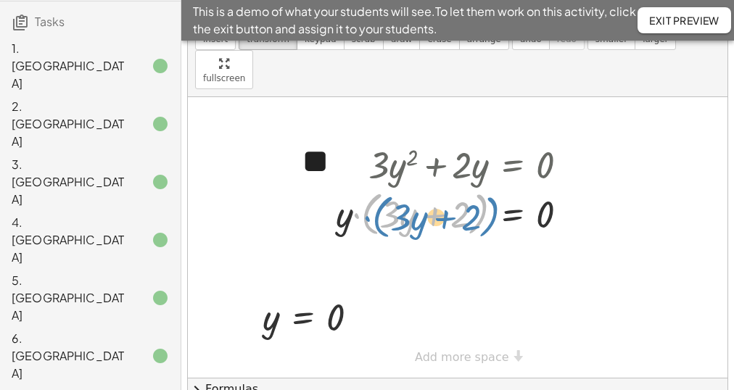
drag, startPoint x: 368, startPoint y: 183, endPoint x: 379, endPoint y: 186, distance: 11.3
click at [379, 186] on div at bounding box center [457, 213] width 258 height 55
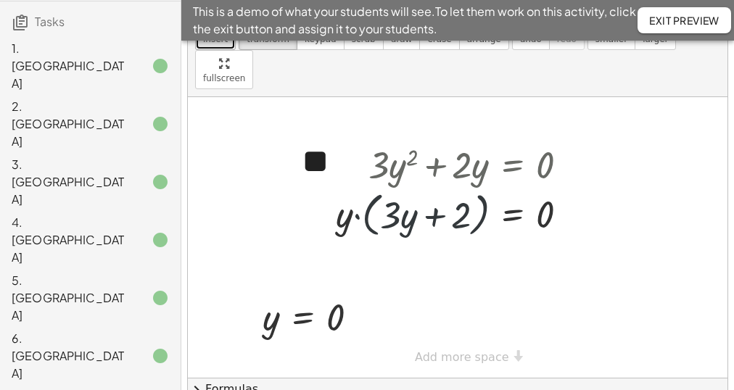
click at [212, 47] on button "insert" at bounding box center [215, 30] width 41 height 39
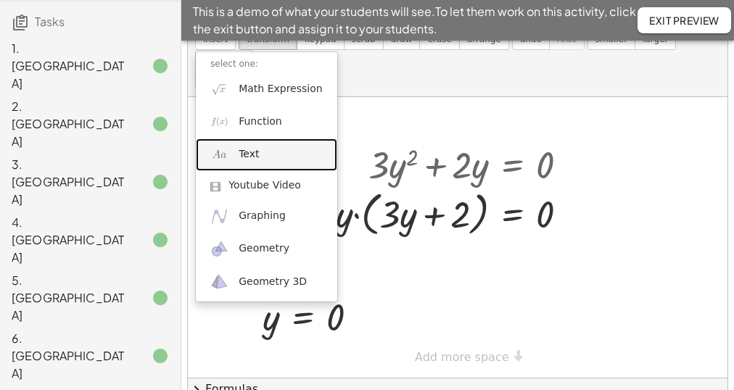
click at [242, 143] on link "Text" at bounding box center [266, 154] width 141 height 33
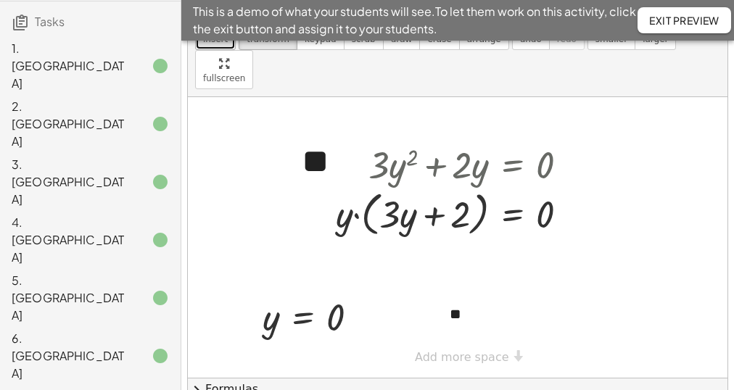
click at [213, 49] on button "insert" at bounding box center [215, 30] width 41 height 39
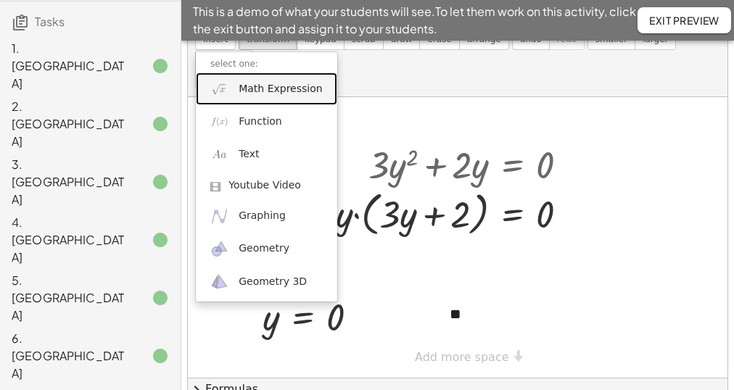
click at [235, 89] on link "Math Expression" at bounding box center [266, 89] width 141 height 33
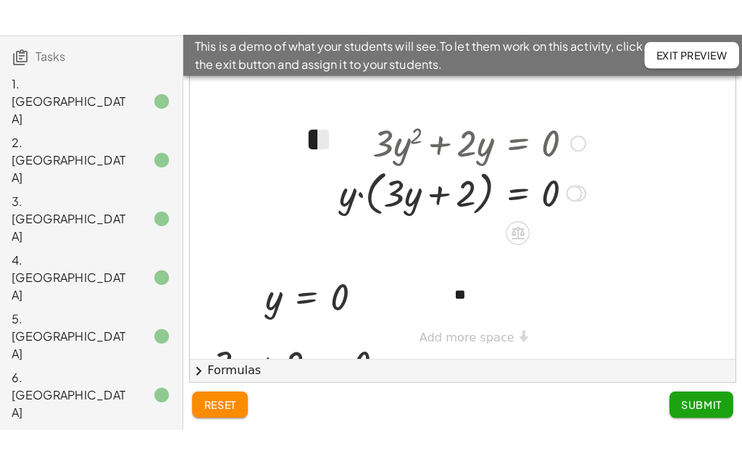
scroll to position [0, 0]
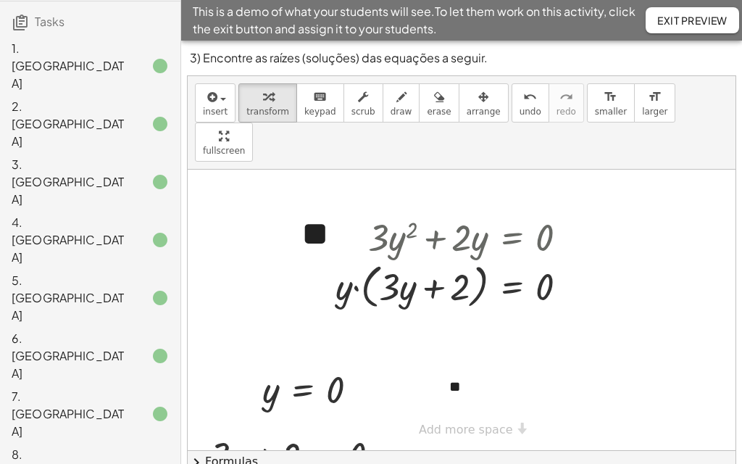
drag, startPoint x: 682, startPoint y: 109, endPoint x: 538, endPoint y: 214, distance: 178.1
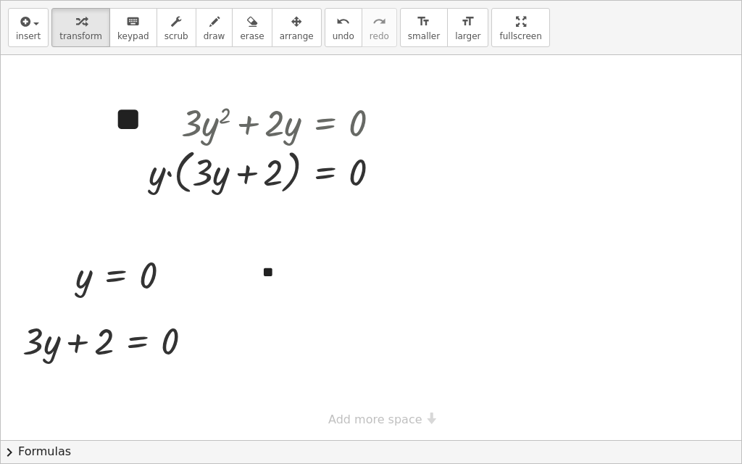
click at [682, 160] on div "insert select one: Math Expression Function Text Youtube Video Graphing Geometr…" at bounding box center [371, 232] width 741 height 463
drag, startPoint x: 149, startPoint y: 270, endPoint x: 276, endPoint y: 114, distance: 200.5
click at [280, 19] on div "button" at bounding box center [297, 20] width 34 height 17
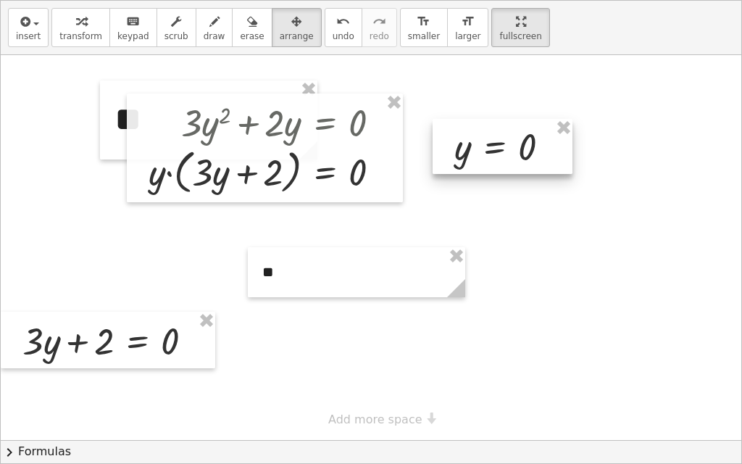
drag, startPoint x: 194, startPoint y: 241, endPoint x: 513, endPoint y: 128, distance: 338.2
click at [513, 128] on div at bounding box center [503, 146] width 140 height 55
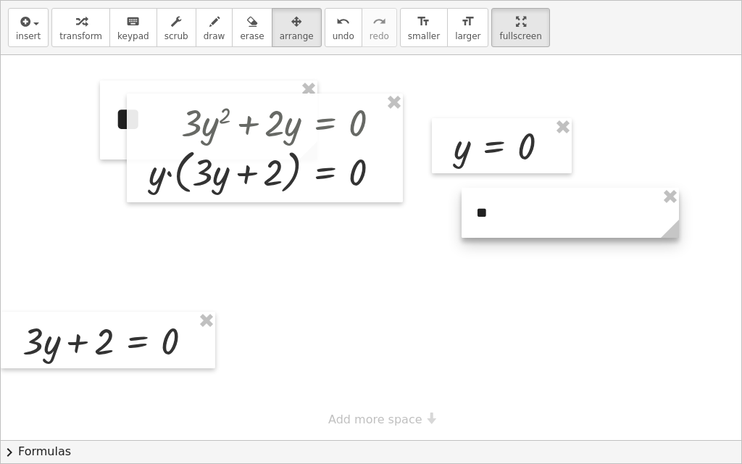
click at [589, 222] on div at bounding box center [571, 213] width 218 height 50
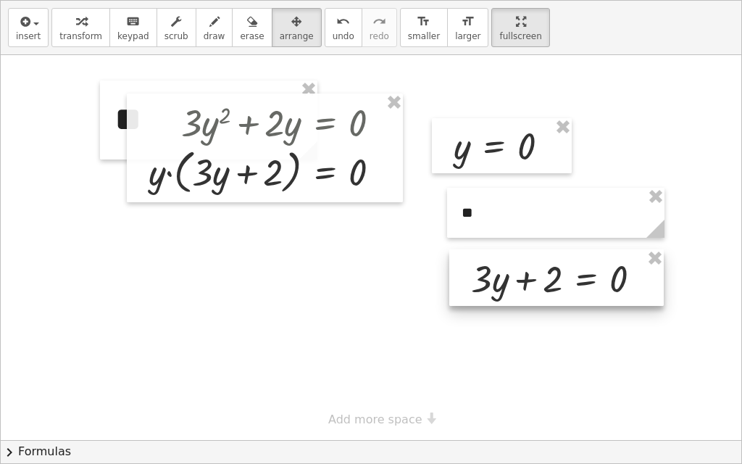
drag, startPoint x: 482, startPoint y: 299, endPoint x: 568, endPoint y: 273, distance: 90.1
click at [568, 273] on div at bounding box center [557, 277] width 215 height 57
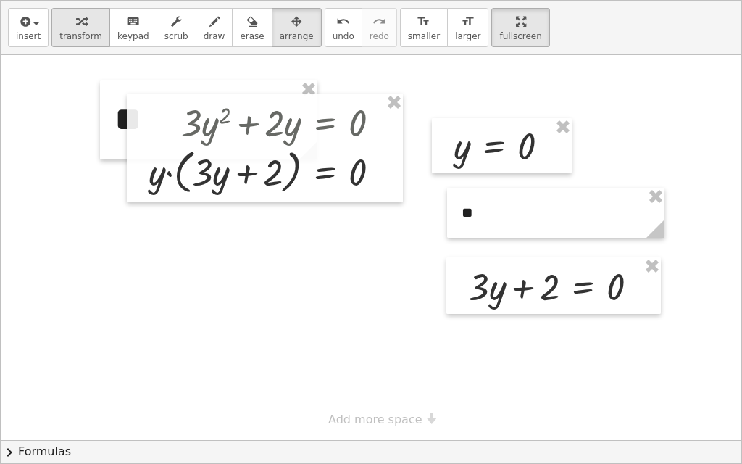
click at [81, 28] on div "button" at bounding box center [80, 20] width 43 height 17
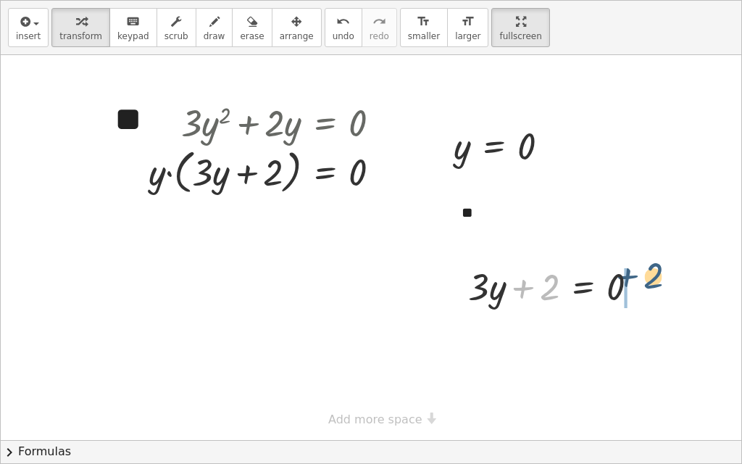
drag, startPoint x: 542, startPoint y: 281, endPoint x: 647, endPoint y: 271, distance: 105.6
click at [647, 271] on div at bounding box center [559, 285] width 196 height 49
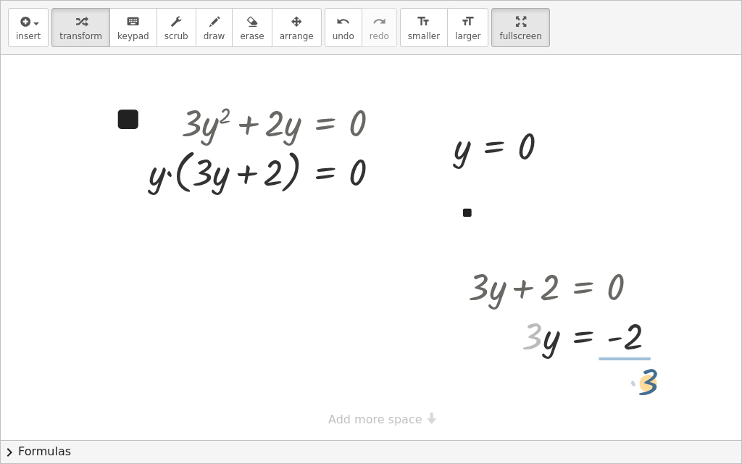
drag, startPoint x: 531, startPoint y: 342, endPoint x: 650, endPoint y: 386, distance: 127.5
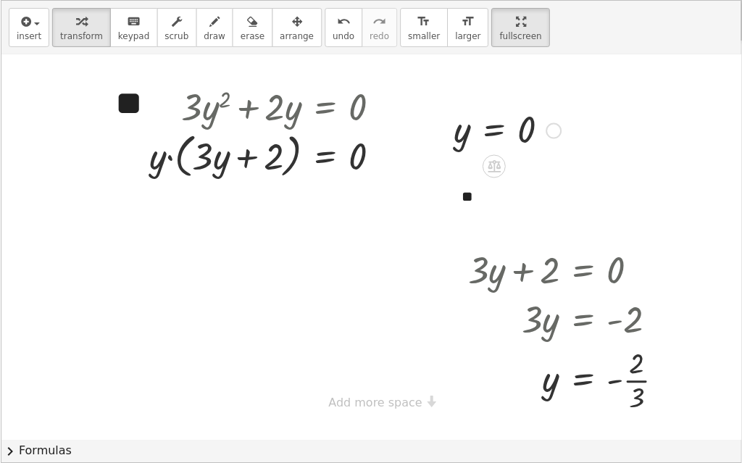
scroll to position [0, 0]
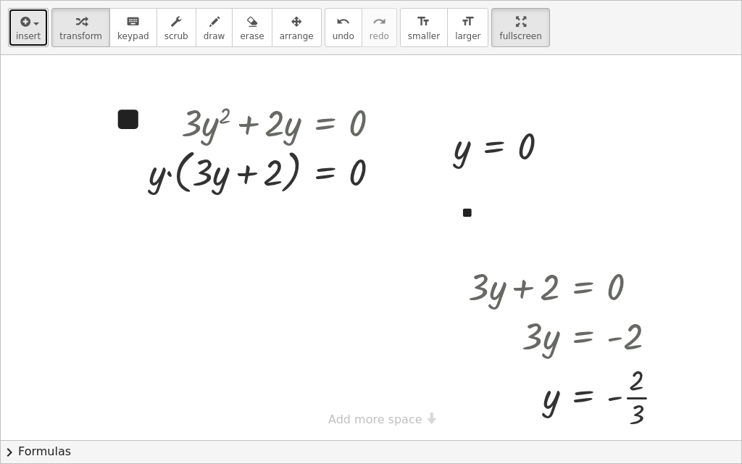
click at [35, 17] on div "button" at bounding box center [28, 20] width 25 height 17
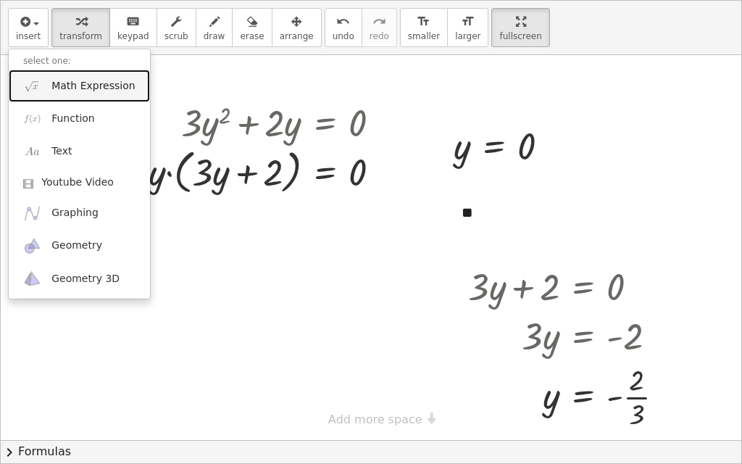
click at [120, 84] on span "Math Expression" at bounding box center [92, 86] width 83 height 15
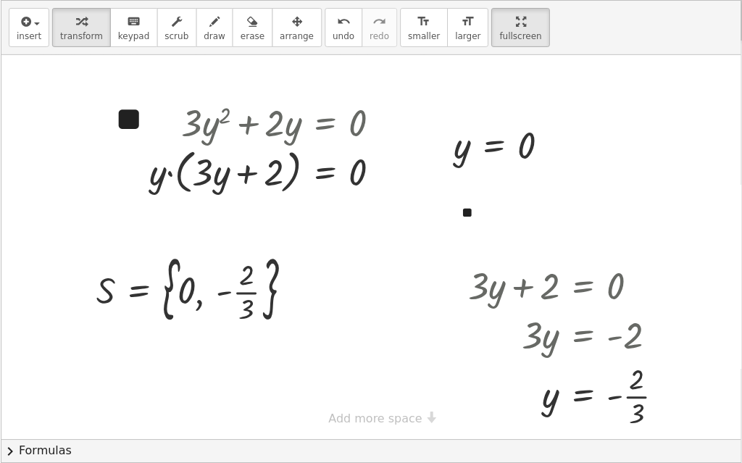
scroll to position [51, 0]
